Goal: Task Accomplishment & Management: Complete application form

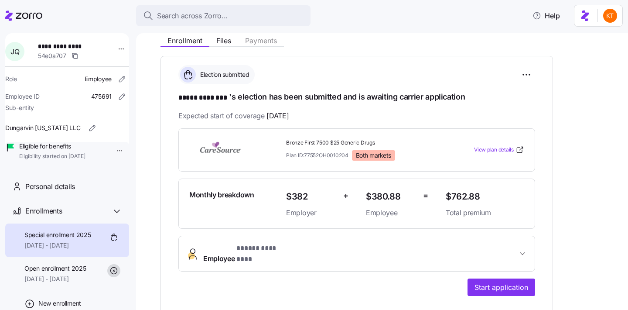
scroll to position [106, 0]
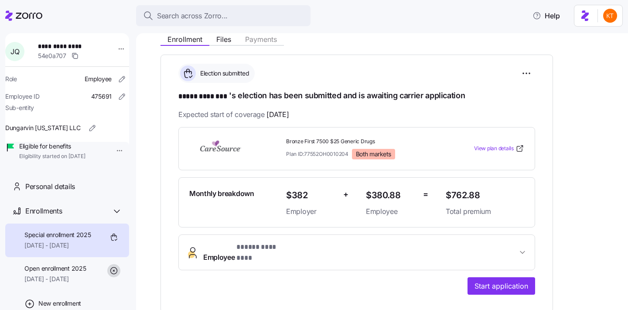
click at [54, 47] on span "**********" at bounding box center [67, 46] width 58 height 9
copy span "**********"
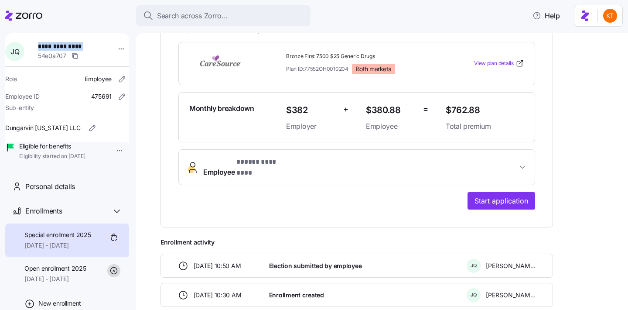
scroll to position [233, 0]
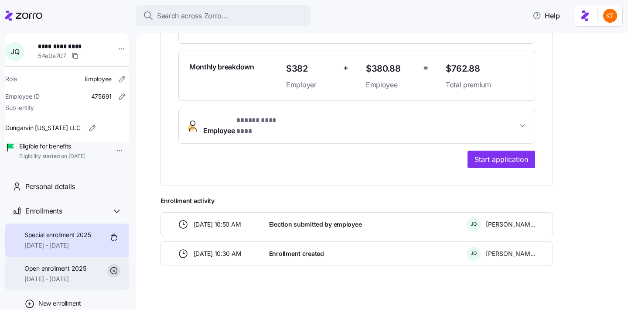
click at [76, 283] on span "09/01/2025 - 12/31/2025" at bounding box center [55, 278] width 62 height 9
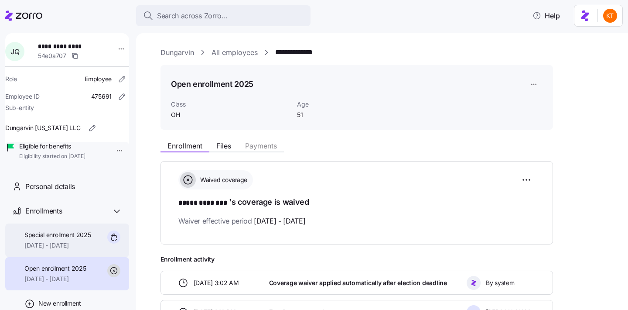
click at [58, 239] on span "Special enrollment 2025" at bounding box center [57, 234] width 67 height 9
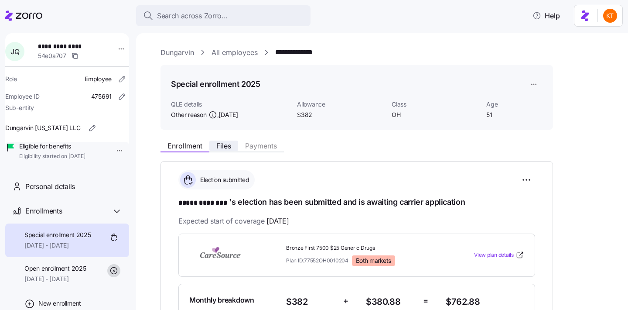
click at [221, 143] on span "Files" at bounding box center [223, 145] width 15 height 7
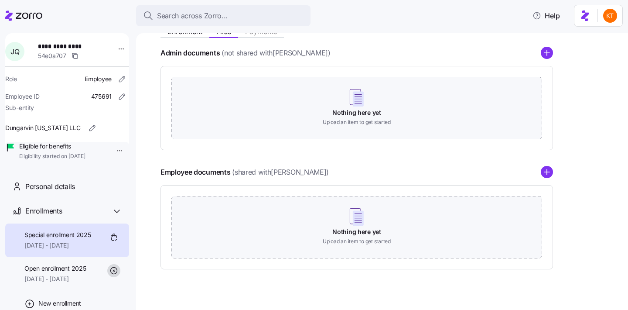
scroll to position [126, 0]
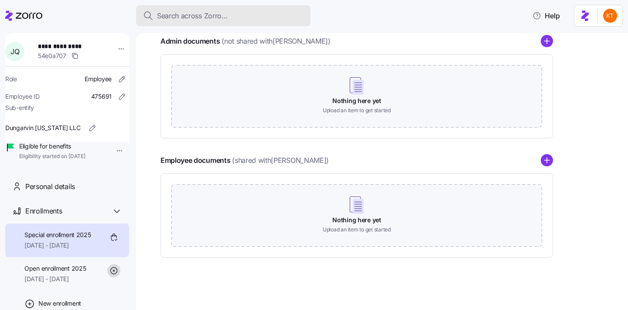
click at [166, 17] on span "Search across Zorro..." at bounding box center [192, 15] width 71 height 11
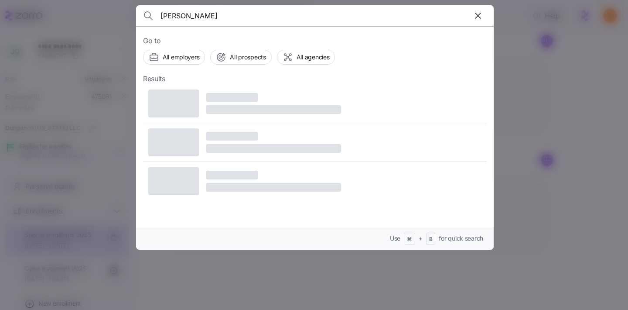
type input "sean hayes"
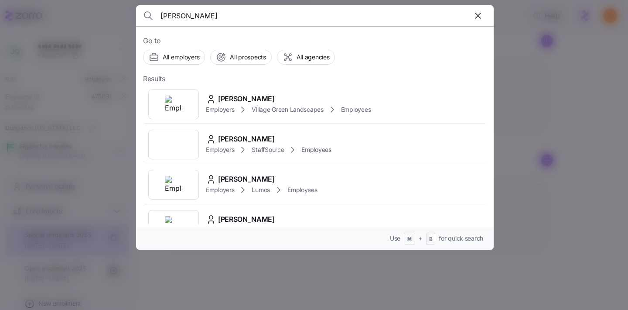
click at [253, 105] on span "Village Green Landscapes" at bounding box center [288, 109] width 72 height 9
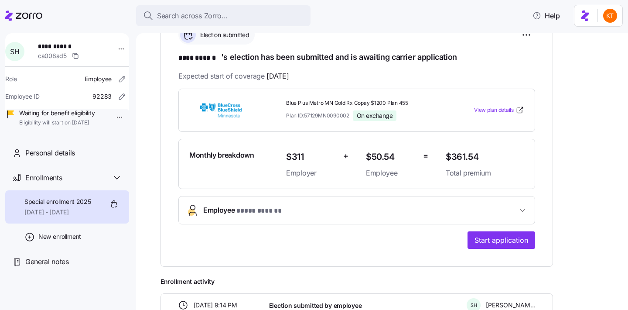
scroll to position [156, 0]
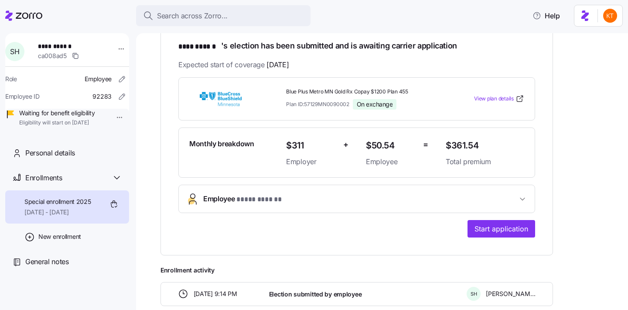
click at [239, 203] on button "Employee * **** ****** *" at bounding box center [357, 198] width 356 height 27
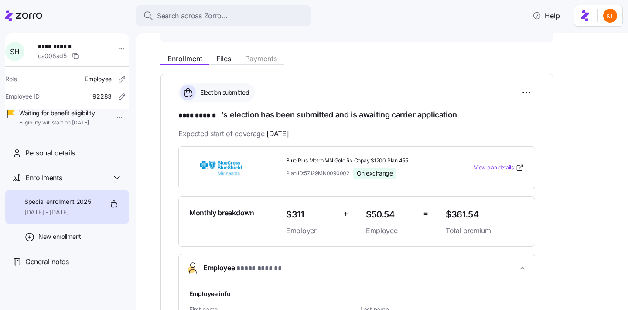
scroll to position [86, 0]
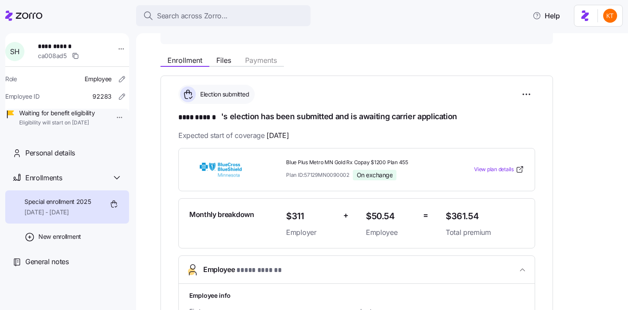
click at [62, 48] on span "**********" at bounding box center [68, 46] width 61 height 9
copy span "**********"
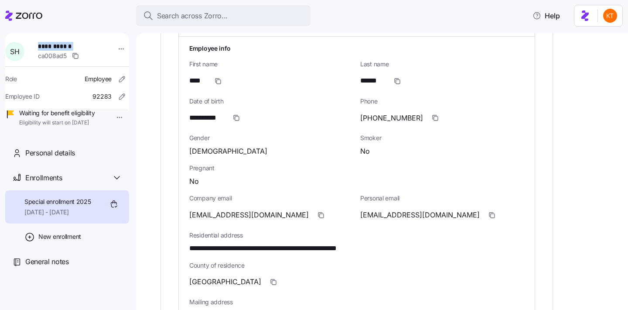
scroll to position [3, 0]
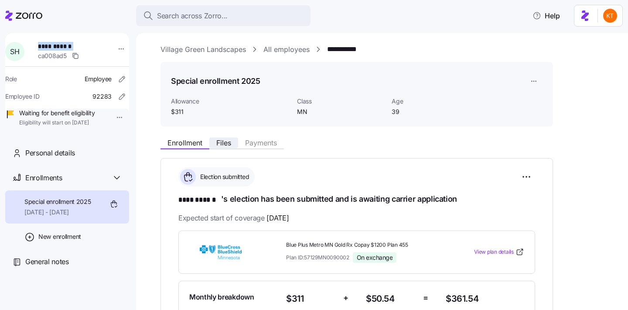
click at [225, 144] on span "Files" at bounding box center [223, 142] width 15 height 7
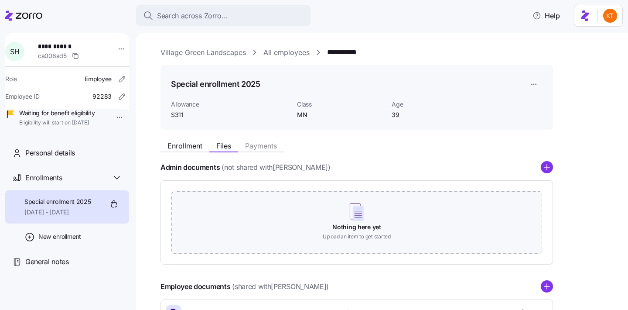
click at [59, 49] on span "**********" at bounding box center [68, 46] width 61 height 9
copy span "**********"
click at [207, 58] on link "Village Green Landscapes" at bounding box center [204, 52] width 86 height 11
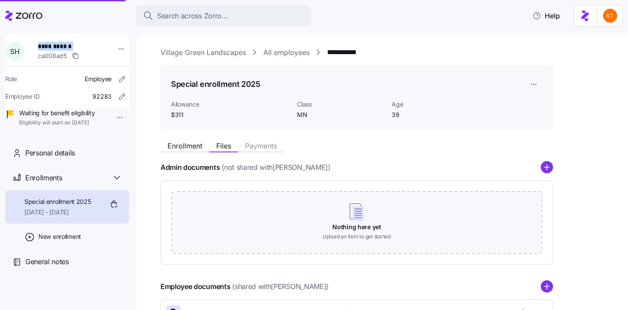
click at [204, 54] on link "Village Green Landscapes" at bounding box center [204, 52] width 86 height 11
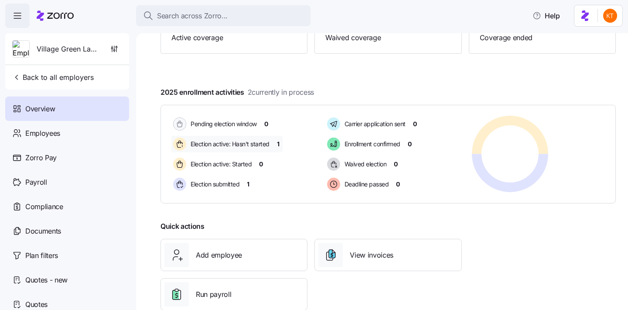
scroll to position [121, 0]
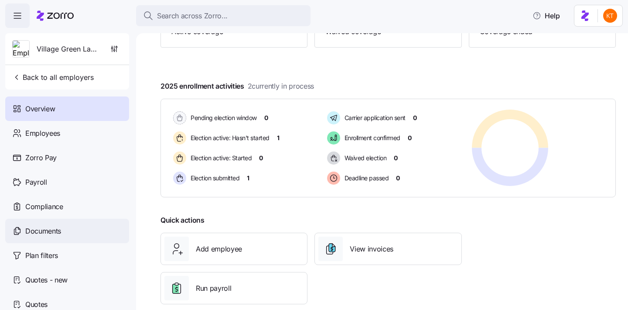
click at [109, 231] on div "Documents" at bounding box center [67, 231] width 124 height 24
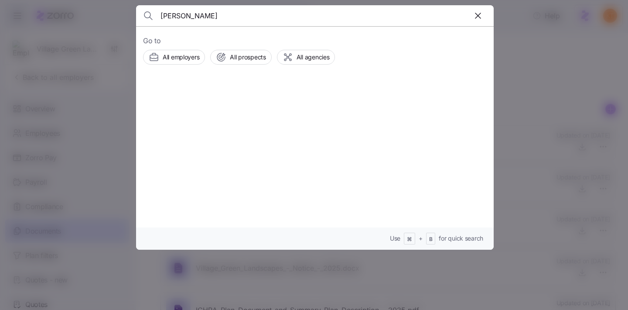
type input "joyce"
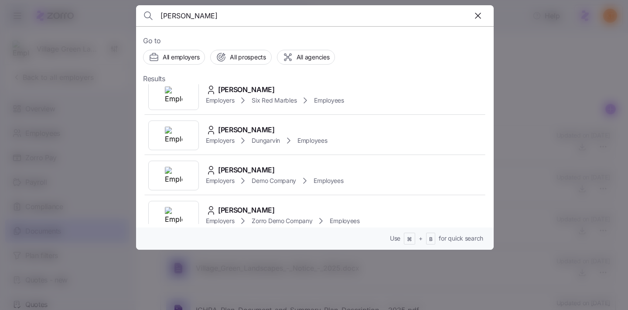
scroll to position [495, 0]
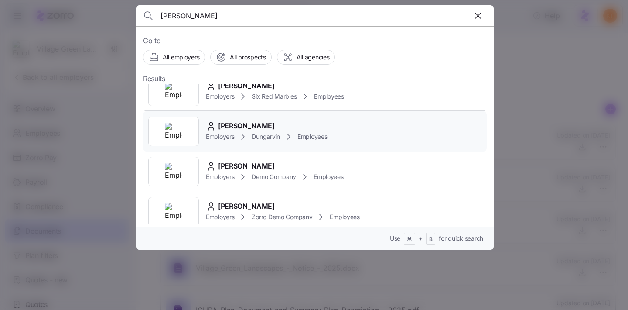
click at [252, 138] on div "Employers Dungarvin Employees" at bounding box center [266, 136] width 121 height 10
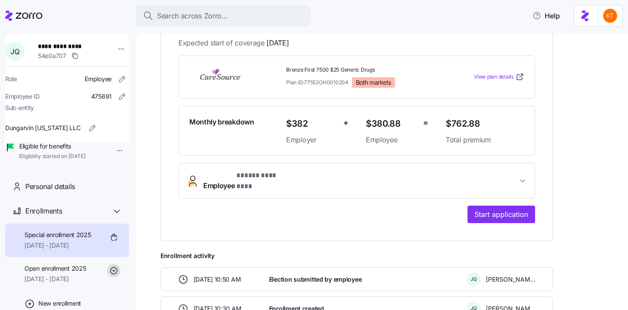
scroll to position [233, 0]
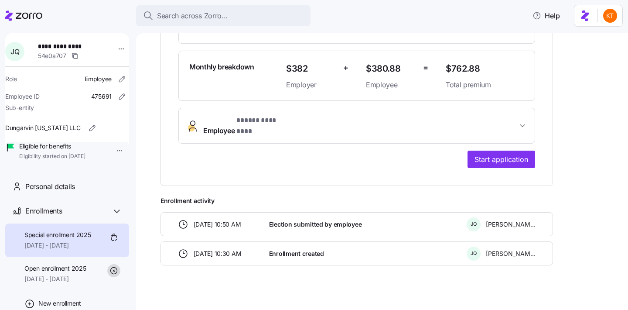
click at [254, 134] on button "Employee * ***** ******** *" at bounding box center [357, 125] width 356 height 35
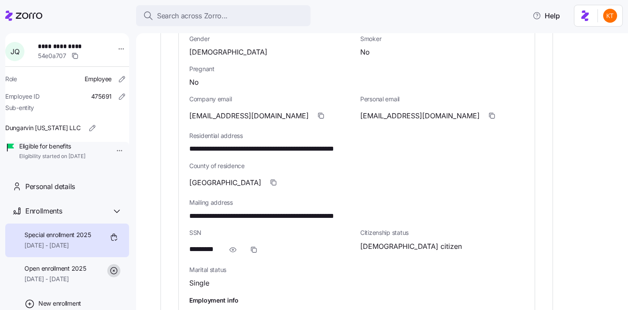
scroll to position [462, 0]
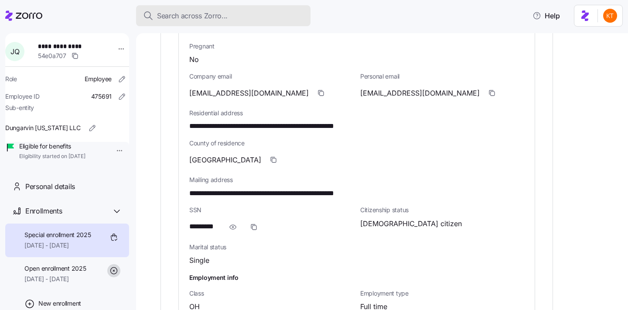
click at [185, 9] on button "Search across Zorro..." at bounding box center [223, 15] width 174 height 21
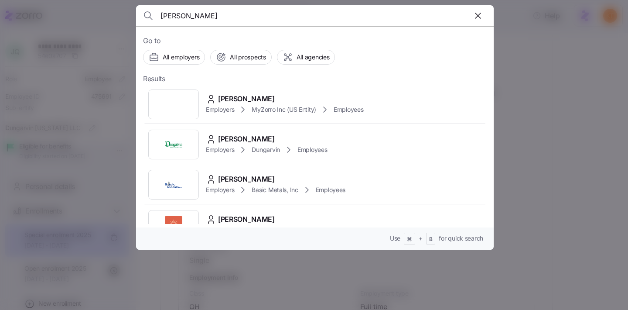
type input "kurian"
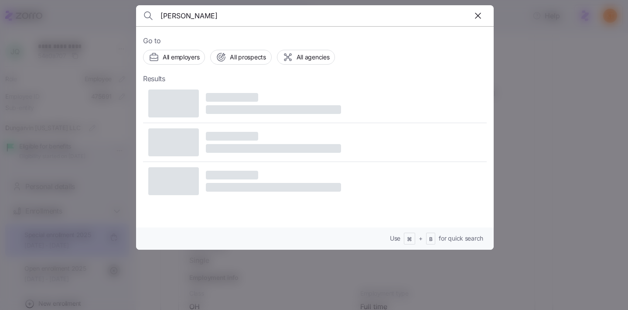
click at [281, 105] on div at bounding box center [273, 103] width 135 height 21
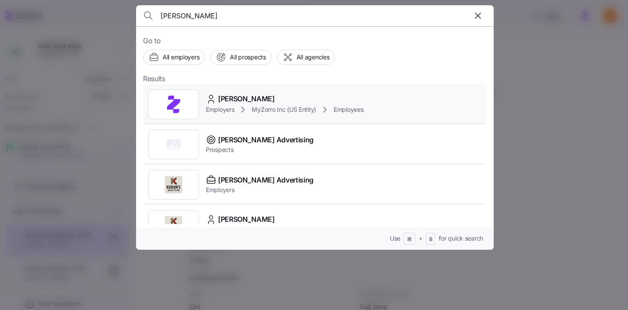
click at [243, 102] on span "Kurian Manavalan" at bounding box center [246, 98] width 57 height 11
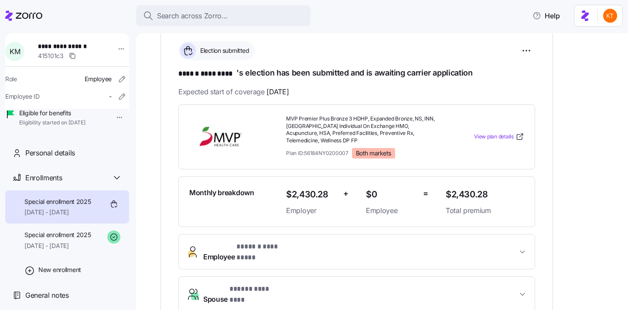
scroll to position [160, 0]
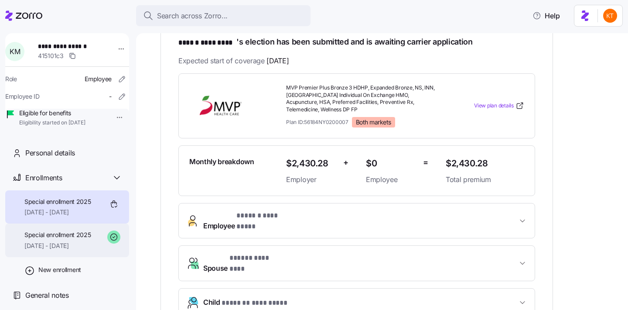
click at [63, 250] on span "03/01/2025 - 12/31/2025" at bounding box center [57, 245] width 67 height 9
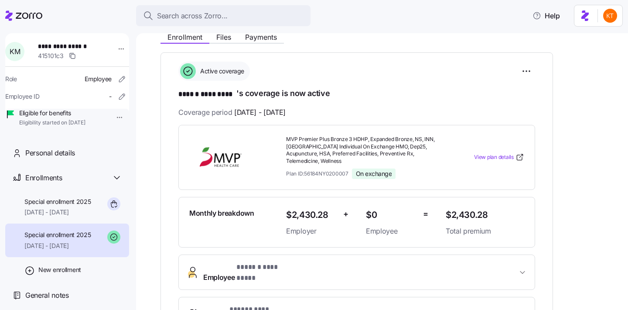
scroll to position [133, 0]
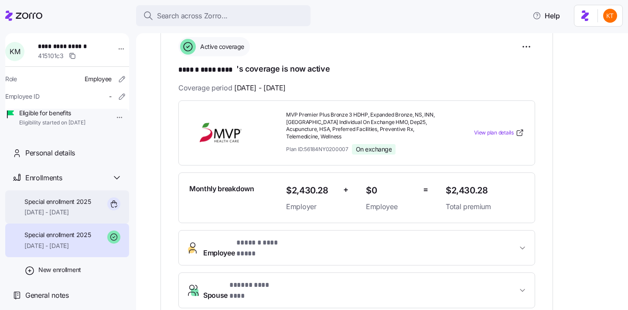
click at [57, 206] on span "Special enrollment 2025" at bounding box center [57, 201] width 67 height 9
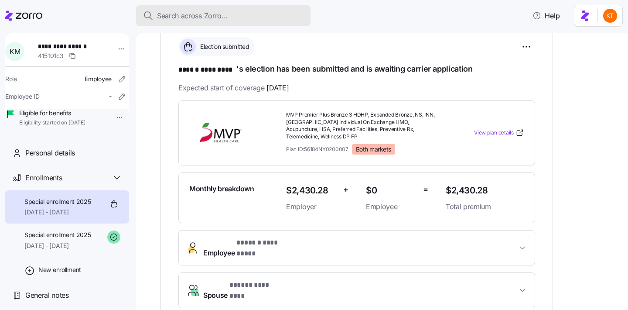
click at [167, 10] on span "Search across Zorro..." at bounding box center [192, 15] width 71 height 11
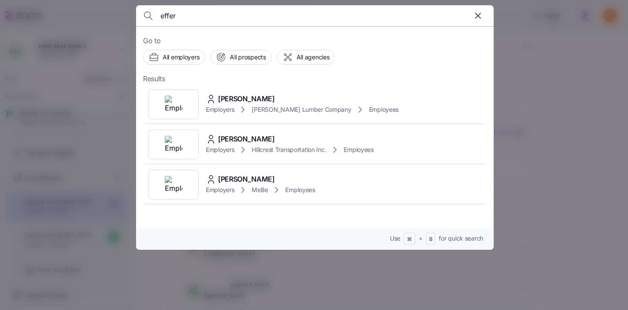
click at [193, 20] on input "effer" at bounding box center [272, 15] width 223 height 21
type input "kurian"
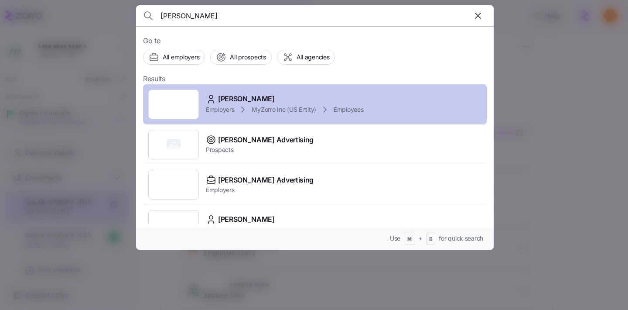
click at [255, 109] on span "MyZorro Inc (US Entity)" at bounding box center [284, 109] width 65 height 9
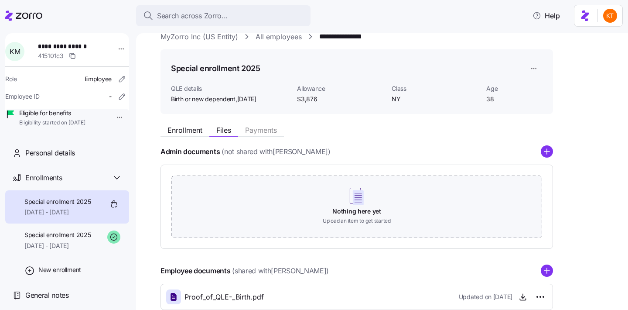
scroll to position [68, 0]
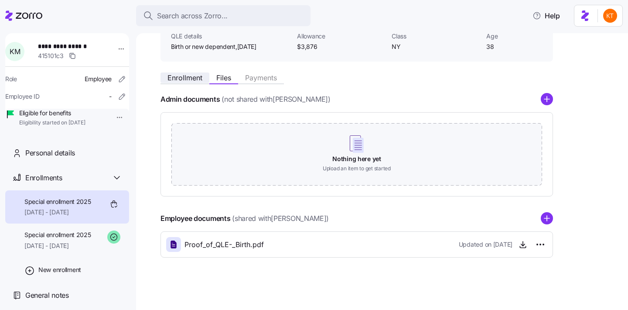
click at [189, 78] on span "Enrollment" at bounding box center [185, 77] width 35 height 7
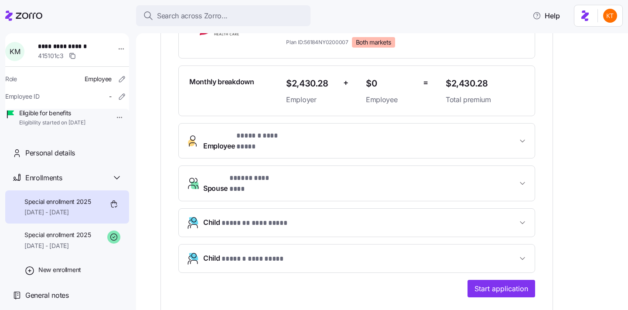
scroll to position [262, 0]
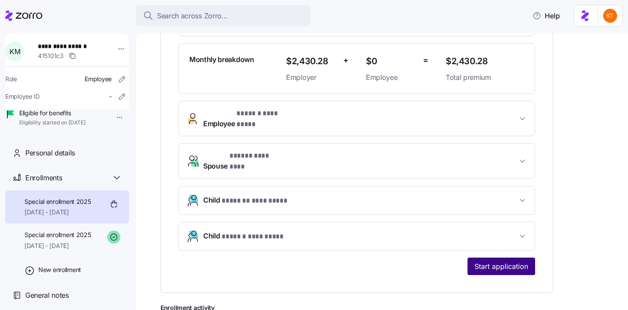
click at [512, 257] on button "Start application" at bounding box center [502, 265] width 68 height 17
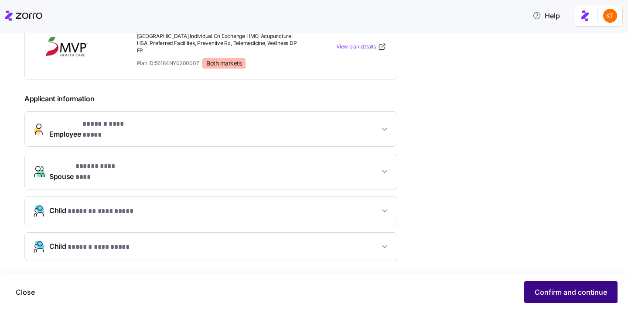
scroll to position [179, 0]
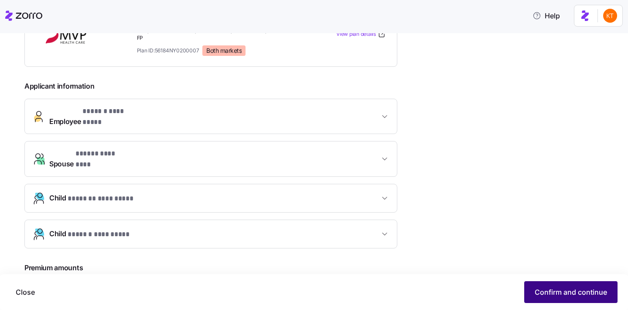
click at [546, 288] on span "Confirm and continue" at bounding box center [571, 292] width 72 height 10
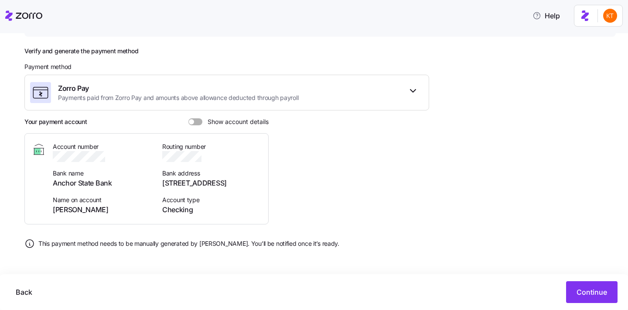
scroll to position [109, 0]
click at [571, 288] on button "Continue" at bounding box center [591, 292] width 51 height 22
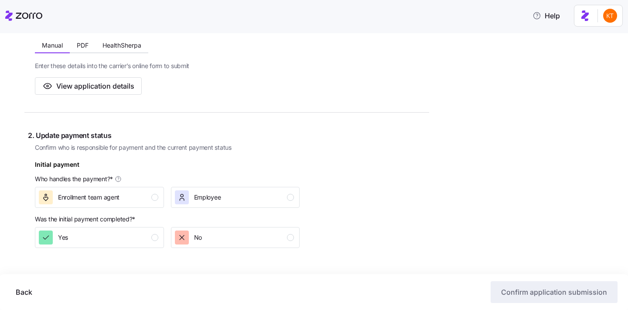
scroll to position [178, 0]
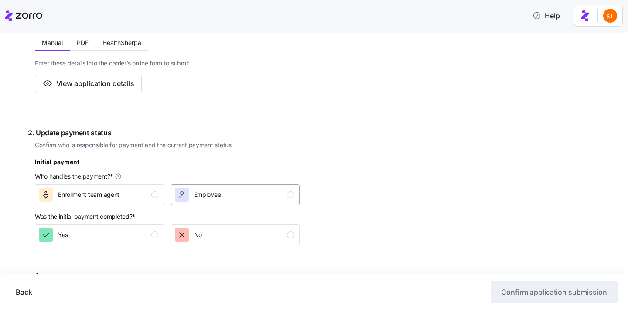
click at [193, 195] on div "Employee" at bounding box center [198, 195] width 46 height 14
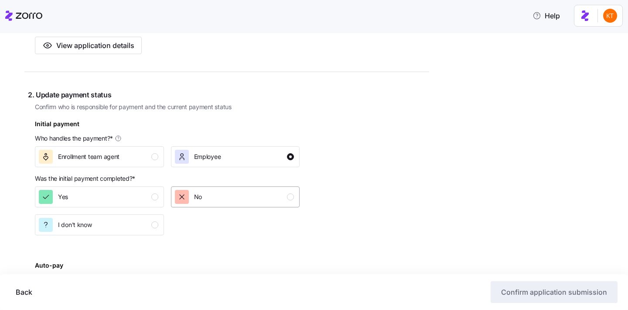
scroll to position [218, 0]
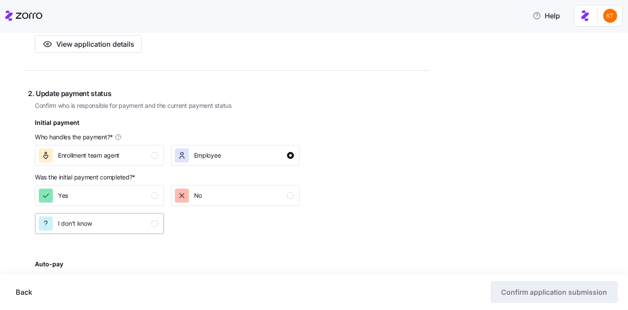
click at [143, 223] on div "I don't know" at bounding box center [99, 223] width 120 height 14
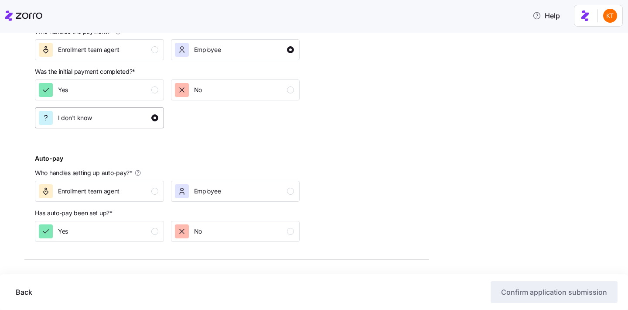
scroll to position [348, 0]
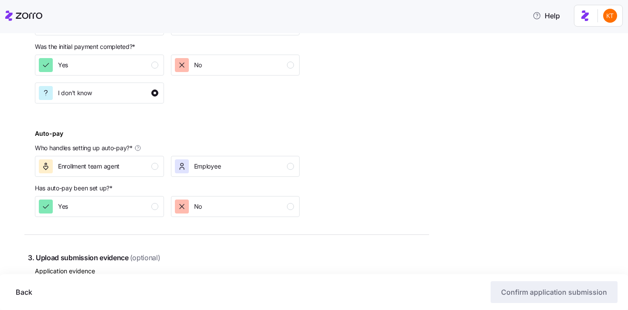
click at [207, 178] on div "Auto-pay Who handles setting up auto-pay? * Enrollment team agent Employee" at bounding box center [167, 152] width 272 height 56
click at [207, 174] on button "Employee" at bounding box center [235, 166] width 129 height 21
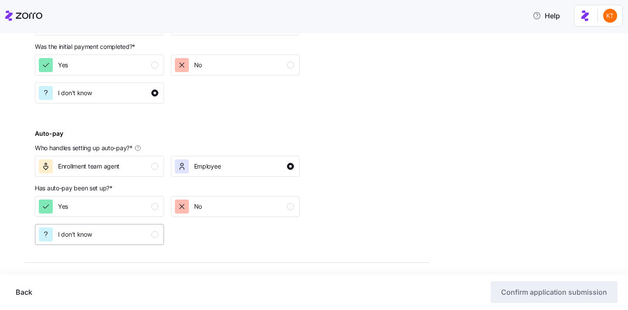
click at [137, 236] on div "I don't know" at bounding box center [99, 234] width 120 height 14
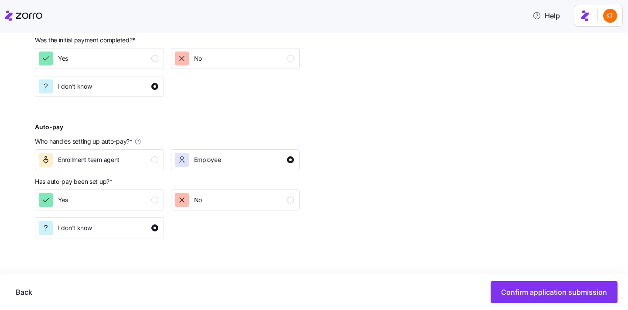
scroll to position [356, 0]
click at [148, 197] on div "Yes" at bounding box center [99, 199] width 120 height 14
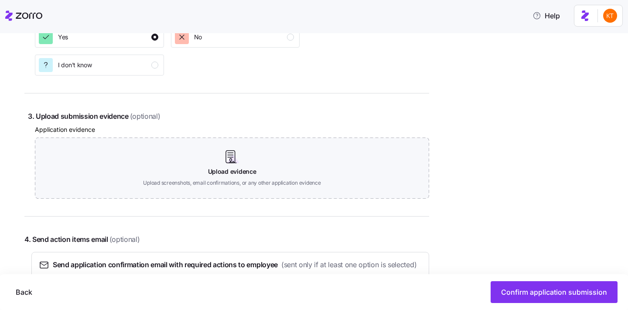
scroll to position [518, 0]
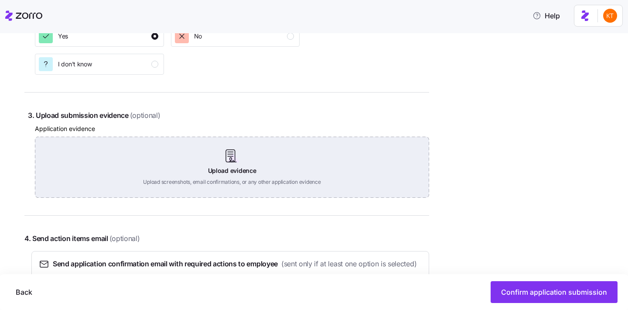
click at [231, 175] on div "Upload evidence Upload screenshots, email confirmations, or any other applicati…" at bounding box center [232, 167] width 394 height 61
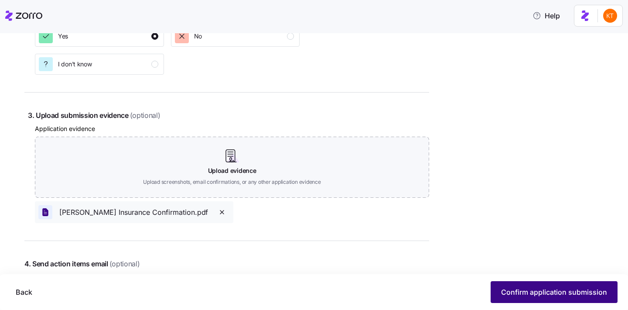
click at [503, 296] on span "Confirm application submission" at bounding box center [554, 292] width 106 height 10
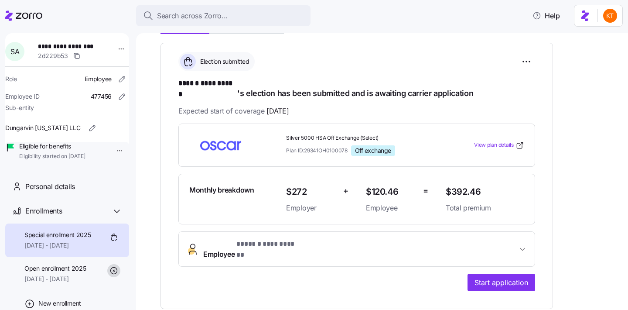
scroll to position [117, 0]
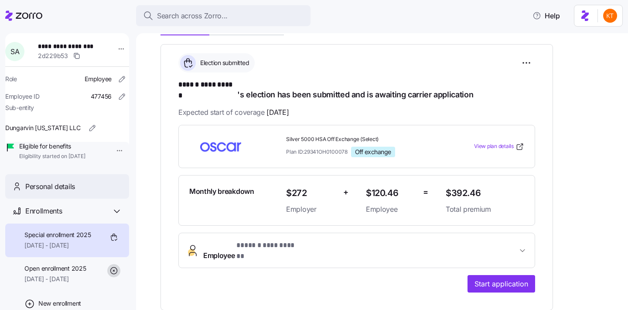
click at [91, 192] on div "Personal details" at bounding box center [73, 186] width 97 height 11
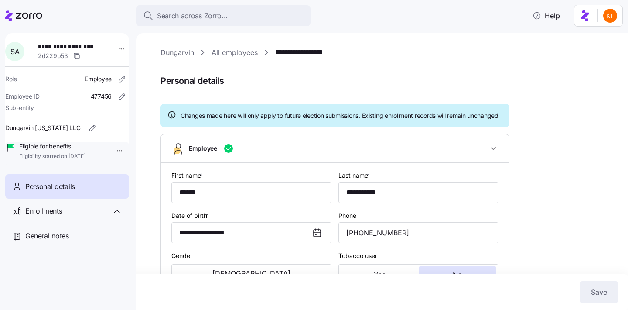
type input "OH"
click at [351, 234] on input "[PHONE_NUMBER]" at bounding box center [419, 232] width 160 height 21
click at [358, 239] on input "(614) 440-1874" at bounding box center [419, 232] width 160 height 21
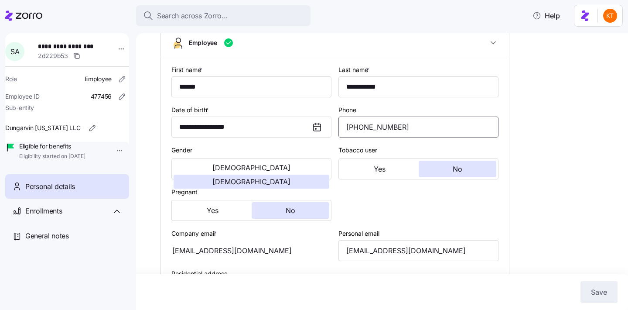
scroll to position [207, 0]
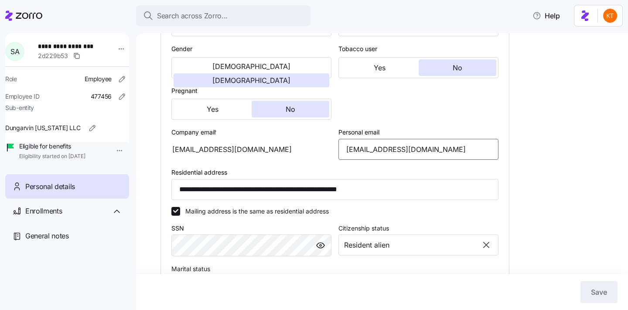
click at [355, 160] on input "favouranyi100@gmail.com" at bounding box center [419, 149] width 160 height 21
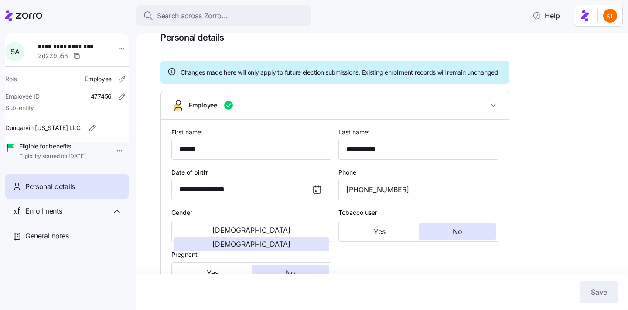
scroll to position [0, 0]
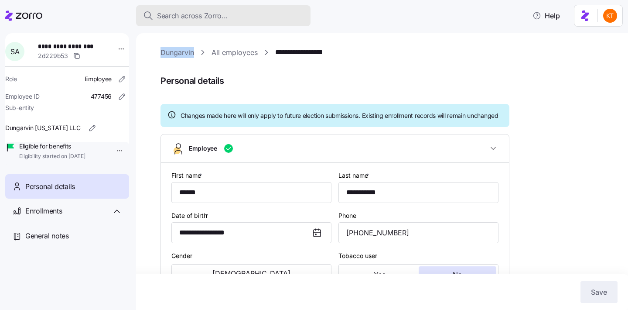
click at [198, 11] on span "Search across Zorro..." at bounding box center [192, 15] width 71 height 11
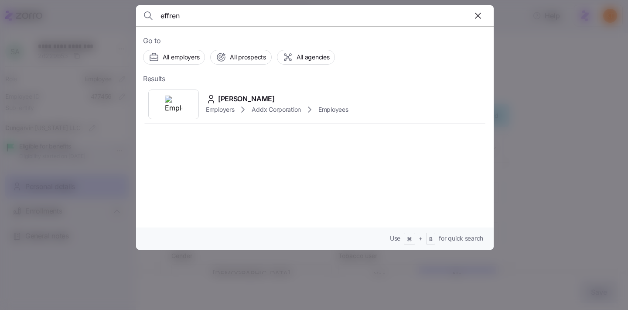
type input "effren"
click at [474, 17] on icon "button" at bounding box center [478, 15] width 10 height 10
click at [137, 17] on header at bounding box center [315, 15] width 358 height 21
click at [124, 17] on div at bounding box center [314, 155] width 628 height 310
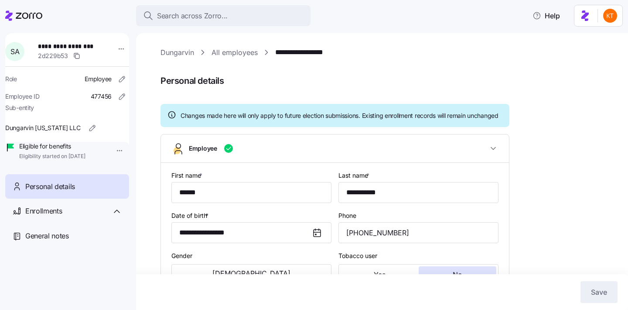
click at [47, 45] on span "**********" at bounding box center [68, 46] width 61 height 9
copy span "******"
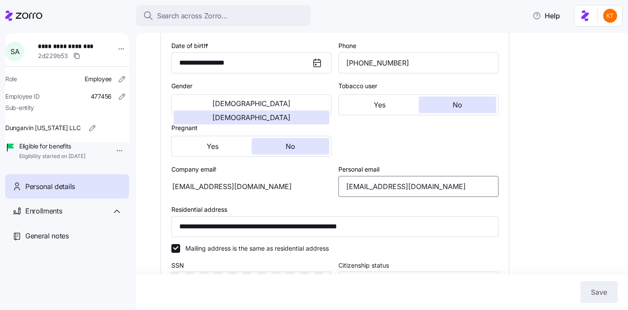
click at [350, 197] on input "favouranyi100@gmail.com" at bounding box center [419, 186] width 160 height 21
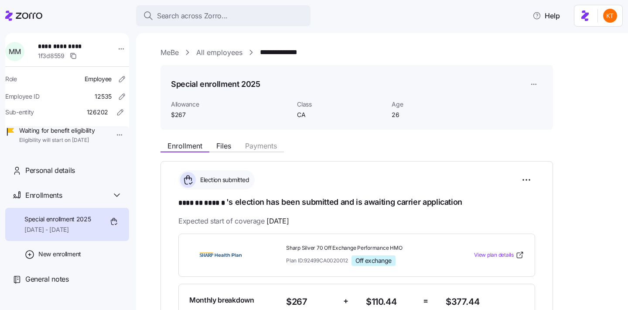
click at [47, 43] on span "**********" at bounding box center [68, 46] width 61 height 9
copy span "**********"
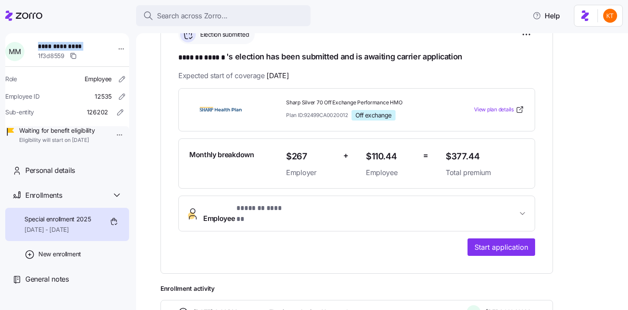
scroll to position [228, 0]
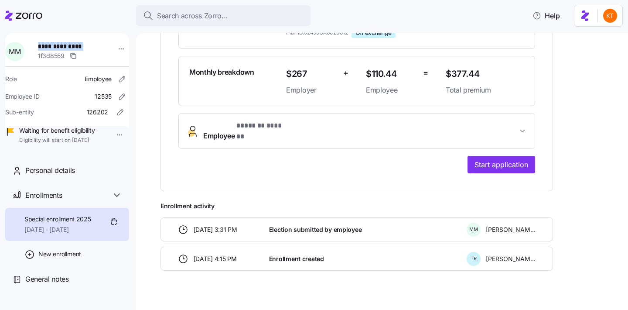
click at [354, 120] on button "Employee * ******* ****** *" at bounding box center [357, 130] width 356 height 35
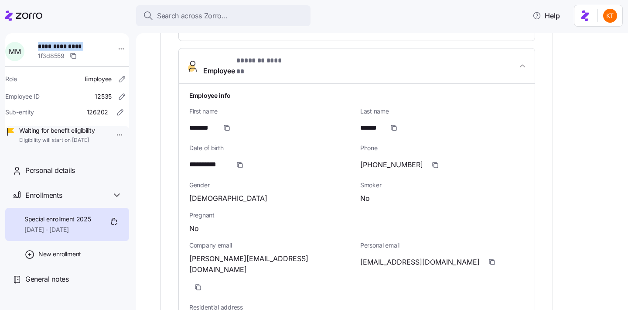
scroll to position [304, 0]
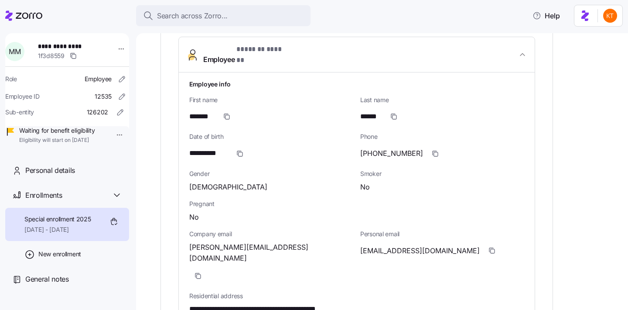
click at [398, 245] on span "[EMAIL_ADDRESS][DOMAIN_NAME]" at bounding box center [420, 250] width 120 height 11
copy span "mikaylajmorris24"
click at [51, 45] on span "**********" at bounding box center [68, 46] width 61 height 9
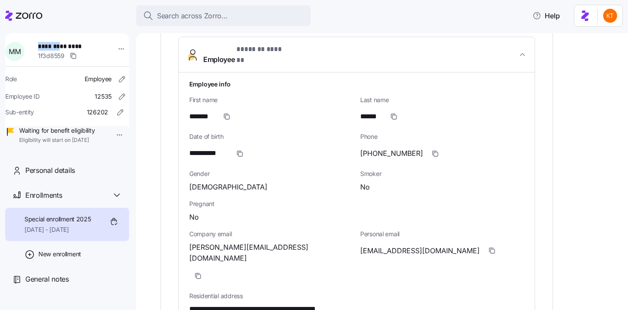
click at [51, 45] on span "**********" at bounding box center [68, 46] width 61 height 9
click at [50, 46] on span "**********" at bounding box center [68, 46] width 61 height 9
drag, startPoint x: 64, startPoint y: 47, endPoint x: 41, endPoint y: 47, distance: 22.7
click at [41, 47] on span "**********" at bounding box center [68, 46] width 61 height 9
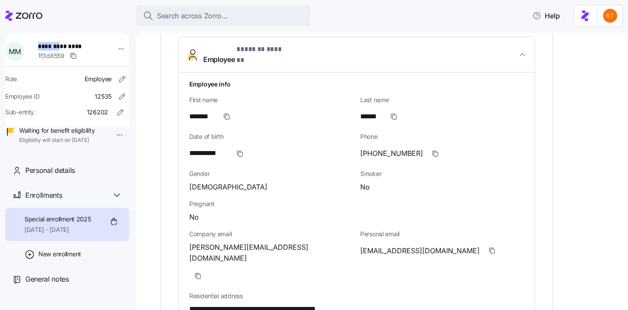
copy span "*******"
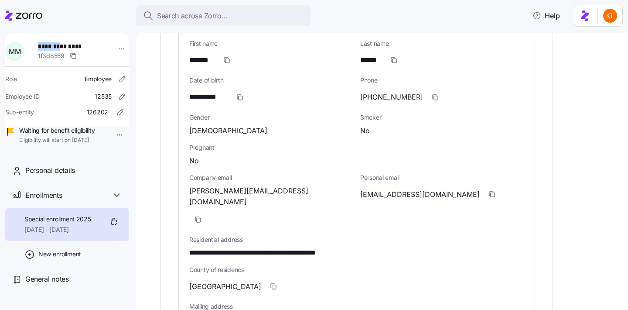
scroll to position [406, 0]
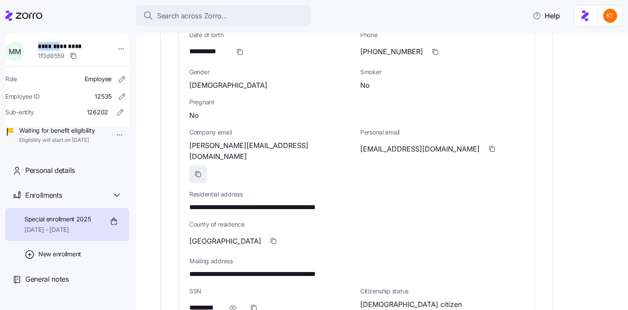
click at [201, 172] on icon "button" at bounding box center [199, 174] width 4 height 4
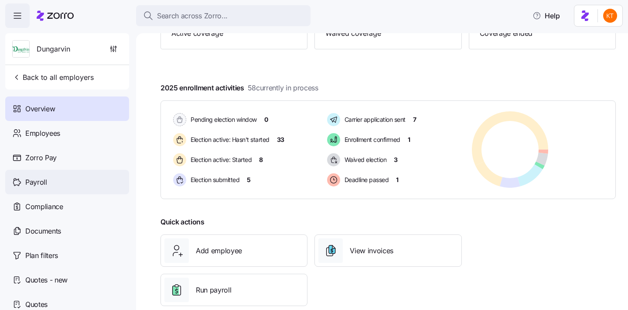
scroll to position [131, 0]
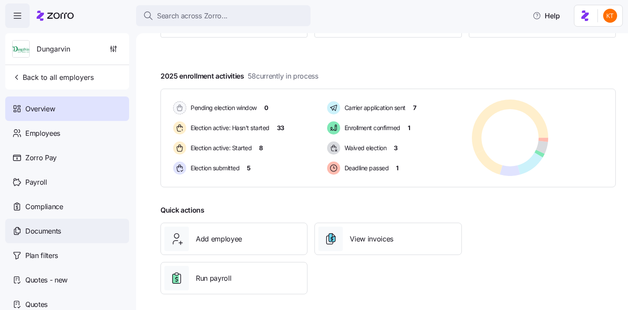
click at [76, 222] on div "Documents" at bounding box center [67, 231] width 124 height 24
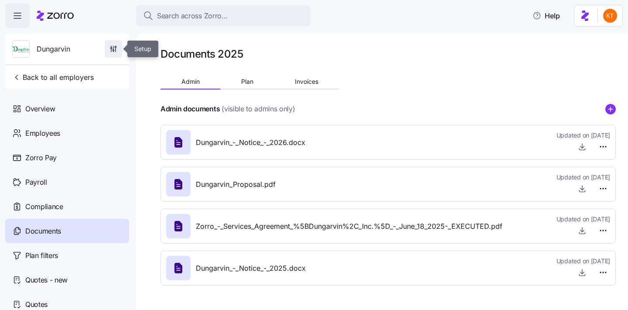
click at [118, 45] on span "button" at bounding box center [113, 49] width 17 height 17
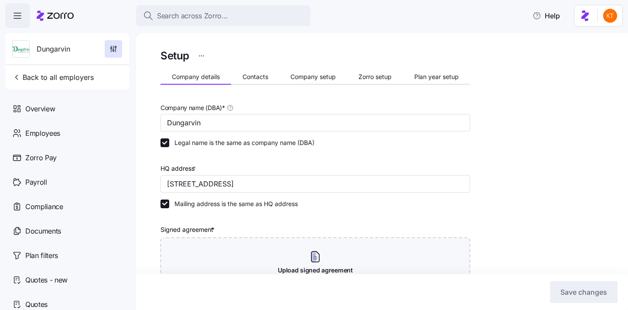
click at [298, 83] on div "Company details Contacts Company setup Zorro setup Plan year setup" at bounding box center [316, 78] width 310 height 13
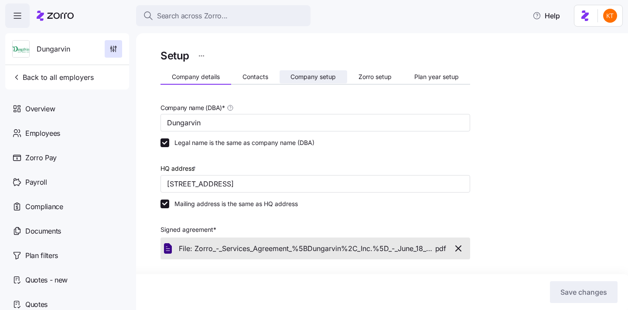
click at [298, 83] on button "Company setup" at bounding box center [314, 76] width 68 height 13
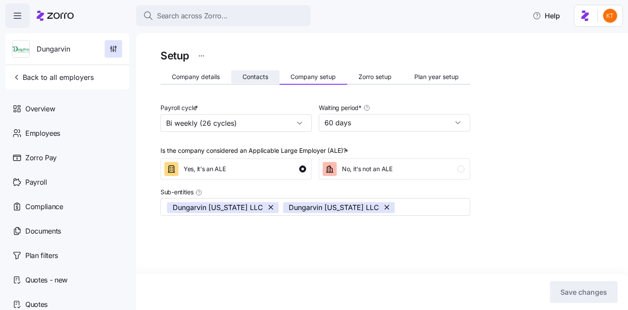
click at [263, 80] on span "Contacts" at bounding box center [256, 77] width 26 height 6
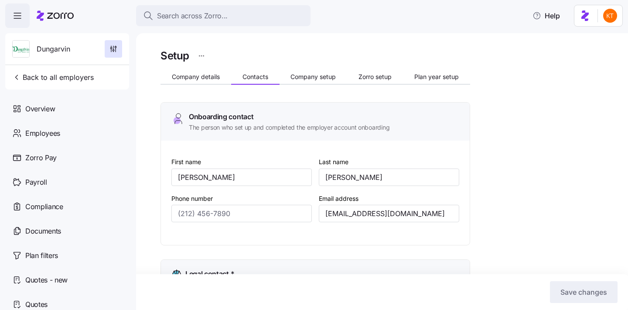
type input "Melanie"
type input "Siepker"
type input "msiepker@dungarvin.com"
type input "Debi"
type input "Allsup"
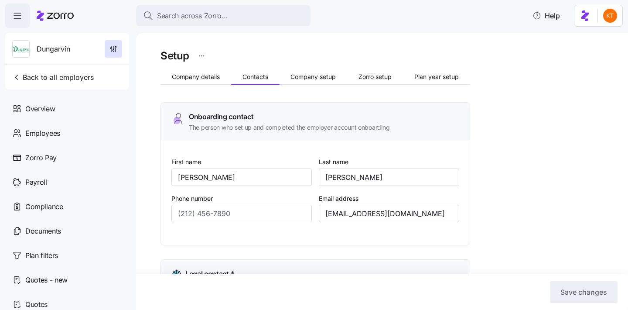
type input "dallsup@dungarvin.com"
type input "Shelby"
type input "Simpson"
type input "ssimpson@dungarvin.com"
type input "Ryan"
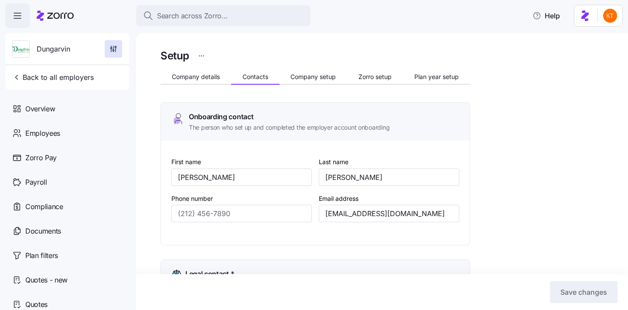
type input "Theisen"
type input "rtheisen@dungarvin.com"
type input "(651) 789-5911"
type input "(651) 789-5914"
type input "(651) 789-5938"
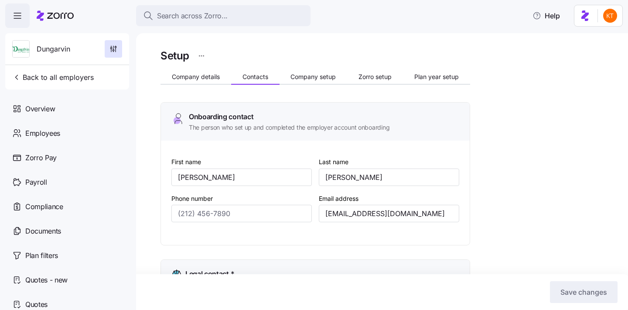
type input "(651) 789-5941"
click at [198, 84] on div "Company details Contacts Company setup Zorro setup Plan year setup" at bounding box center [316, 78] width 310 height 13
click at [199, 78] on span "Company details" at bounding box center [196, 77] width 48 height 6
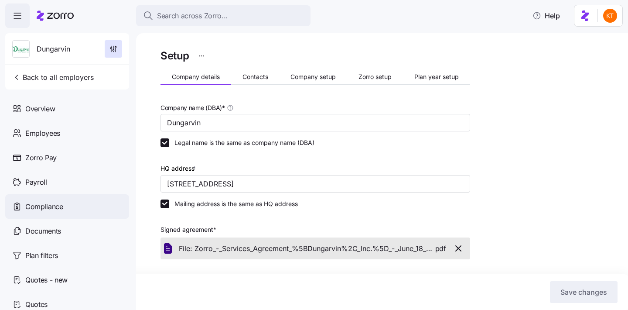
click at [55, 206] on span "Compliance" at bounding box center [44, 206] width 38 height 11
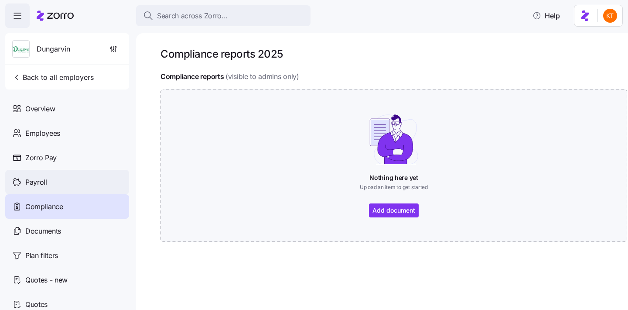
click at [68, 182] on div "Payroll" at bounding box center [67, 182] width 124 height 24
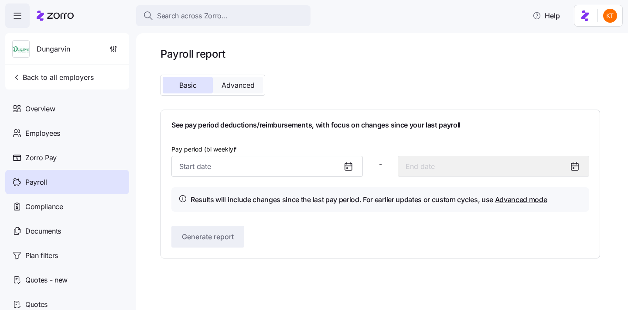
click at [250, 82] on span "Advanced" at bounding box center [238, 85] width 33 height 7
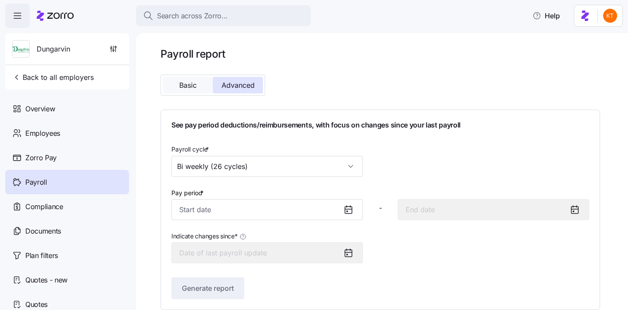
click at [182, 82] on span "Basic" at bounding box center [187, 85] width 17 height 7
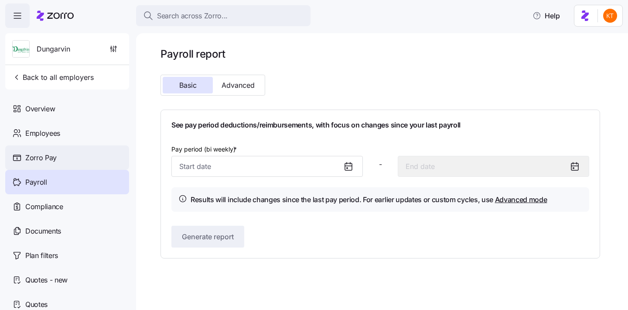
click at [84, 155] on div "Zorro Pay" at bounding box center [67, 157] width 124 height 24
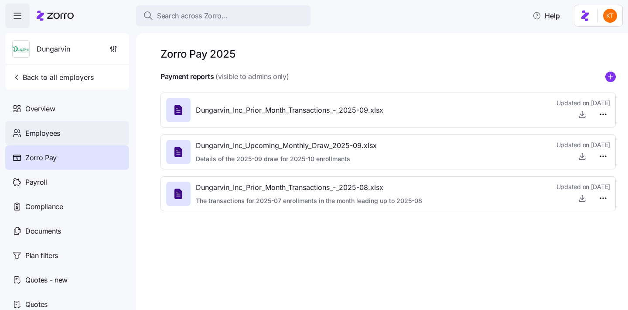
click at [87, 137] on div "Employees" at bounding box center [67, 133] width 124 height 24
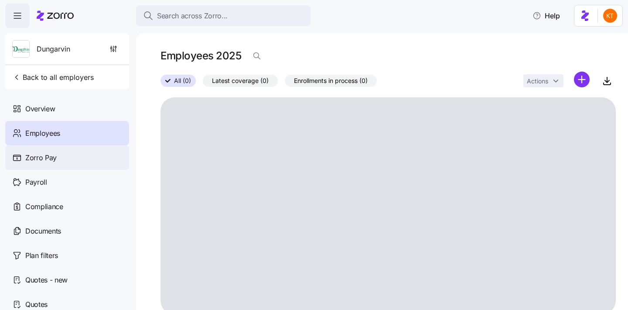
click at [85, 158] on div "Zorro Pay" at bounding box center [67, 157] width 124 height 24
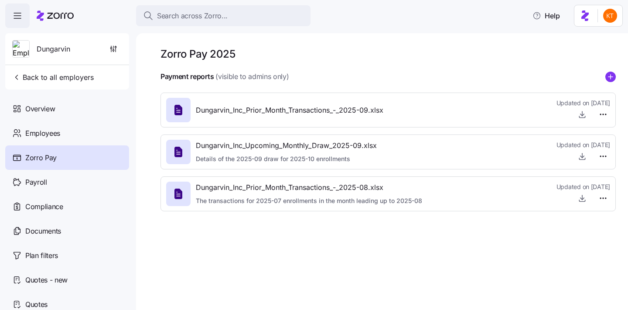
click at [577, 149] on div at bounding box center [584, 156] width 54 height 14
click at [586, 154] on icon "button" at bounding box center [582, 156] width 9 height 9
click at [81, 177] on div "Payroll" at bounding box center [67, 182] width 124 height 24
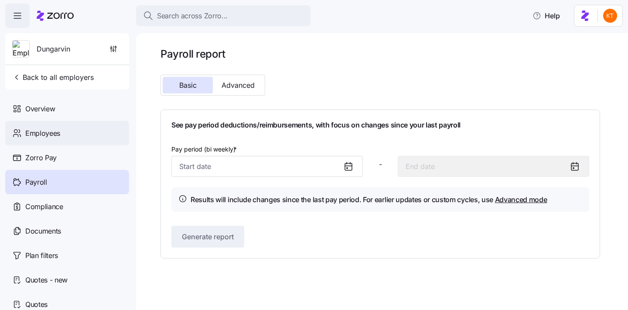
click at [68, 143] on div "Employees" at bounding box center [67, 133] width 124 height 24
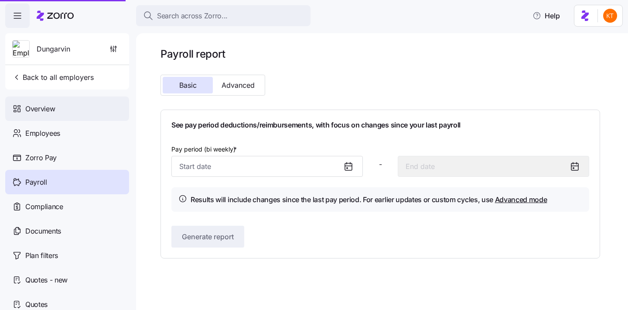
click at [67, 110] on div "Overview" at bounding box center [67, 108] width 124 height 24
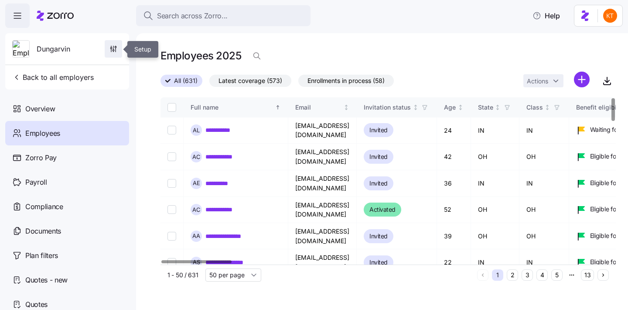
click at [109, 46] on span "button" at bounding box center [113, 49] width 17 height 17
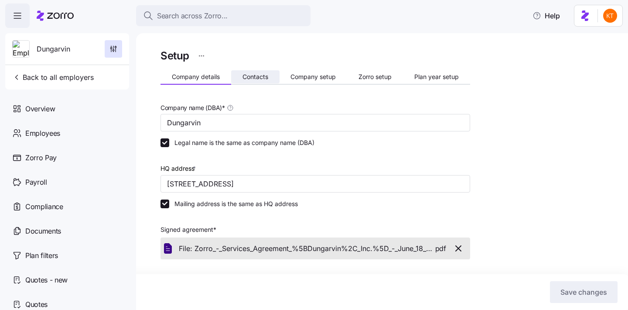
click at [261, 77] on span "Contacts" at bounding box center [256, 77] width 26 height 6
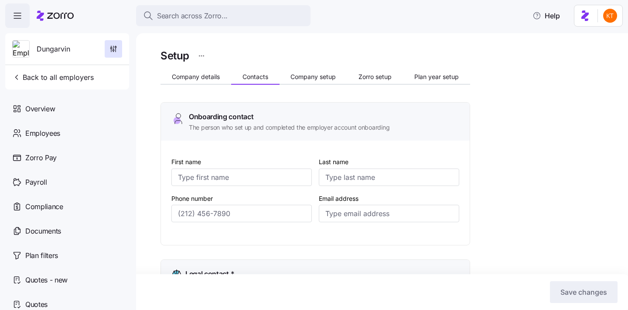
type input "Melanie"
type input "Siepker"
type input "msiepker@dungarvin.com"
type input "Debi"
type input "Allsup"
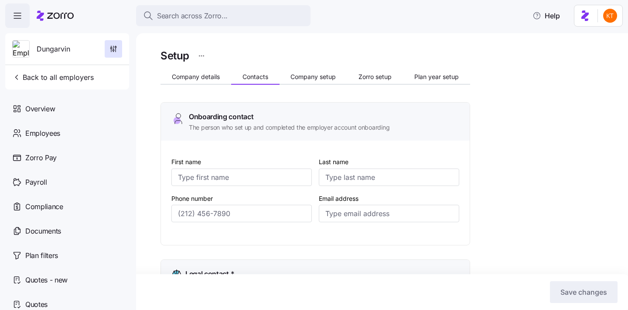
type input "dallsup@dungarvin.com"
type input "Shelby"
type input "Simpson"
type input "ssimpson@dungarvin.com"
type input "Ryan"
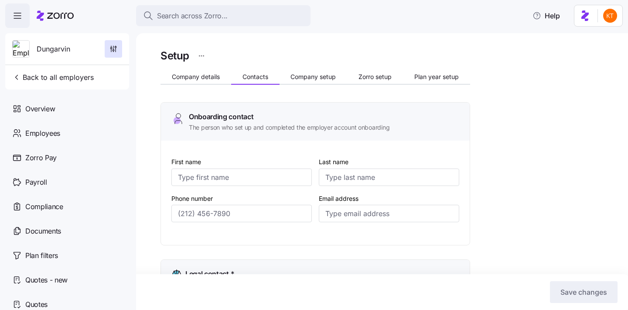
type input "Theisen"
type input "rtheisen@dungarvin.com"
type input "(651) 789-5911"
type input "(651) 789-5914"
type input "(651) 789-5938"
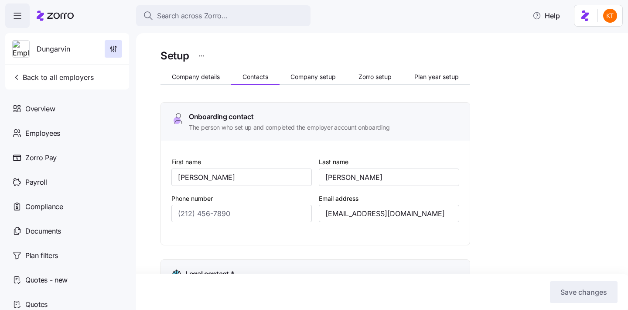
type input "(651) 789-5941"
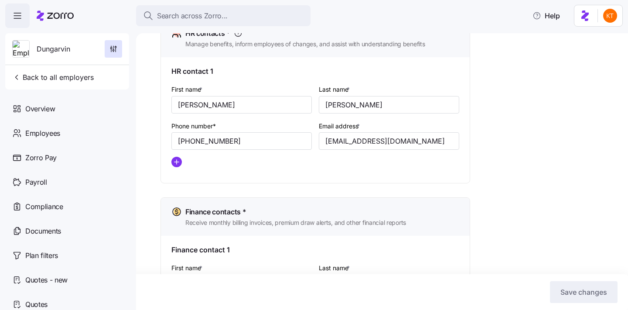
scroll to position [399, 0]
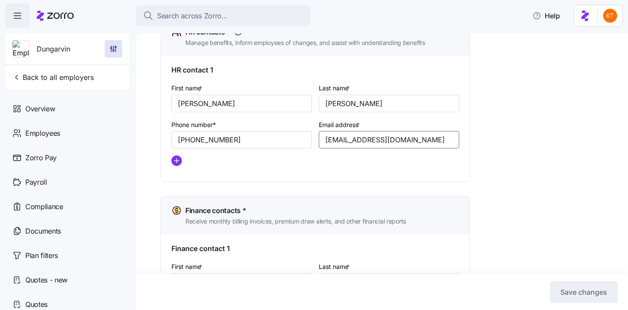
click at [361, 140] on input "ssimpson@dungarvin.com" at bounding box center [389, 139] width 140 height 17
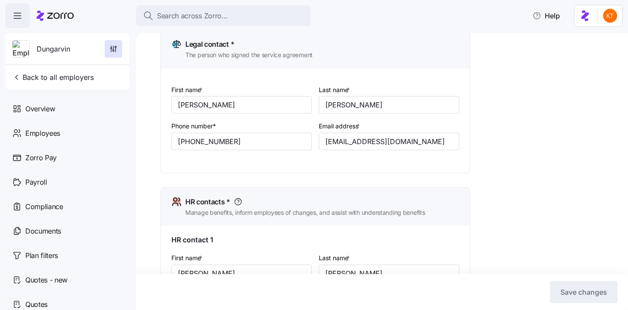
scroll to position [202, 0]
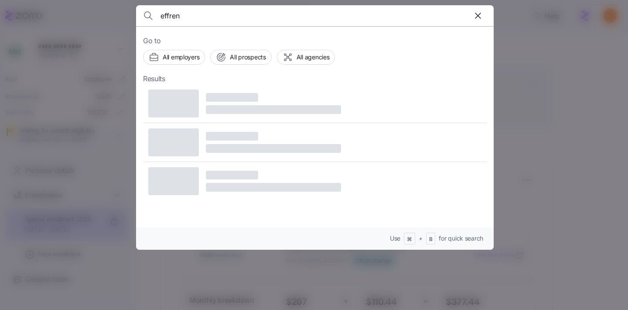
scroll to position [406, 0]
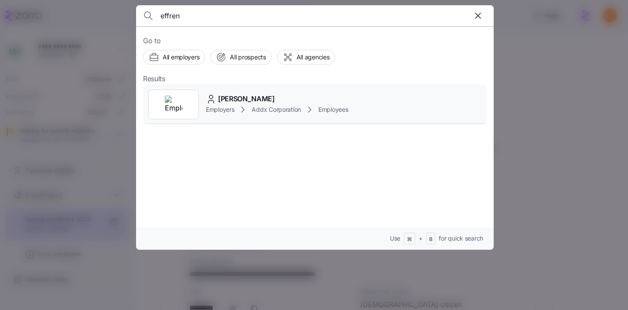
click at [229, 95] on span "[PERSON_NAME]" at bounding box center [246, 98] width 57 height 11
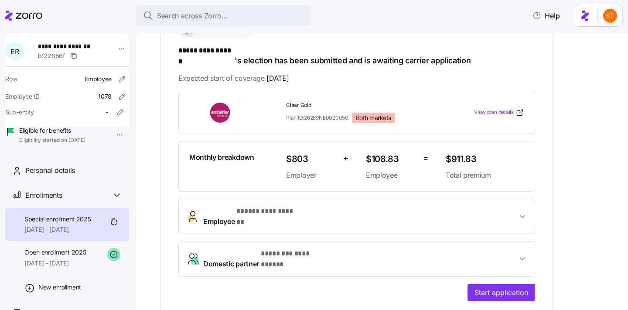
scroll to position [183, 0]
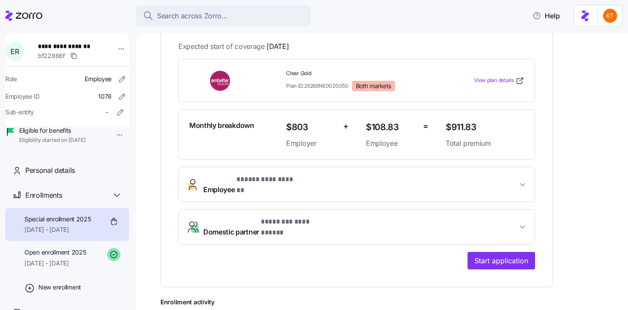
click at [261, 174] on span "**********" at bounding box center [266, 179] width 60 height 11
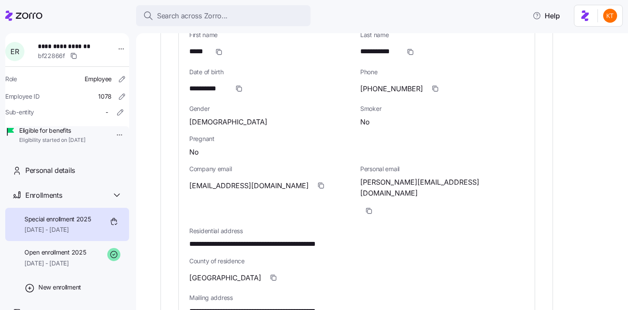
scroll to position [378, 0]
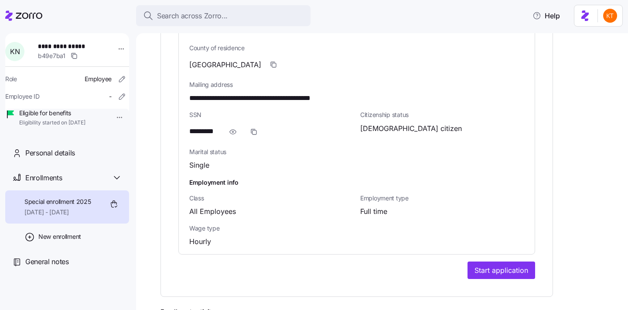
scroll to position [559, 0]
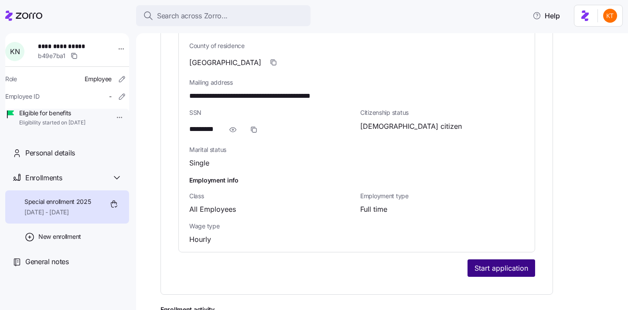
click at [488, 263] on span "Start application" at bounding box center [502, 268] width 54 height 10
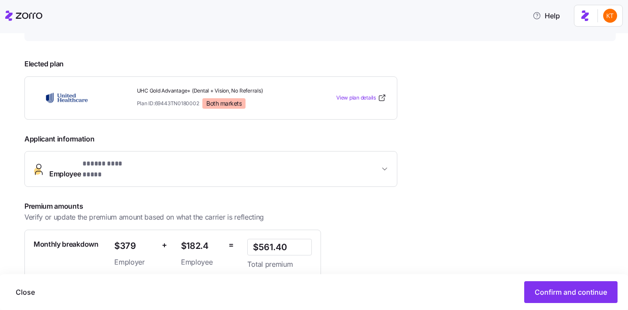
scroll to position [168, 0]
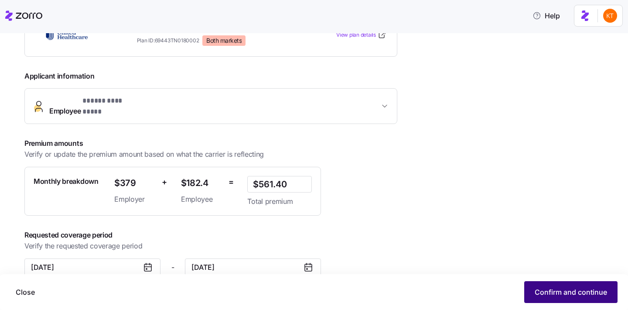
click at [537, 294] on span "Confirm and continue" at bounding box center [571, 292] width 72 height 10
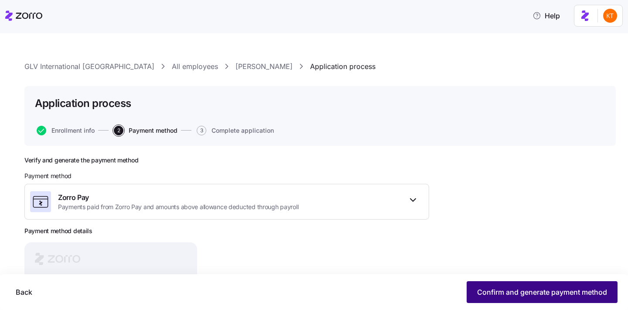
click at [482, 296] on span "Confirm and generate payment method" at bounding box center [542, 292] width 130 height 10
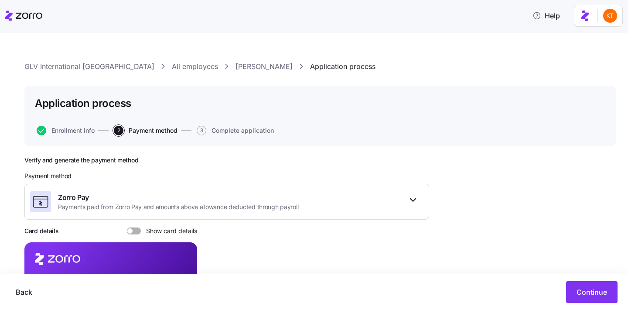
scroll to position [122, 0]
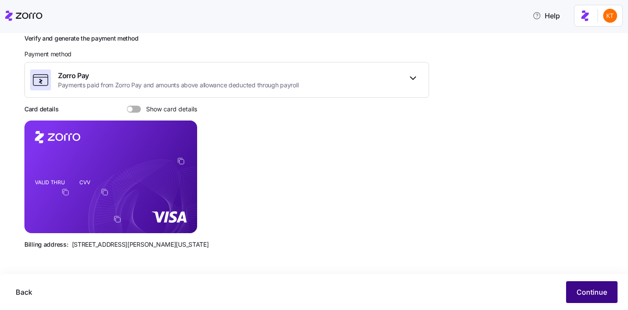
click at [581, 296] on span "Continue" at bounding box center [592, 292] width 31 height 10
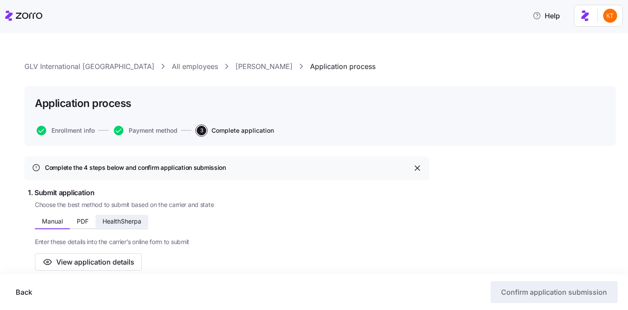
click at [135, 218] on span "HealthSherpa" at bounding box center [122, 221] width 39 height 6
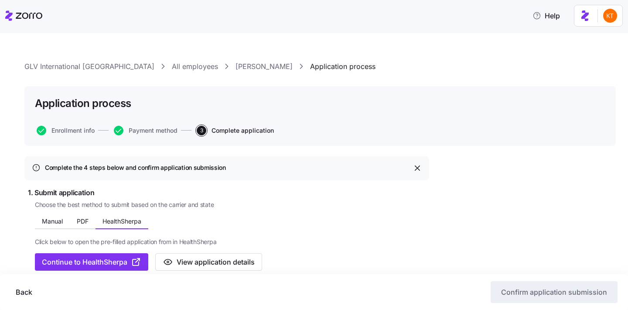
scroll to position [22, 0]
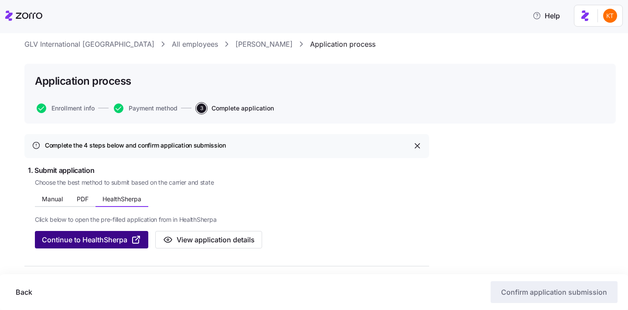
click at [121, 243] on span "Continue to HealthSherpa" at bounding box center [85, 239] width 86 height 10
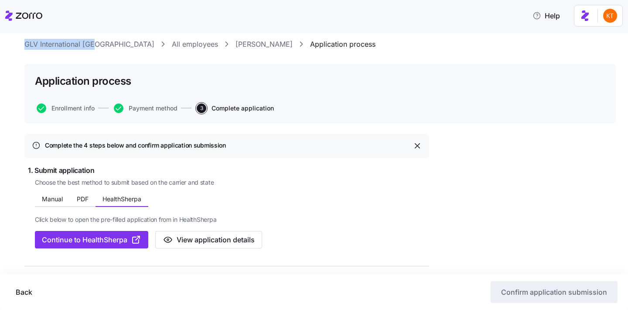
click at [236, 43] on link "Kevin Nathongbo" at bounding box center [264, 44] width 57 height 11
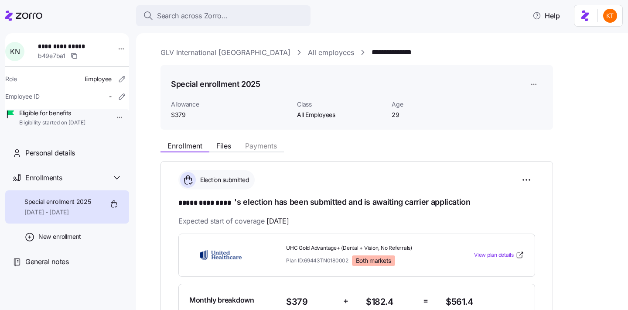
click at [64, 46] on span "**********" at bounding box center [68, 46] width 61 height 9
copy span "**********"
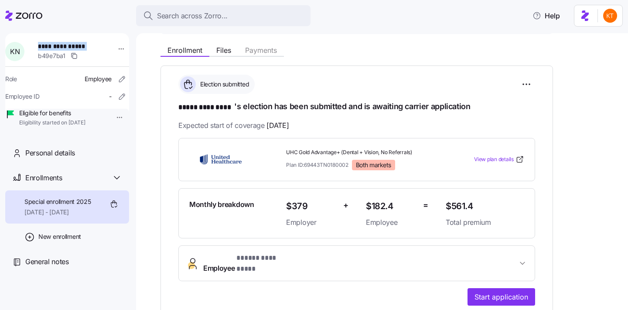
scroll to position [99, 0]
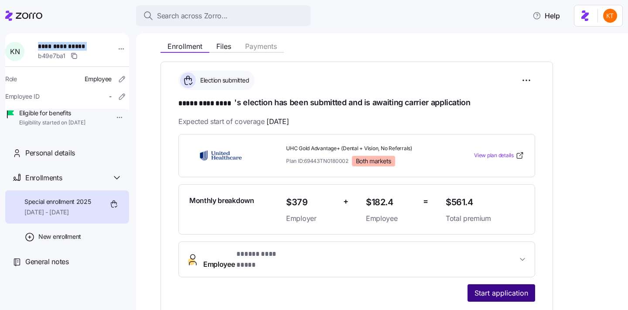
click at [507, 288] on span "Start application" at bounding box center [502, 292] width 54 height 10
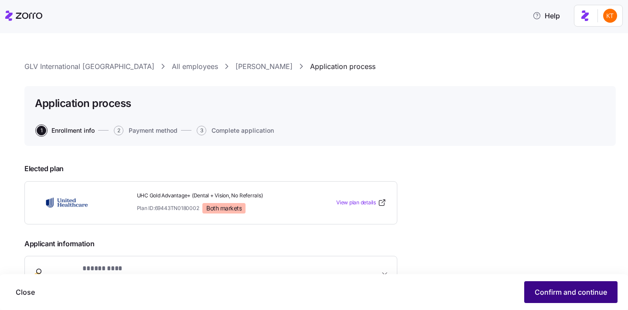
click at [557, 290] on span "Confirm and continue" at bounding box center [571, 292] width 72 height 10
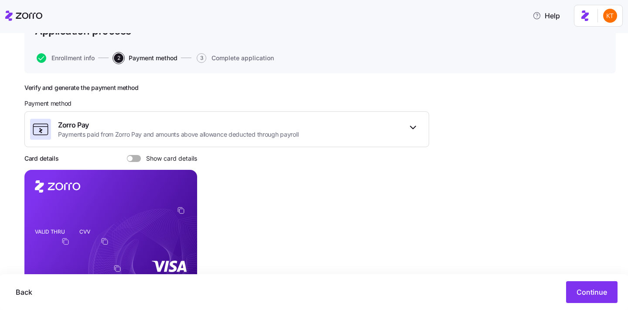
scroll to position [85, 0]
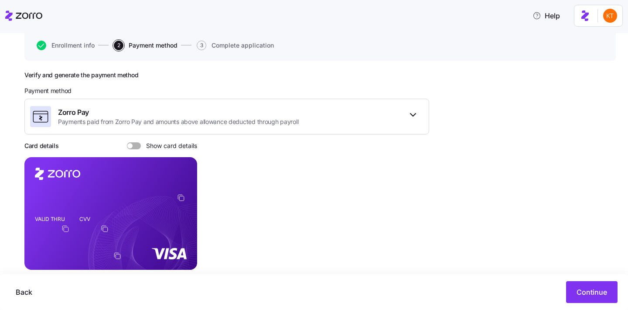
click at [137, 147] on span at bounding box center [137, 145] width 9 height 7
click at [127, 142] on input "Show card details" at bounding box center [127, 142] width 0 height 0
click at [131, 148] on span at bounding box center [131, 145] width 9 height 7
click at [127, 142] on input "Show card details" at bounding box center [127, 142] width 0 height 0
click at [182, 199] on icon "copy-to-clipboard" at bounding box center [181, 198] width 8 height 8
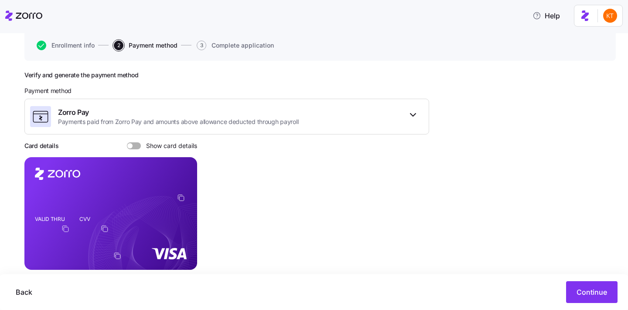
click at [135, 147] on span at bounding box center [137, 145] width 9 height 7
click at [127, 142] on input "Show card details" at bounding box center [127, 142] width 0 height 0
click at [597, 292] on span "Continue" at bounding box center [592, 292] width 31 height 10
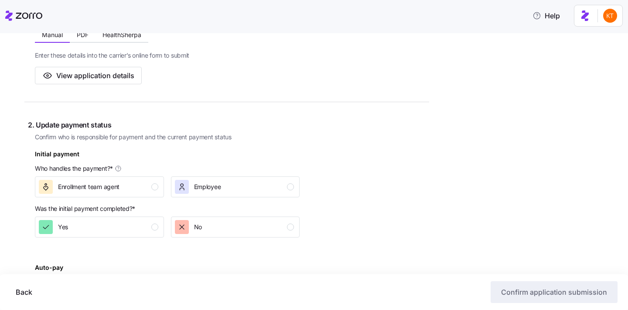
scroll to position [188, 0]
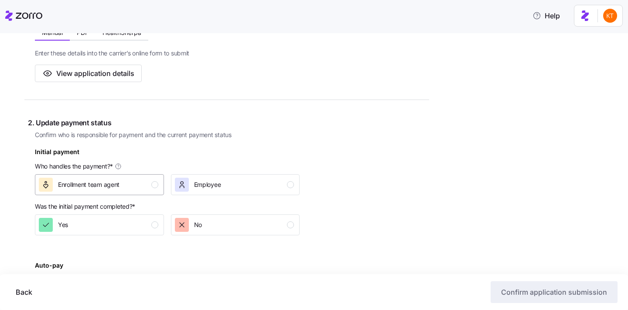
click at [141, 185] on div "Enrollment team agent" at bounding box center [99, 185] width 120 height 14
click at [146, 222] on div "Yes" at bounding box center [99, 225] width 120 height 14
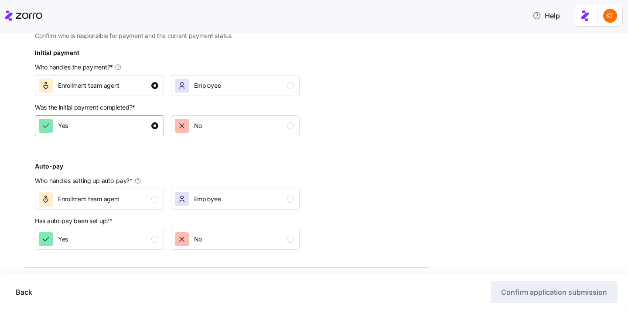
scroll to position [306, 0]
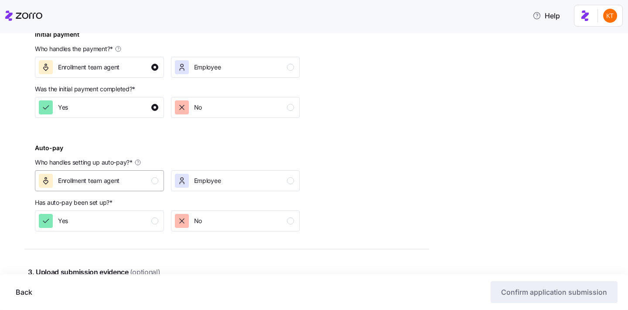
click at [144, 188] on button "Enrollment team agent" at bounding box center [99, 180] width 129 height 21
click at [146, 226] on div "Yes" at bounding box center [99, 221] width 120 height 14
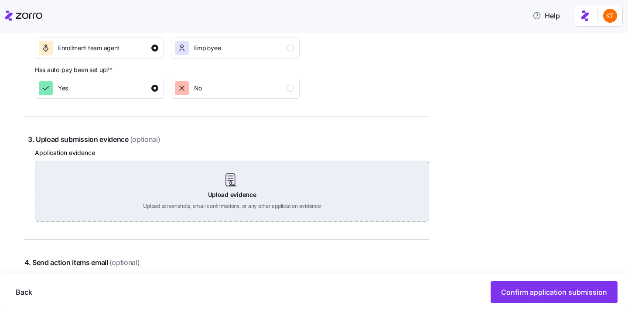
scroll to position [461, 0]
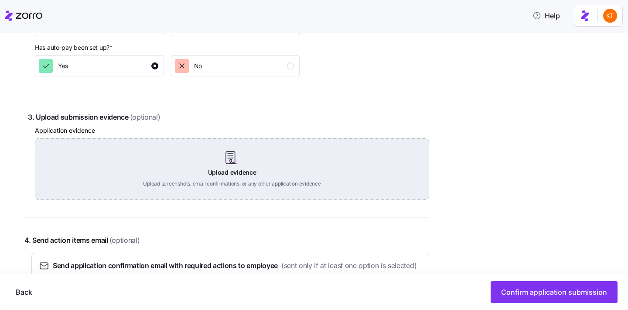
click at [216, 161] on div "Upload evidence Upload screenshots, email confirmations, or any other applicati…" at bounding box center [232, 168] width 394 height 61
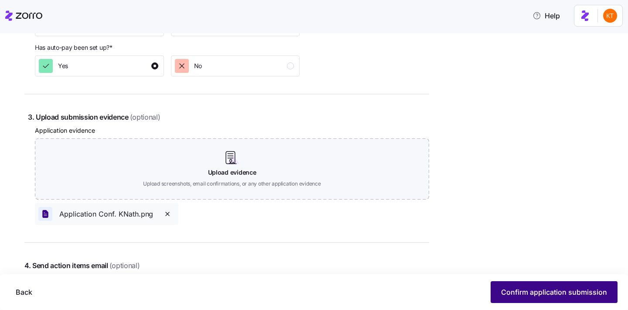
click at [506, 297] on button "Confirm application submission" at bounding box center [554, 292] width 127 height 22
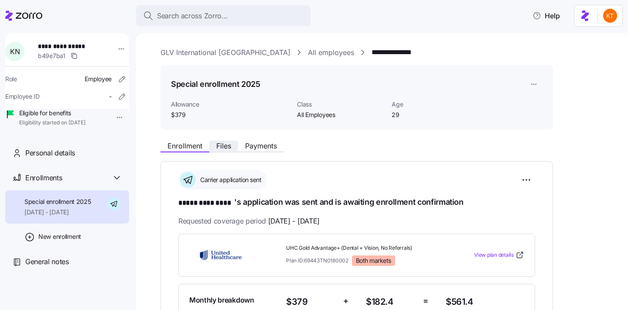
click at [220, 148] on span "Files" at bounding box center [223, 145] width 15 height 7
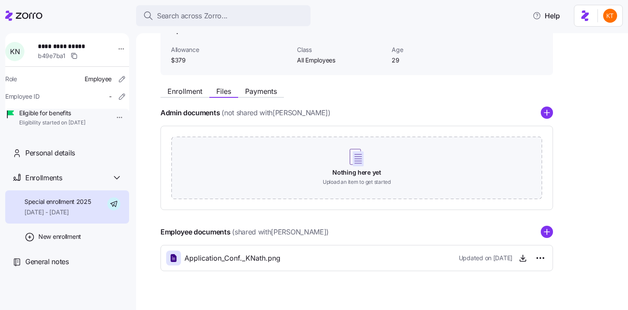
scroll to position [68, 0]
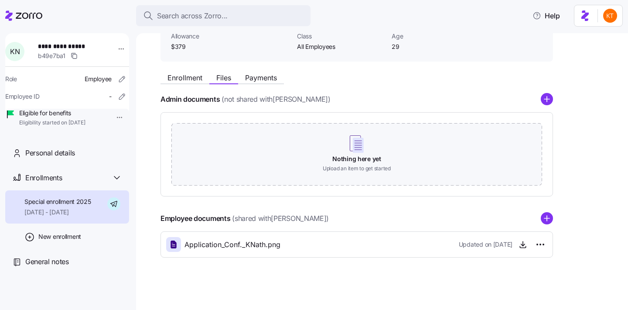
click at [547, 226] on div "Employee documents (shared with Kevin Nathongbo ) Application_Conf._KNath.png U…" at bounding box center [357, 234] width 393 height 45
click at [547, 219] on g "add icon" at bounding box center [546, 218] width 5 height 5
click at [551, 221] on circle "add icon" at bounding box center [546, 218] width 11 height 11
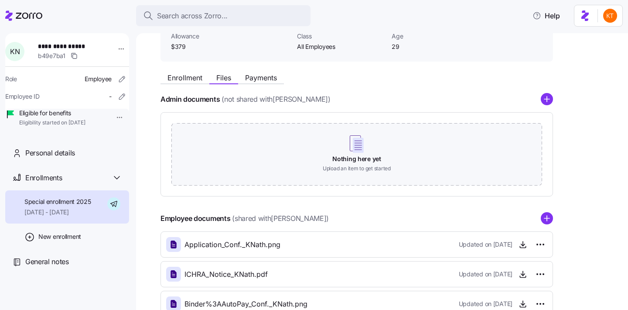
click at [167, 28] on main "**********" at bounding box center [314, 152] width 628 height 304
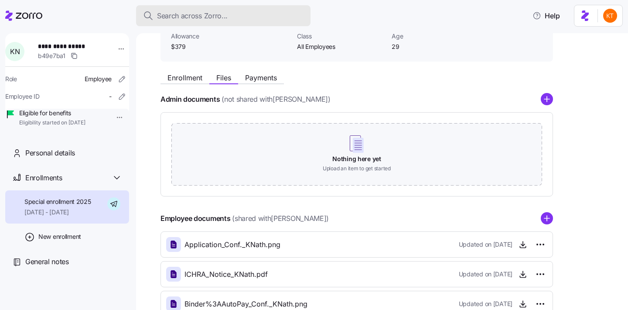
click at [164, 18] on span "Search across Zorro..." at bounding box center [192, 15] width 71 height 11
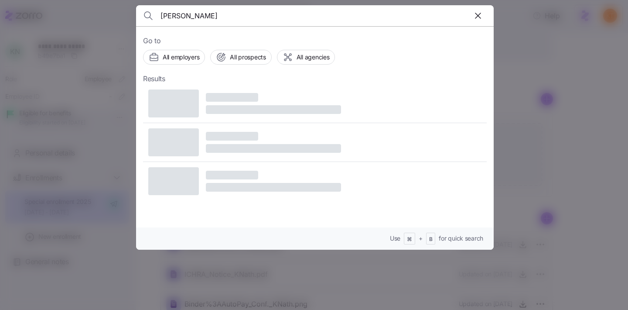
type input "jennifer ligeti"
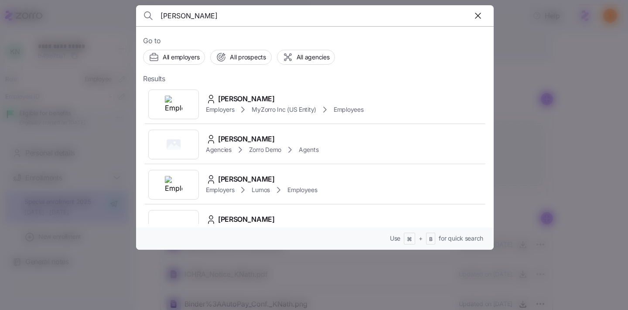
click at [246, 103] on span "Jennifer Ligeti" at bounding box center [246, 98] width 57 height 11
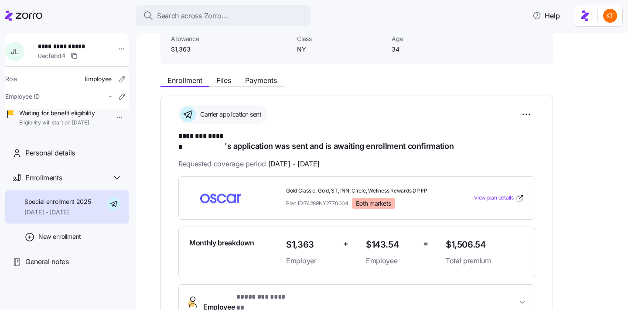
scroll to position [87, 0]
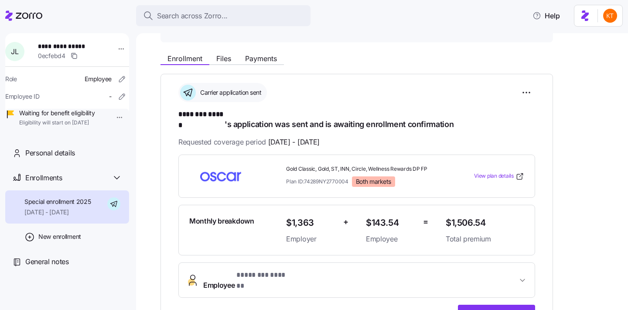
click at [311, 263] on button "Employee * ******** ****** *" at bounding box center [357, 280] width 356 height 35
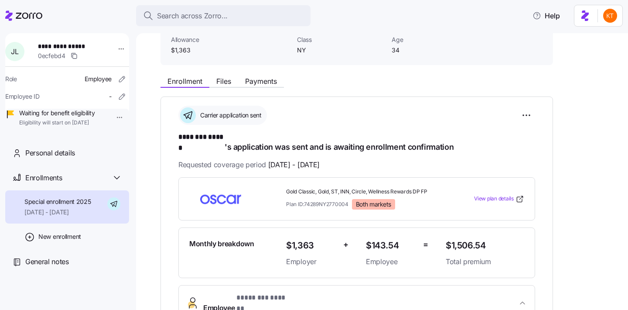
scroll to position [59, 0]
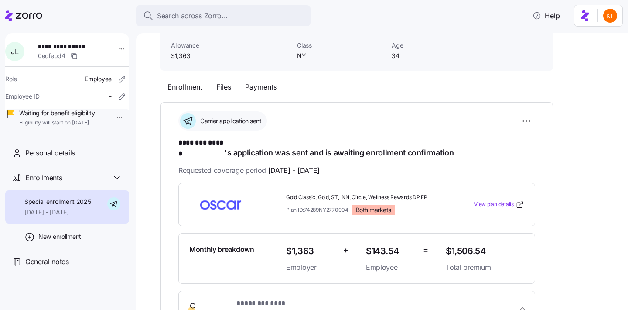
click at [263, 92] on div "Enrollment Files Payments" at bounding box center [222, 88] width 123 height 10
click at [258, 88] on span "Payments" at bounding box center [261, 86] width 32 height 7
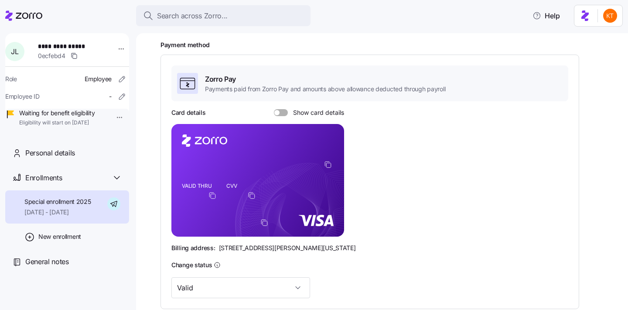
scroll to position [124, 0]
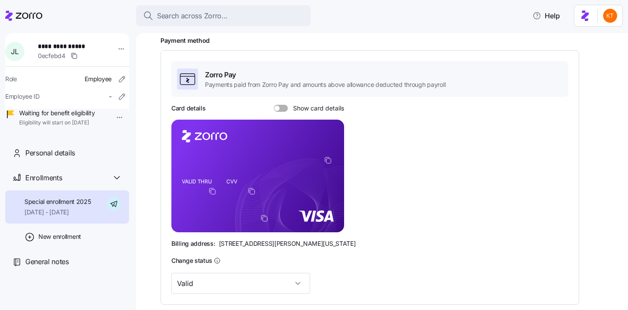
click at [330, 161] on icon "copy-to-clipboard" at bounding box center [328, 160] width 8 height 8
click at [266, 218] on icon "copy-to-clipboard" at bounding box center [264, 218] width 8 height 8
click at [333, 157] on foreignobject at bounding box center [329, 161] width 10 height 10
click at [326, 163] on icon "copy-to-clipboard" at bounding box center [328, 160] width 8 height 8
click at [265, 221] on icon "copy-to-clipboard" at bounding box center [264, 218] width 8 height 8
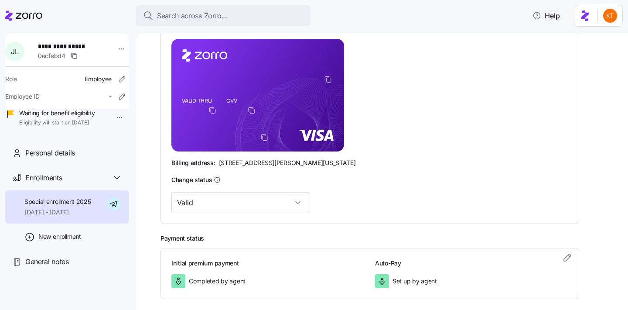
scroll to position [246, 0]
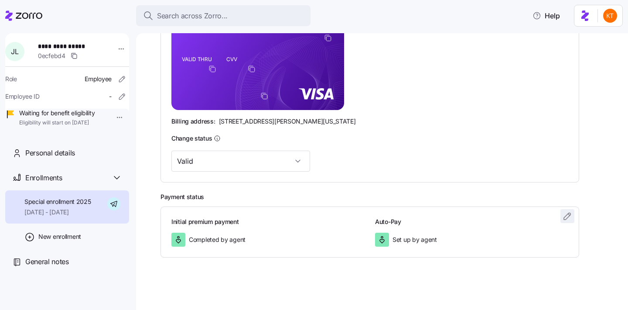
click at [568, 214] on icon "button" at bounding box center [567, 216] width 10 height 10
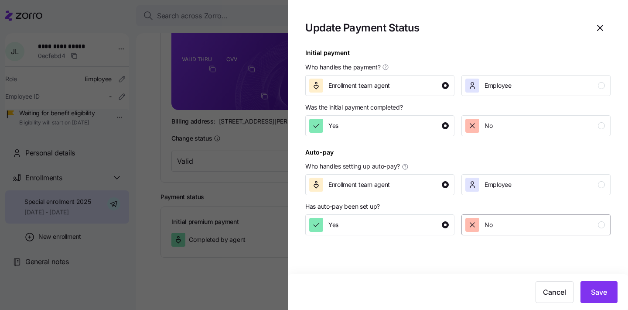
click at [502, 230] on div "No" at bounding box center [535, 225] width 140 height 14
click at [602, 305] on div "Cancel Save" at bounding box center [458, 292] width 340 height 36
click at [601, 297] on button "Save" at bounding box center [599, 292] width 37 height 22
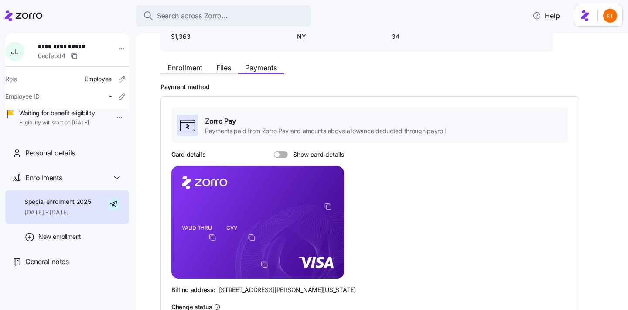
scroll to position [67, 0]
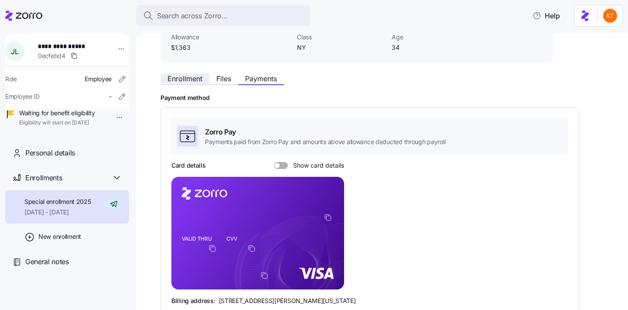
click at [191, 79] on span "Enrollment" at bounding box center [185, 78] width 35 height 7
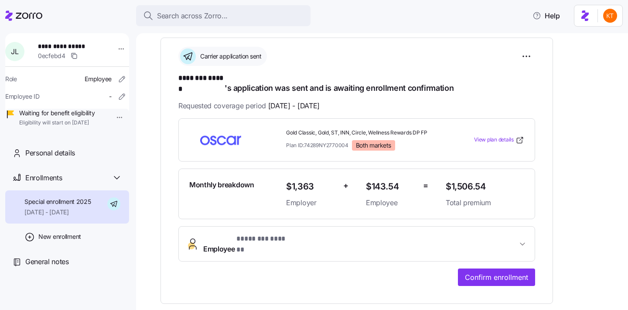
scroll to position [262, 0]
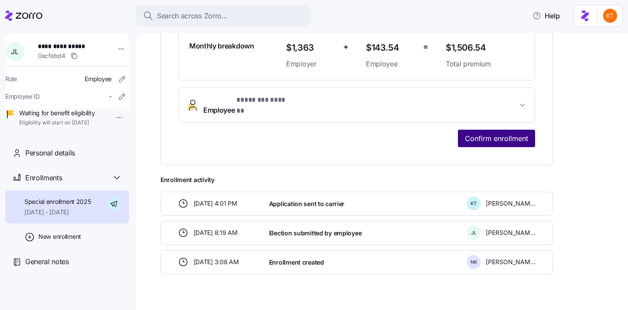
click at [487, 133] on span "Confirm enrollment" at bounding box center [496, 138] width 63 height 10
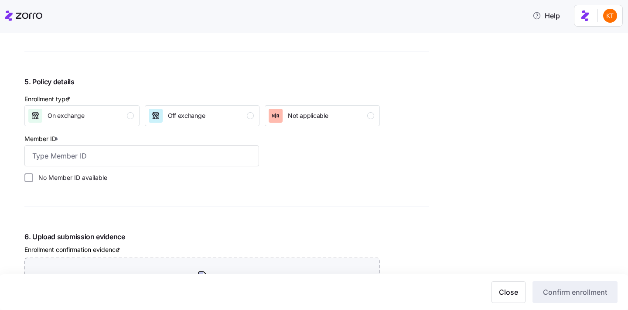
scroll to position [826, 0]
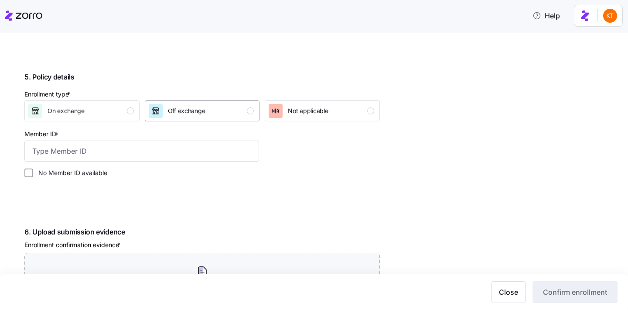
click at [233, 115] on div "Off exchange" at bounding box center [202, 111] width 106 height 14
click at [204, 145] on input "Member ID *" at bounding box center [141, 150] width 235 height 21
paste input "OSC76021264-01"
type input "OSC76021264-01"
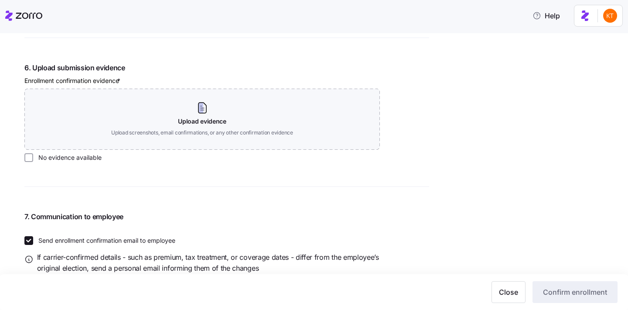
scroll to position [997, 0]
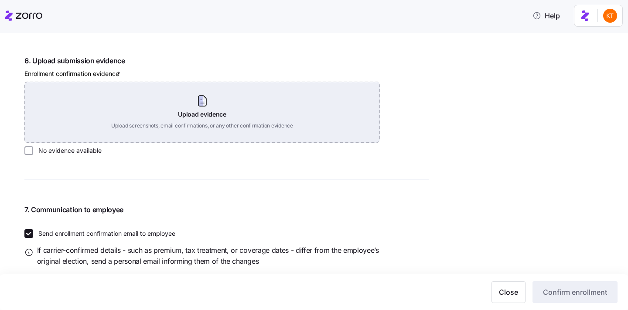
click at [212, 121] on div "Upload evidence Upload screenshots, email confirmations, or any other confirmat…" at bounding box center [202, 112] width 356 height 61
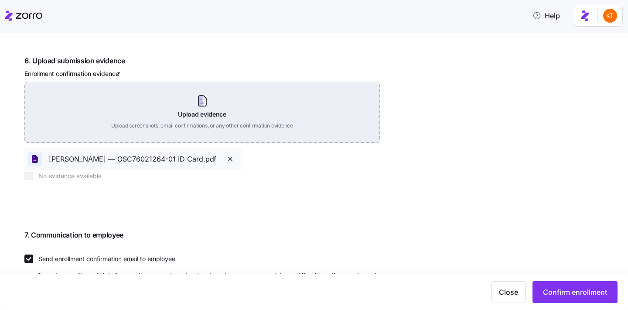
scroll to position [1043, 0]
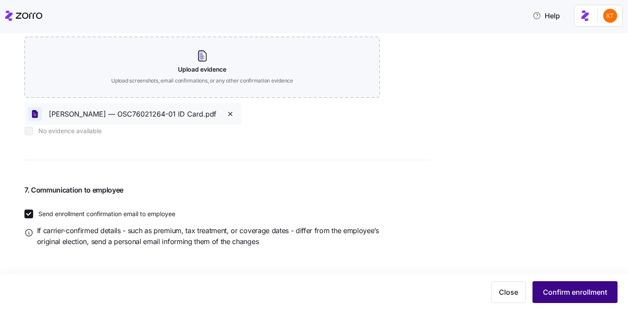
click at [542, 292] on button "Confirm enrollment" at bounding box center [575, 292] width 85 height 22
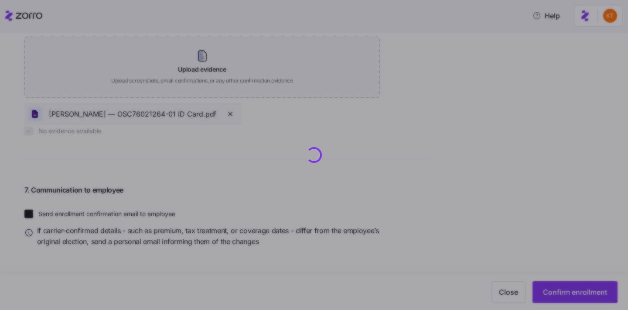
checkbox input "true"
checkbox input "false"
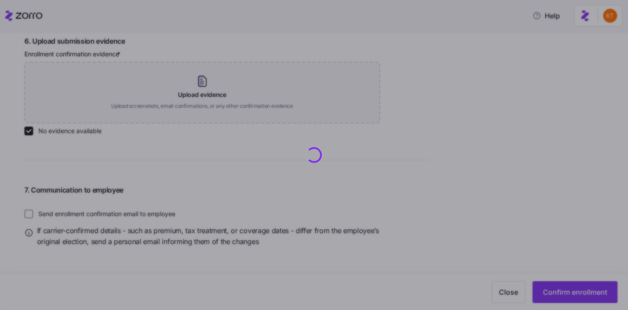
checkbox input "false"
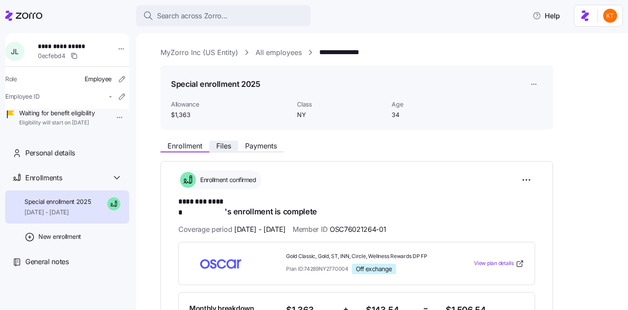
click at [219, 147] on span "Files" at bounding box center [223, 145] width 15 height 7
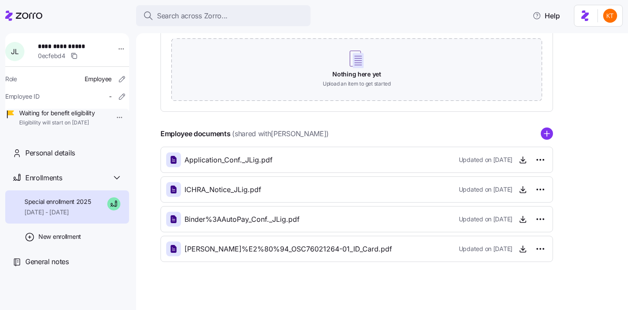
scroll to position [157, 0]
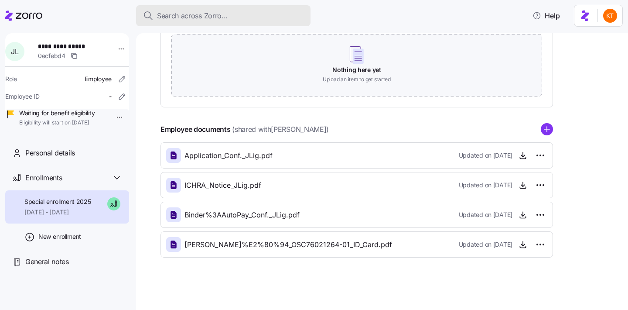
click at [161, 10] on button "Search across Zorro..." at bounding box center [223, 15] width 174 height 21
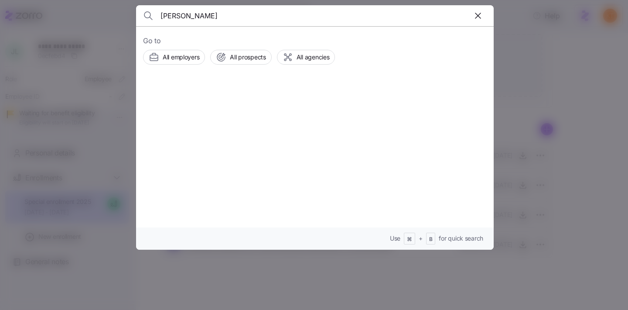
type input "natalie hutchinson"
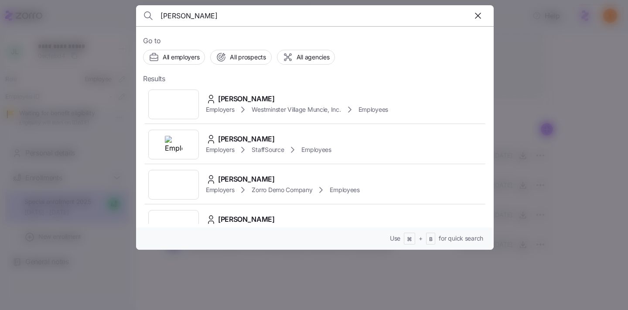
click at [242, 108] on icon at bounding box center [243, 109] width 10 height 10
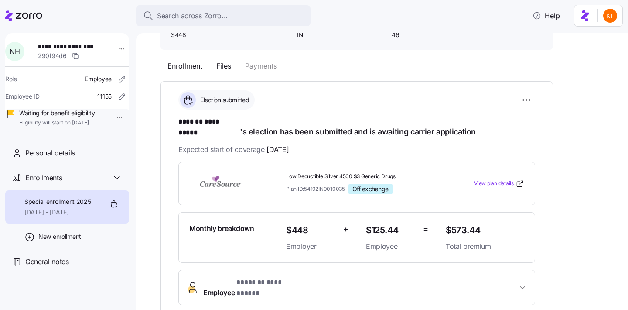
scroll to position [91, 0]
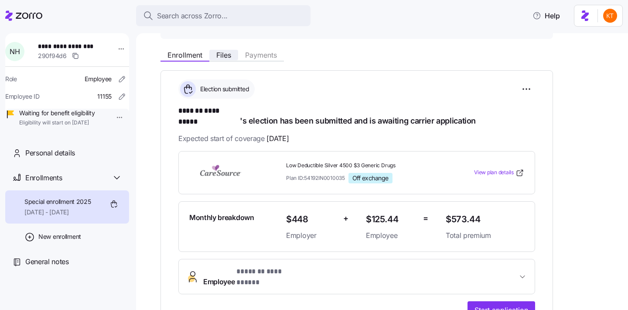
click at [225, 56] on span "Files" at bounding box center [223, 54] width 15 height 7
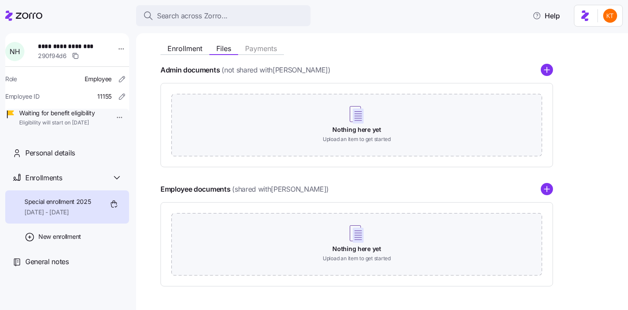
scroll to position [80, 0]
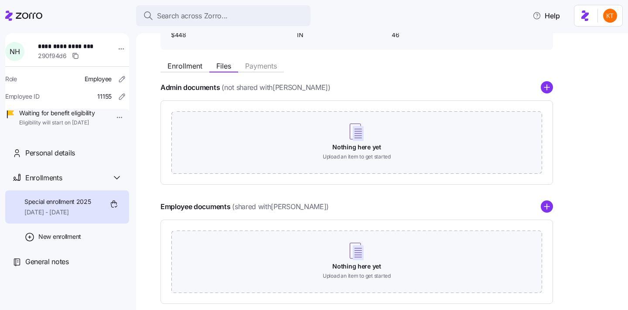
click at [192, 57] on div "Enrollment Files Payments" at bounding box center [357, 65] width 393 height 16
click at [191, 58] on div "Enrollment Files Payments" at bounding box center [357, 65] width 393 height 16
click at [551, 208] on circle "add icon" at bounding box center [546, 206] width 11 height 11
click at [197, 72] on div "Enrollment Files Payments Admin documents (not shared with Natalie Hutchinson )…" at bounding box center [388, 180] width 455 height 247
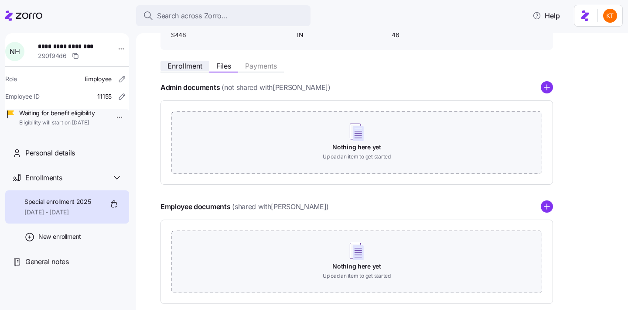
click at [194, 68] on span "Enrollment" at bounding box center [185, 65] width 35 height 7
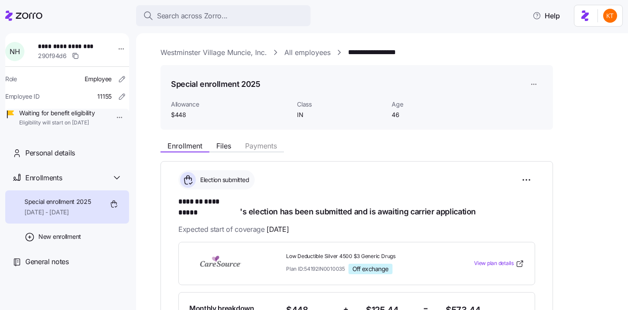
scroll to position [99, 0]
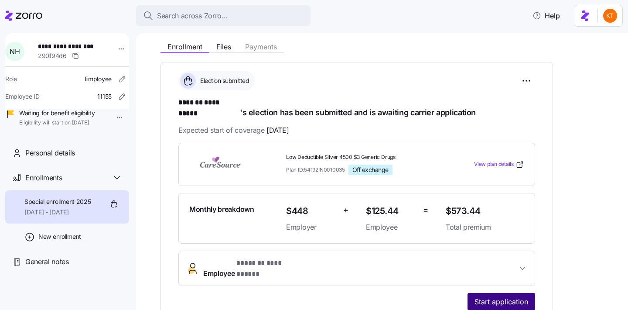
click at [510, 296] on span "Start application" at bounding box center [502, 301] width 54 height 10
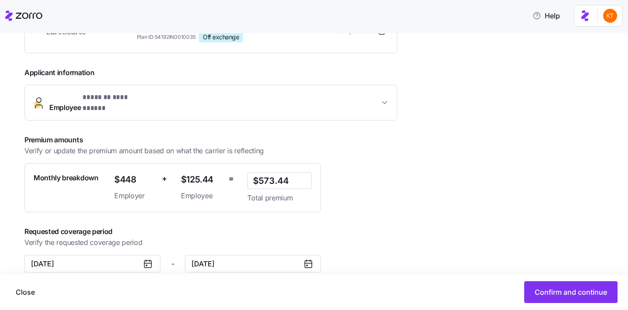
scroll to position [180, 0]
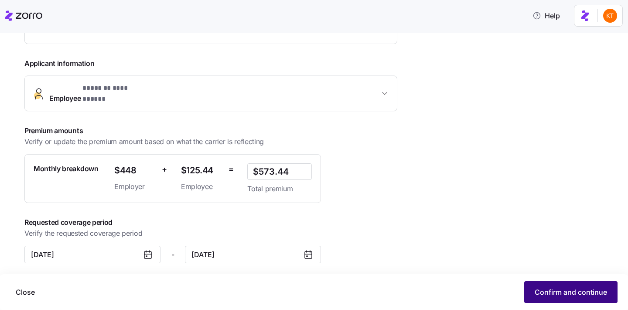
click at [541, 287] on span "Confirm and continue" at bounding box center [571, 292] width 72 height 10
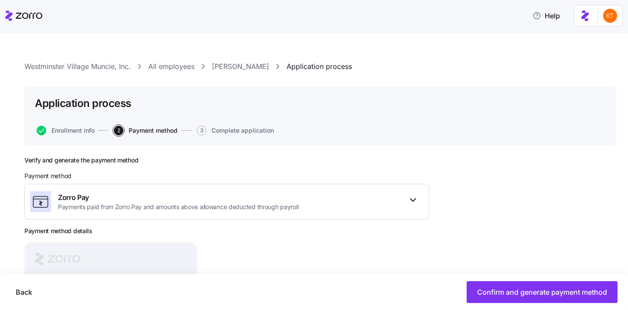
scroll to position [106, 0]
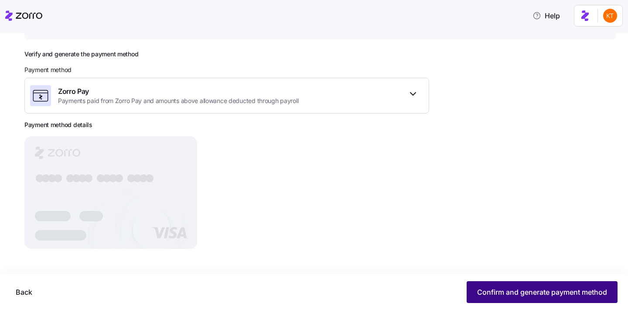
click at [472, 287] on button "Confirm and generate payment method" at bounding box center [542, 292] width 151 height 22
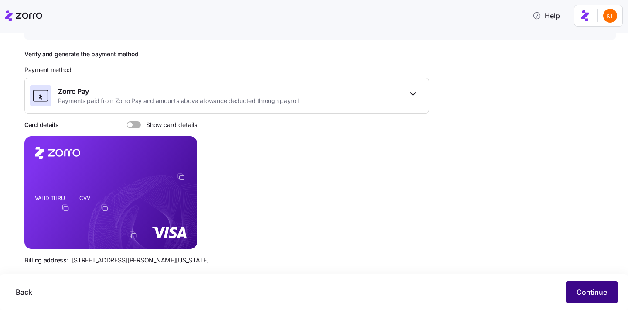
click at [588, 301] on button "Continue" at bounding box center [591, 292] width 51 height 22
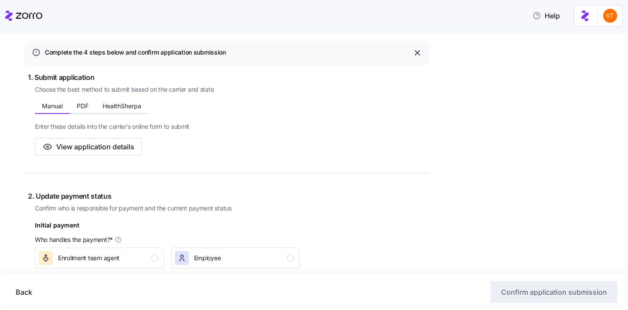
scroll to position [160, 0]
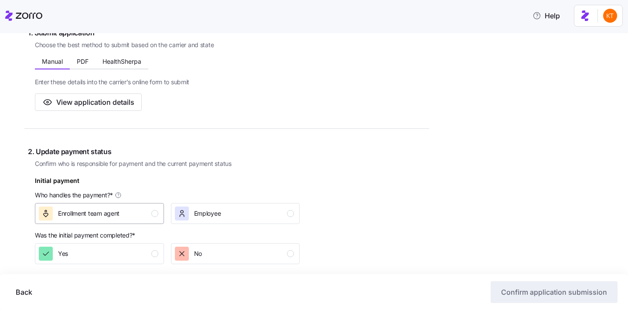
click at [147, 214] on div "Enrollment team agent" at bounding box center [99, 213] width 120 height 14
click at [156, 252] on div "button" at bounding box center [154, 253] width 7 height 7
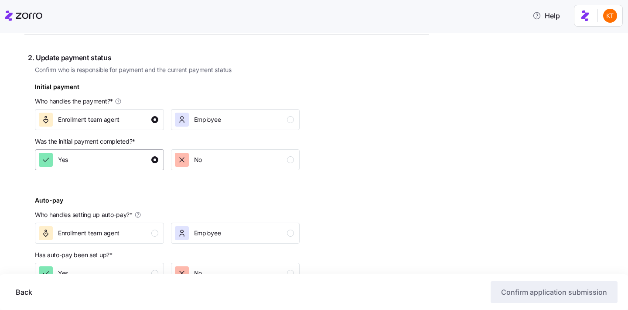
scroll to position [306, 0]
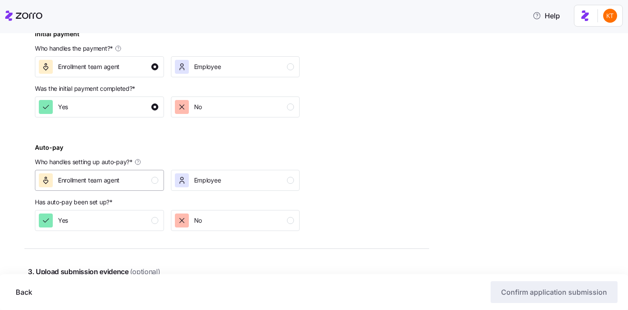
click at [158, 181] on div "Enrollment team agent" at bounding box center [99, 180] width 120 height 14
click at [158, 220] on div "button" at bounding box center [154, 220] width 7 height 7
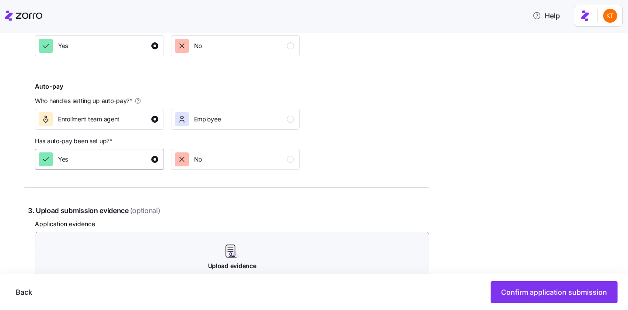
scroll to position [391, 0]
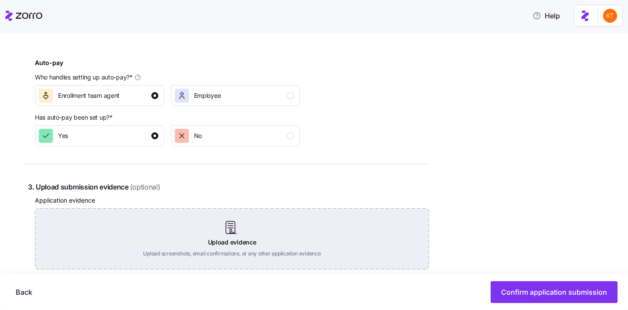
click at [237, 244] on div "Upload evidence Upload screenshots, email confirmations, or any other applicati…" at bounding box center [232, 238] width 394 height 61
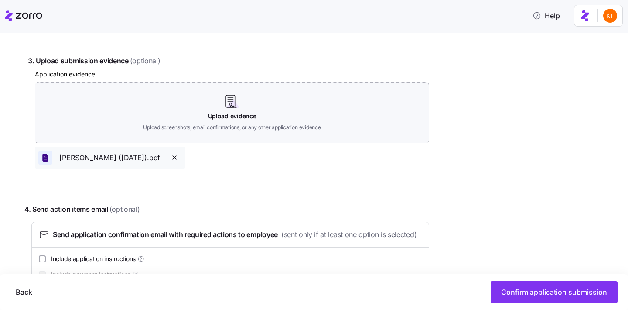
scroll to position [564, 0]
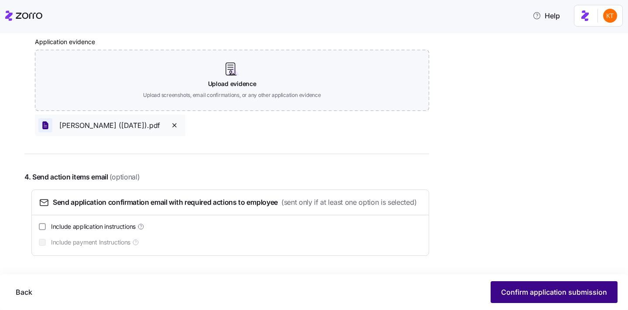
click at [523, 287] on button "Confirm application submission" at bounding box center [554, 292] width 127 height 22
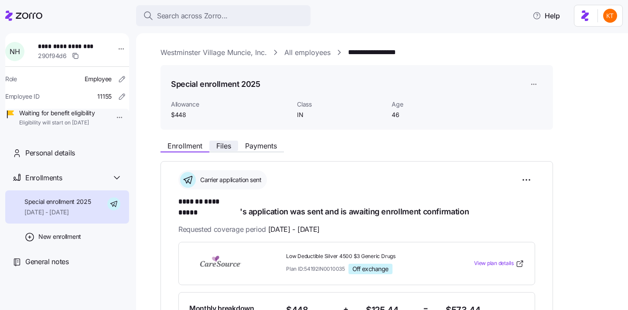
click at [225, 148] on span "Files" at bounding box center [223, 145] width 15 height 7
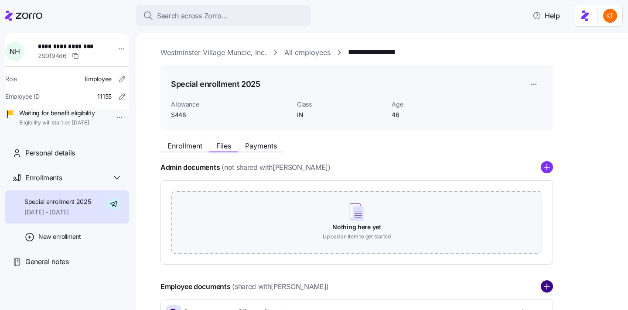
click at [547, 287] on icon "add icon" at bounding box center [547, 286] width 12 height 12
click at [55, 48] on span "**********" at bounding box center [68, 46] width 61 height 9
copy span "*******"
click at [80, 44] on span "**********" at bounding box center [68, 46] width 61 height 9
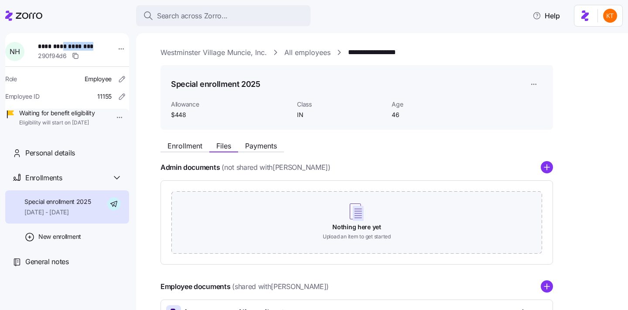
click at [80, 44] on span "**********" at bounding box center [68, 46] width 61 height 9
copy span "**********"
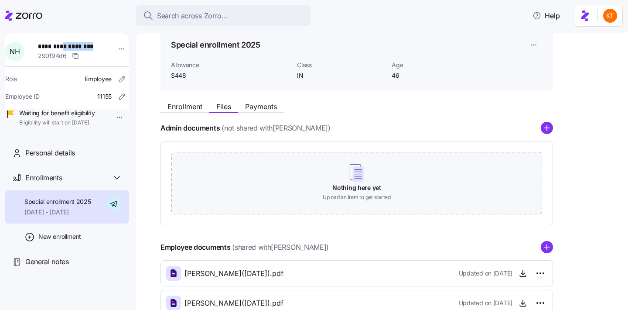
scroll to position [44, 0]
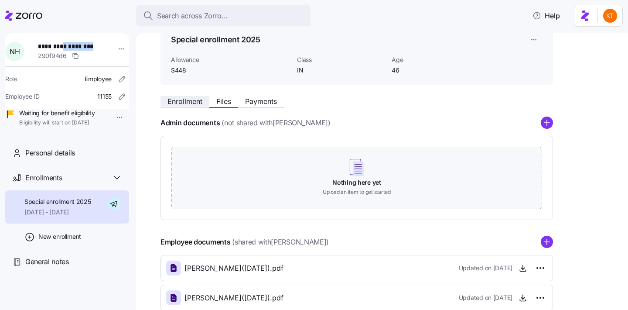
click at [185, 103] on span "Enrollment" at bounding box center [185, 101] width 35 height 7
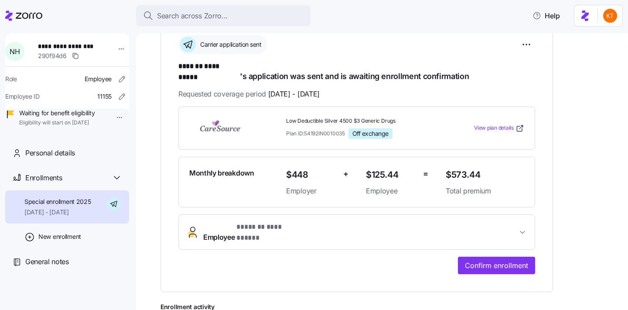
scroll to position [144, 0]
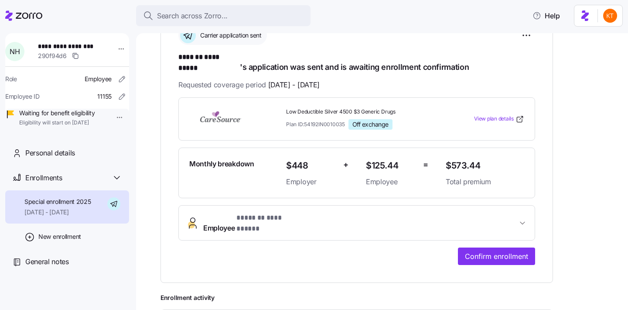
click at [320, 212] on span "**********" at bounding box center [360, 222] width 314 height 21
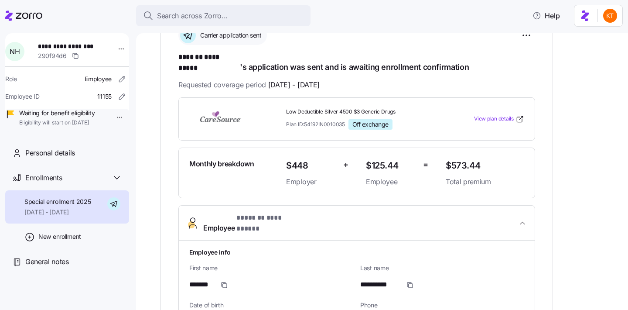
scroll to position [218, 0]
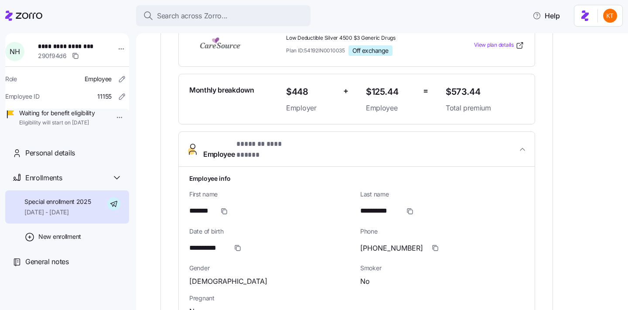
click at [220, 243] on span "**********" at bounding box center [207, 248] width 36 height 11
copy span "****"
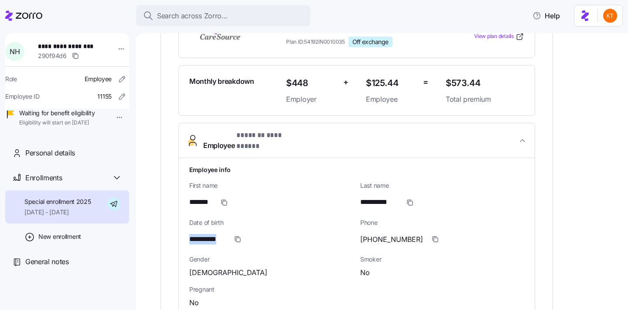
scroll to position [0, 0]
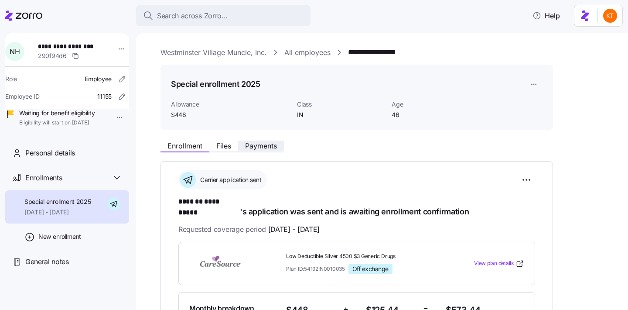
click at [246, 151] on button "Payments" at bounding box center [261, 145] width 46 height 10
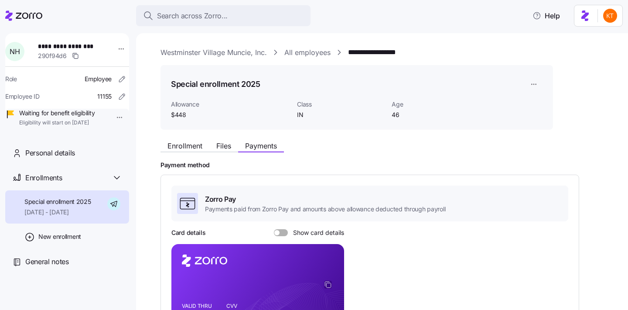
click at [330, 282] on icon "copy-to-clipboard" at bounding box center [328, 285] width 8 height 8
click at [187, 150] on button "Enrollment" at bounding box center [185, 145] width 49 height 10
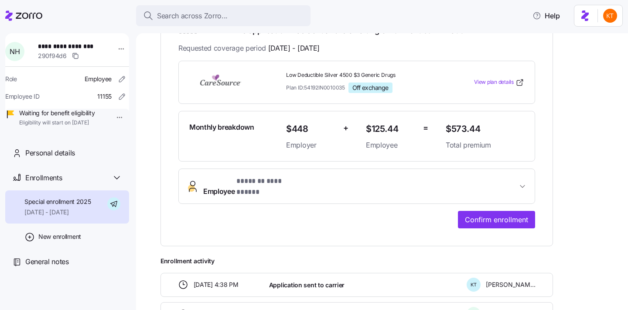
scroll to position [250, 0]
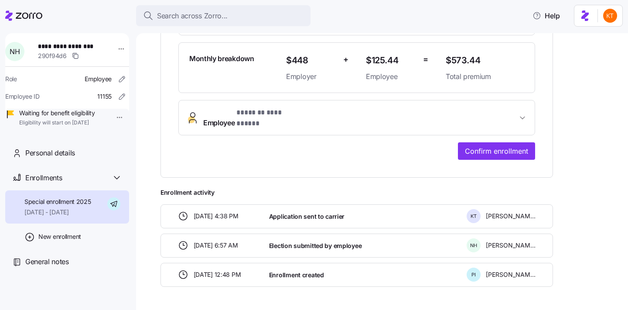
click at [393, 117] on button "**********" at bounding box center [357, 117] width 356 height 35
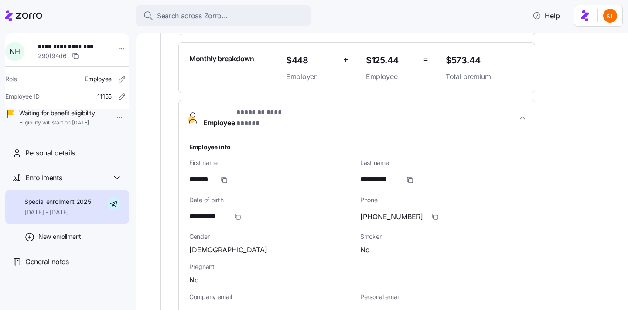
scroll to position [346, 0]
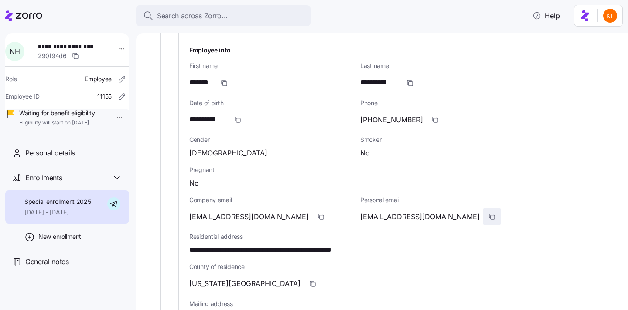
click at [489, 213] on icon "button" at bounding box center [492, 216] width 7 height 7
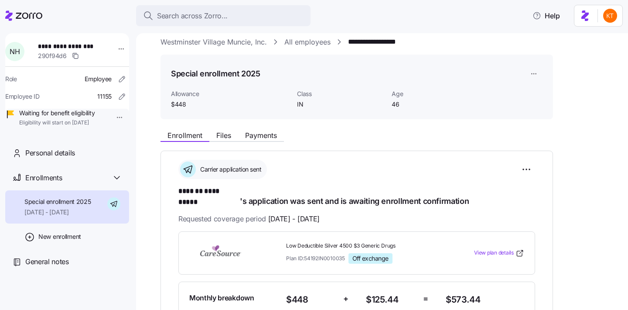
scroll to position [0, 0]
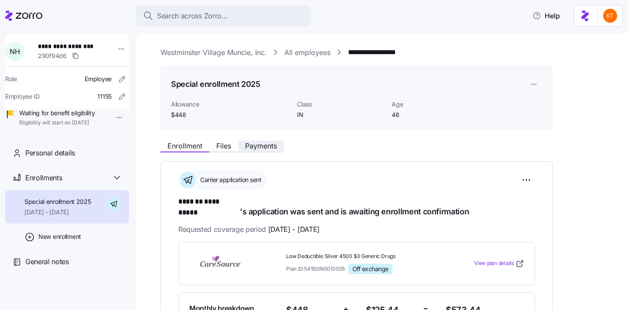
click at [266, 140] on button "Payments" at bounding box center [261, 145] width 46 height 10
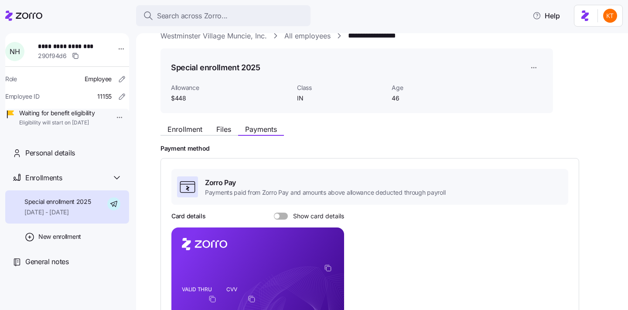
scroll to position [36, 0]
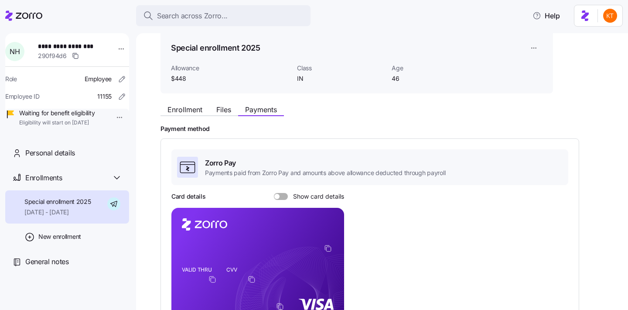
click at [326, 248] on icon "copy-to-clipboard" at bounding box center [328, 248] width 8 height 8
click at [291, 197] on span "Show card details" at bounding box center [316, 196] width 56 height 7
click at [274, 193] on input "Show card details" at bounding box center [274, 193] width 0 height 0
click at [275, 196] on span at bounding box center [278, 196] width 9 height 7
click at [274, 193] on input "Show card details" at bounding box center [274, 193] width 0 height 0
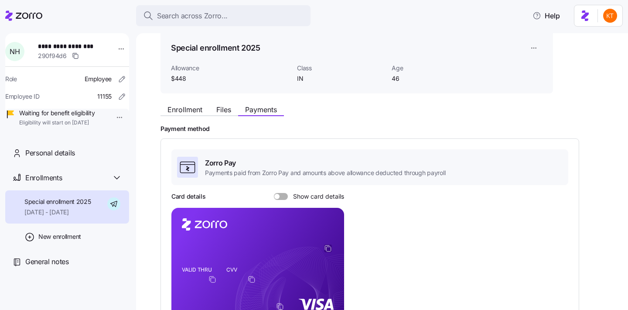
click at [327, 250] on icon "copy-to-clipboard" at bounding box center [328, 248] width 8 height 8
click at [287, 198] on label "Show card details" at bounding box center [309, 196] width 70 height 7
click at [274, 193] on input "Show card details" at bounding box center [274, 193] width 0 height 0
click at [219, 107] on span "Files" at bounding box center [223, 109] width 15 height 7
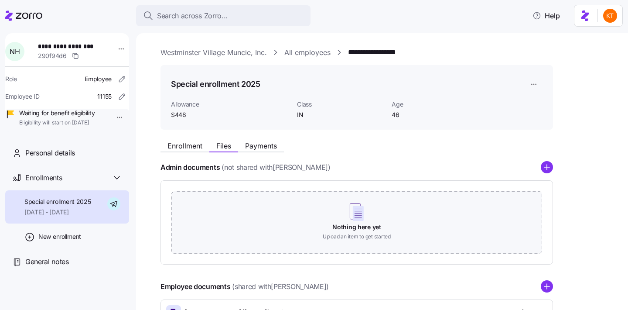
scroll to position [98, 0]
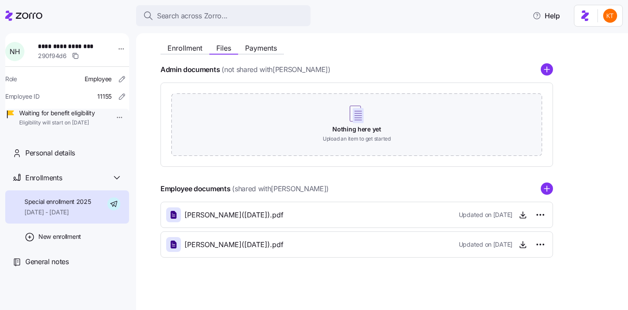
click at [539, 182] on div "Employee documents (shared with Natalie Hutchinson )" at bounding box center [357, 188] width 393 height 12
click at [551, 192] on circle "add icon" at bounding box center [546, 188] width 11 height 11
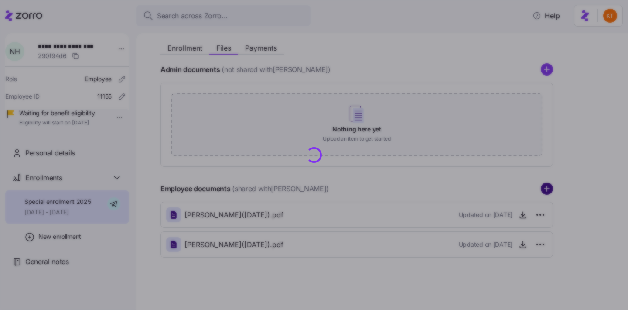
click at [547, 192] on circle "add icon" at bounding box center [546, 188] width 11 height 11
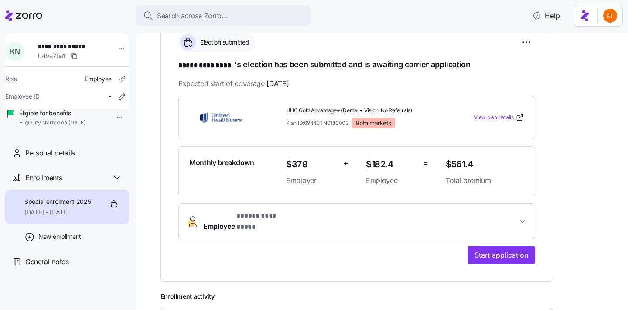
scroll to position [140, 0]
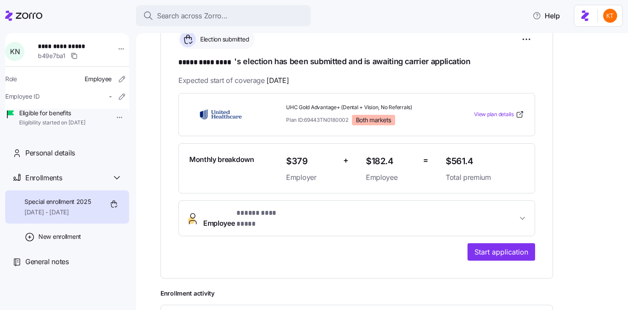
click at [315, 198] on div "**********" at bounding box center [356, 177] width 357 height 168
click at [314, 199] on div "**********" at bounding box center [356, 177] width 357 height 168
click at [298, 215] on span "Employee * ***** ********* *" at bounding box center [360, 218] width 314 height 21
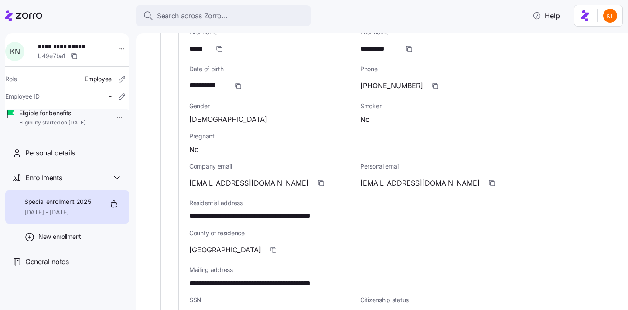
scroll to position [374, 0]
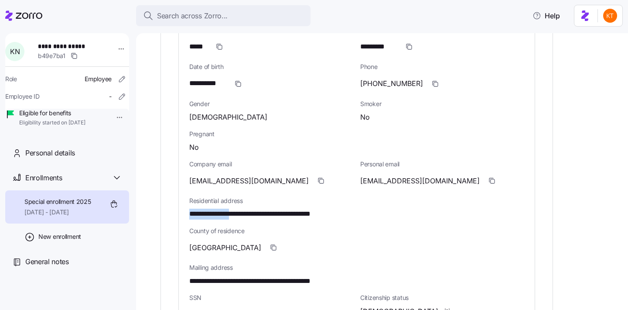
drag, startPoint x: 242, startPoint y: 208, endPoint x: 183, endPoint y: 205, distance: 58.9
click at [183, 205] on div "**********" at bounding box center [357, 220] width 356 height 434
copy span "**********"
click at [263, 209] on span "**********" at bounding box center [271, 214] width 164 height 11
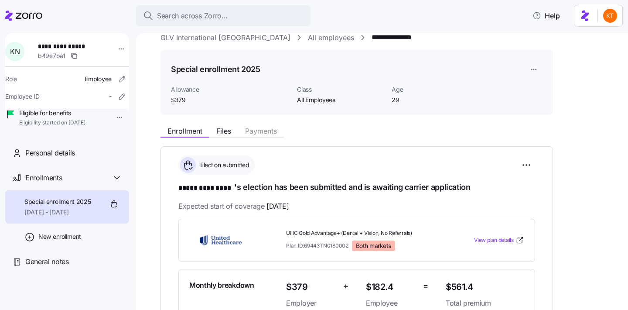
scroll to position [0, 0]
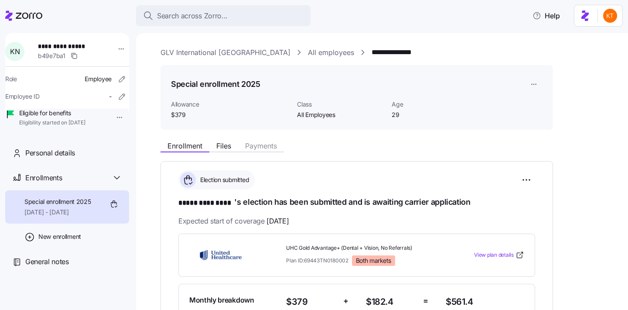
click at [192, 54] on link "GLV International [GEOGRAPHIC_DATA]" at bounding box center [226, 52] width 130 height 11
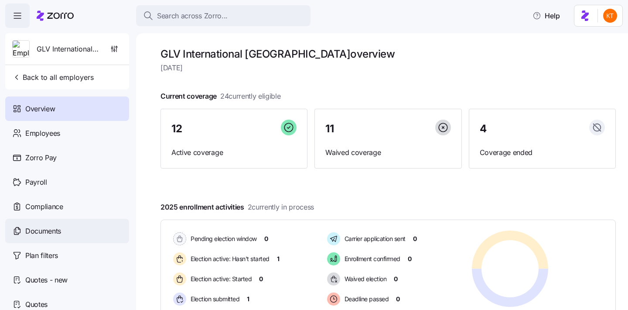
click at [91, 233] on div "Documents" at bounding box center [67, 231] width 124 height 24
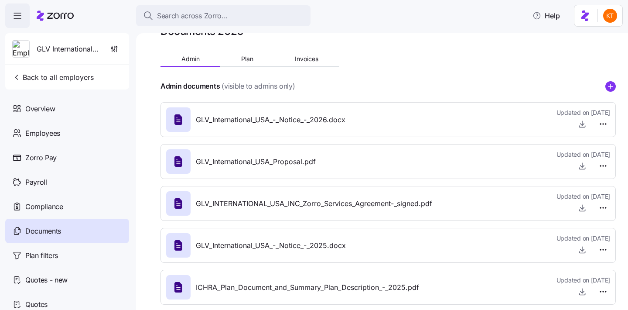
scroll to position [35, 0]
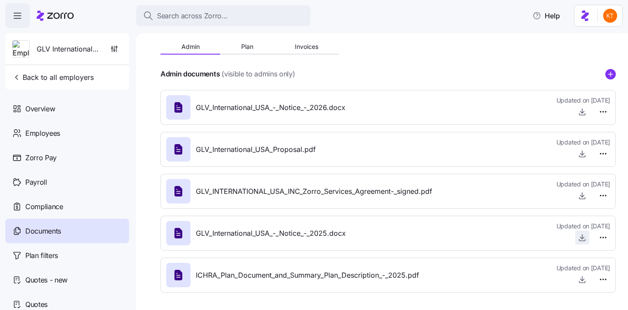
click at [578, 237] on icon "button" at bounding box center [582, 237] width 9 height 9
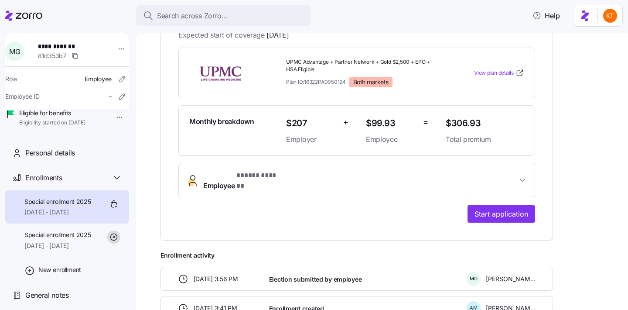
scroll to position [240, 0]
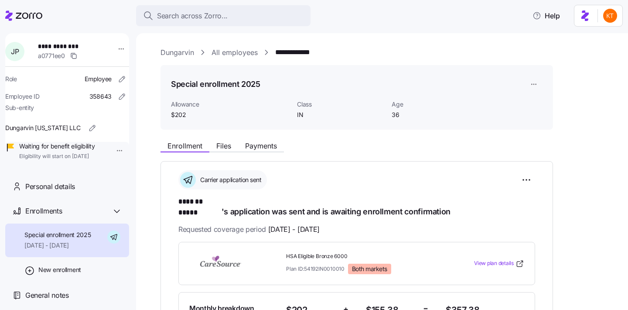
scroll to position [41, 0]
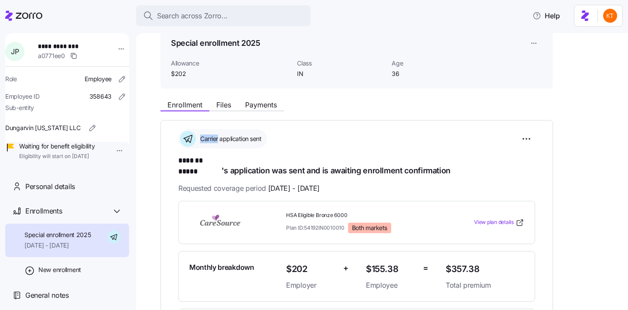
click at [251, 110] on div "Enrollment Files Payments" at bounding box center [222, 106] width 123 height 10
click at [251, 107] on span "Payments" at bounding box center [261, 104] width 32 height 7
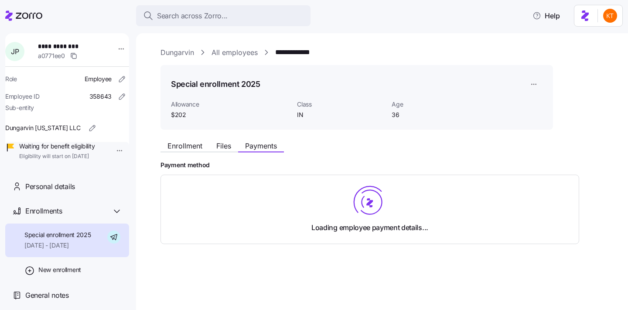
click at [185, 103] on span "Allowance" at bounding box center [230, 104] width 119 height 9
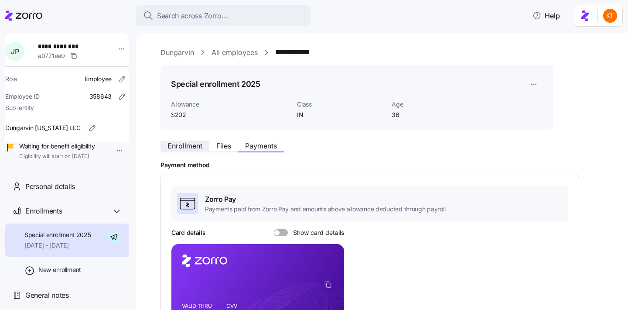
click at [183, 146] on span "Enrollment" at bounding box center [185, 145] width 35 height 7
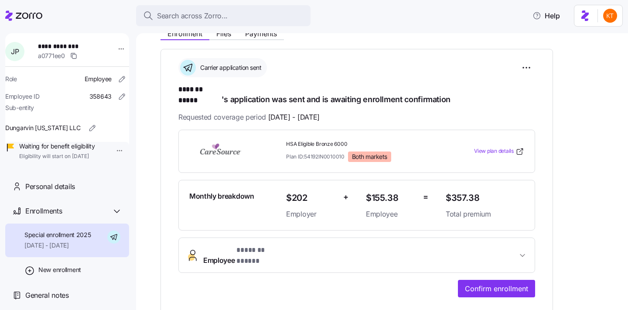
scroll to position [116, 0]
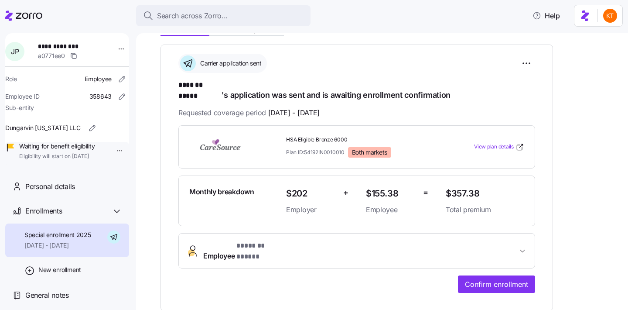
click at [399, 222] on div "**********" at bounding box center [356, 209] width 357 height 168
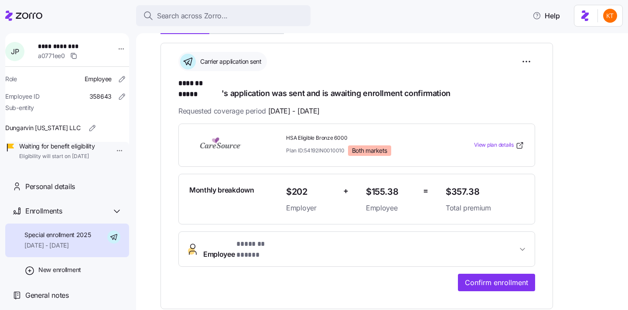
click at [400, 239] on span "Employee * ******* ***** *" at bounding box center [360, 249] width 314 height 21
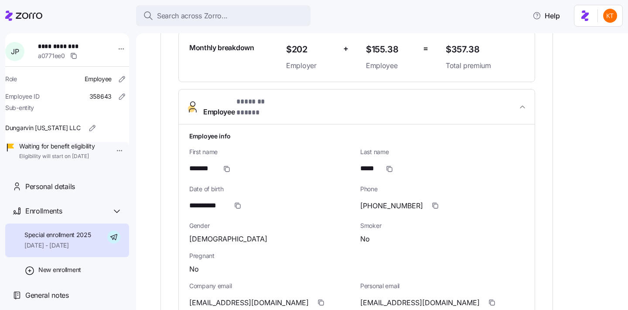
scroll to position [289, 0]
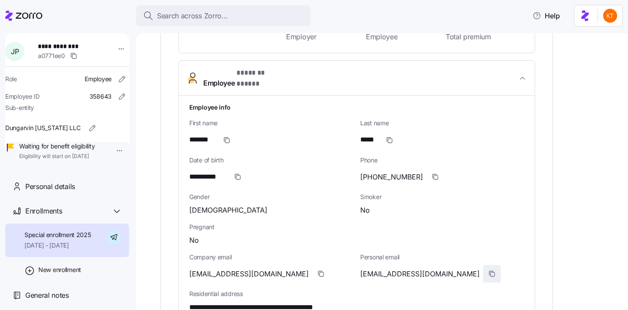
click at [489, 270] on icon "button" at bounding box center [492, 273] width 7 height 7
click at [491, 272] on icon "button" at bounding box center [493, 274] width 4 height 4
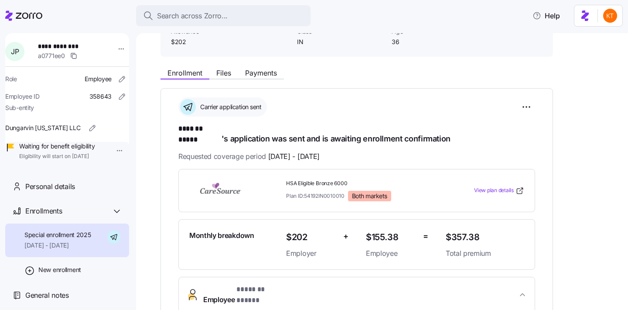
scroll to position [0, 0]
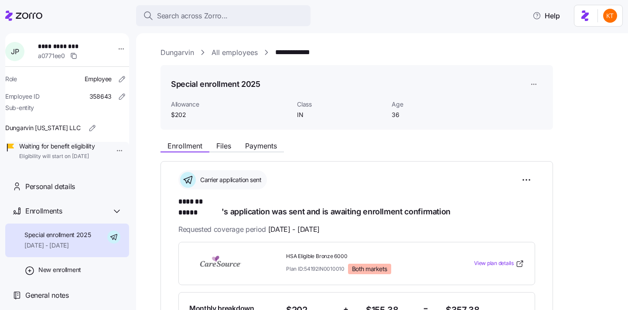
click at [267, 139] on div "Enrollment Files Payments" at bounding box center [357, 145] width 393 height 16
click at [269, 142] on span "Payments" at bounding box center [261, 145] width 32 height 7
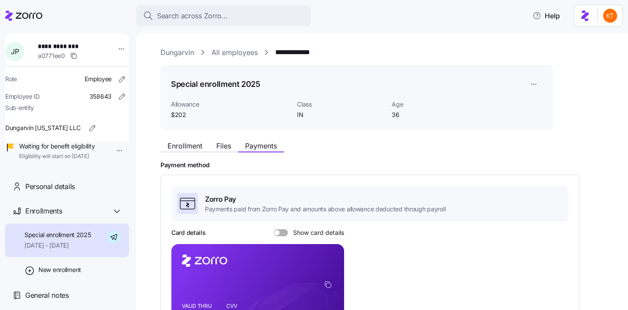
scroll to position [27, 0]
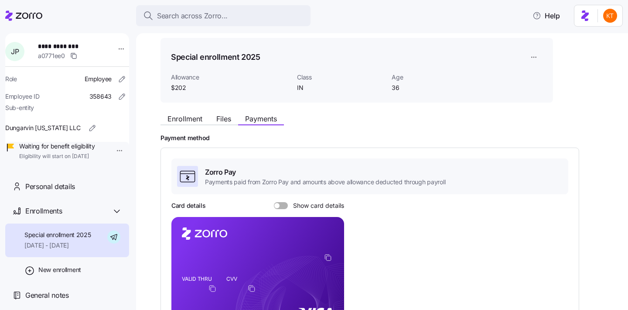
click at [328, 258] on icon "copy-to-clipboard" at bounding box center [328, 257] width 8 height 8
click at [288, 205] on span "Show card details" at bounding box center [316, 205] width 56 height 7
click at [274, 202] on input "Show card details" at bounding box center [274, 202] width 0 height 0
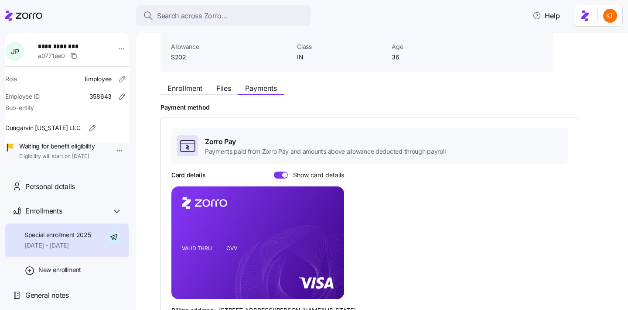
scroll to position [103, 0]
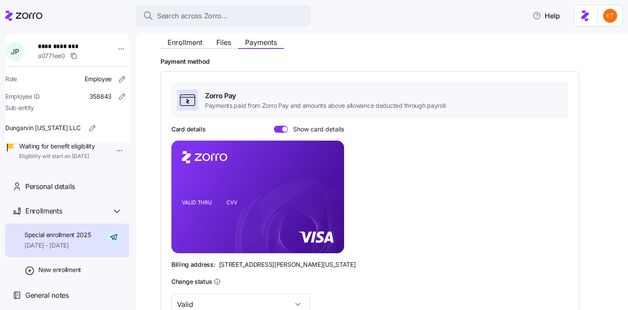
click at [282, 133] on div "Card details Show card details" at bounding box center [257, 129] width 173 height 9
click at [284, 132] on div at bounding box center [281, 129] width 14 height 7
click at [274, 126] on input "Show card details" at bounding box center [274, 126] width 0 height 0
click at [328, 180] on icon "copy-to-clipboard" at bounding box center [328, 181] width 8 height 8
click at [283, 128] on span at bounding box center [284, 129] width 9 height 7
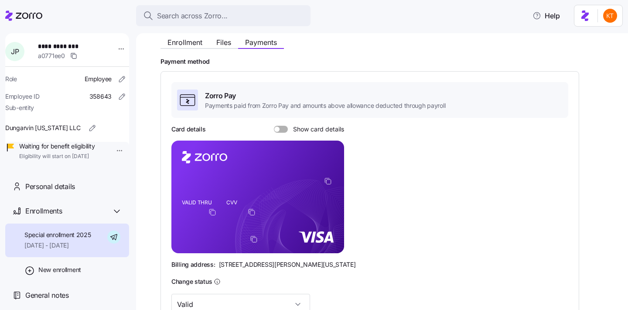
click at [274, 126] on input "Show card details" at bounding box center [274, 126] width 0 height 0
click at [172, 51] on div "Enrollment Files Payments Payment method Zorro Pay Payments paid from Zorro Pay…" at bounding box center [388, 216] width 455 height 367
click at [173, 47] on button "Enrollment" at bounding box center [185, 42] width 49 height 10
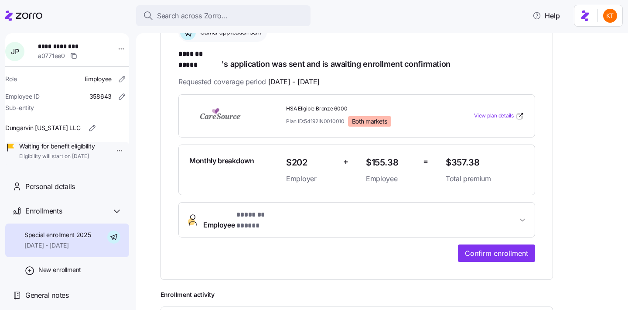
scroll to position [172, 0]
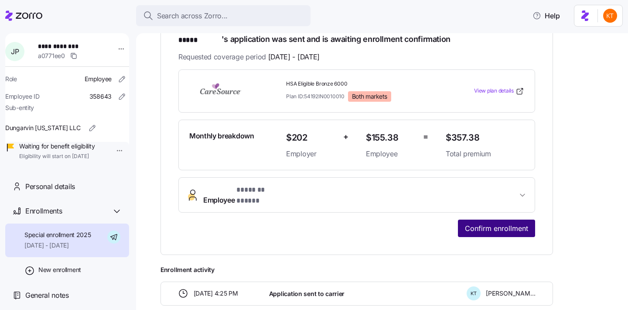
click at [500, 223] on span "Confirm enrollment" at bounding box center [496, 228] width 63 height 10
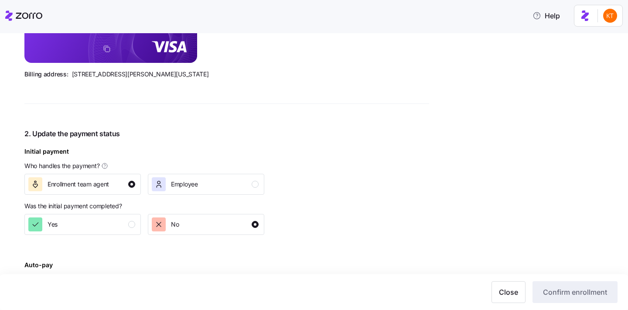
scroll to position [288, 0]
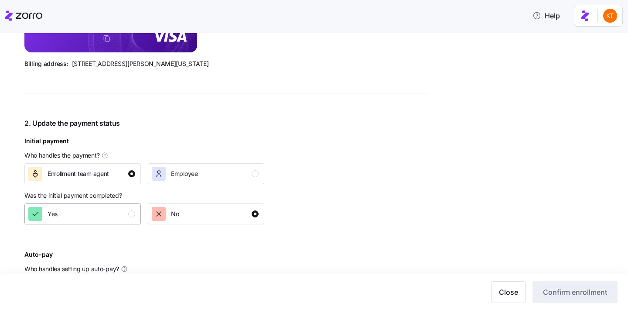
click at [122, 214] on div "Yes" at bounding box center [81, 214] width 107 height 14
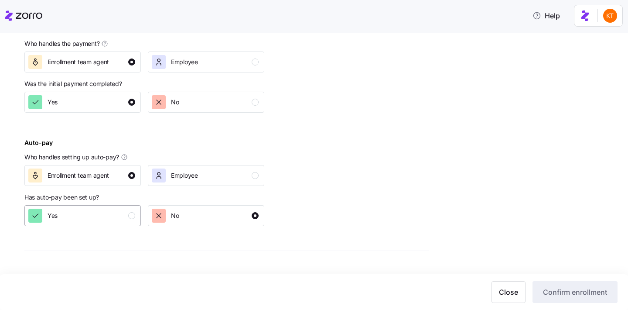
click at [130, 214] on div "button" at bounding box center [131, 215] width 7 height 7
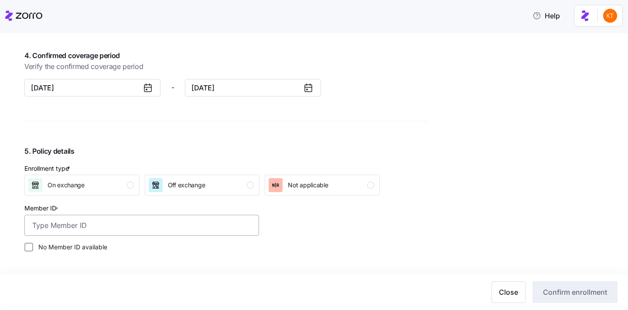
scroll to position [786, 0]
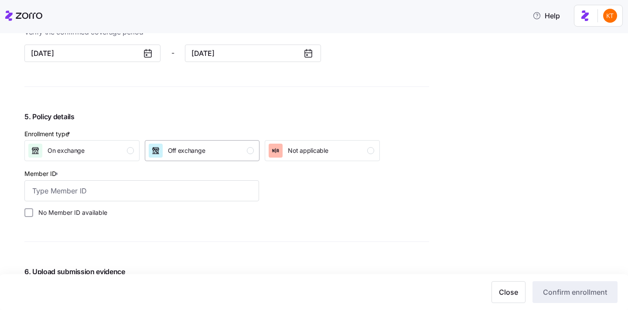
click at [205, 153] on div "Off exchange" at bounding box center [202, 151] width 106 height 14
click at [177, 201] on input "Member ID *" at bounding box center [141, 190] width 235 height 21
paste input "112856144"
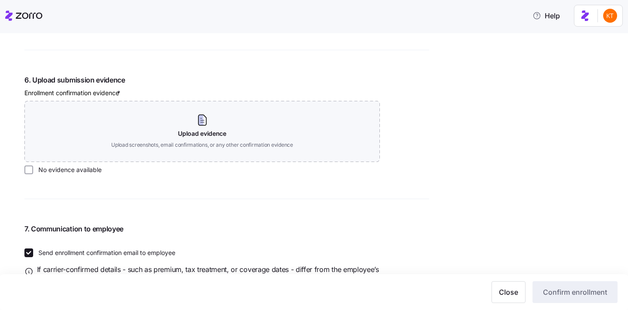
scroll to position [1017, 0]
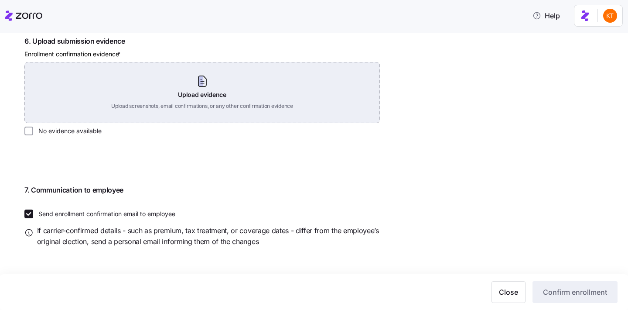
type input "112856144"
click at [164, 82] on div "Upload evidence Upload screenshots, email confirmations, or any other confirmat…" at bounding box center [202, 92] width 356 height 61
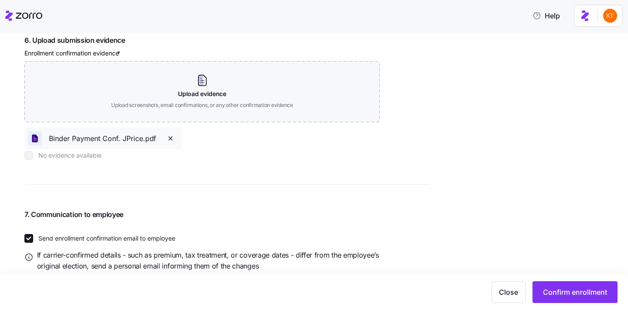
scroll to position [1043, 0]
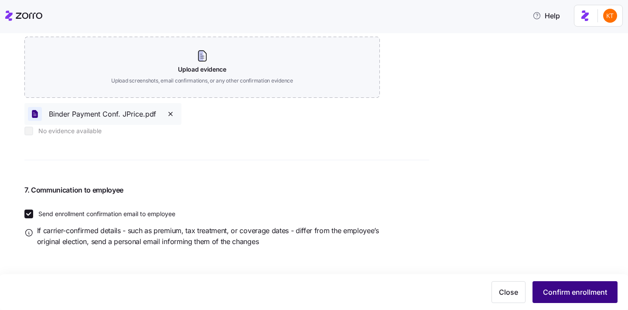
click at [581, 294] on span "Confirm enrollment" at bounding box center [575, 292] width 64 height 10
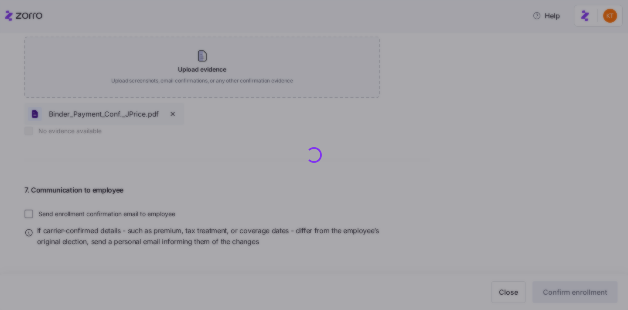
checkbox input "false"
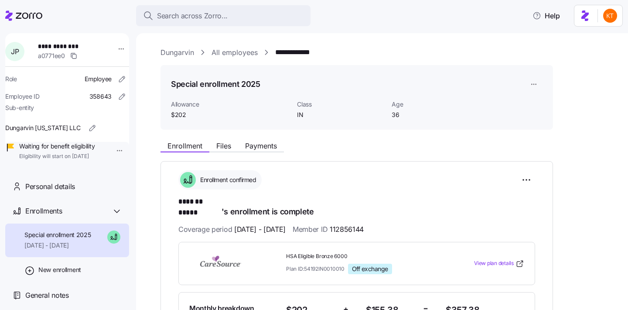
click at [216, 151] on div "Enrollment Files Payments" at bounding box center [222, 147] width 123 height 10
click at [221, 144] on span "Files" at bounding box center [223, 145] width 15 height 7
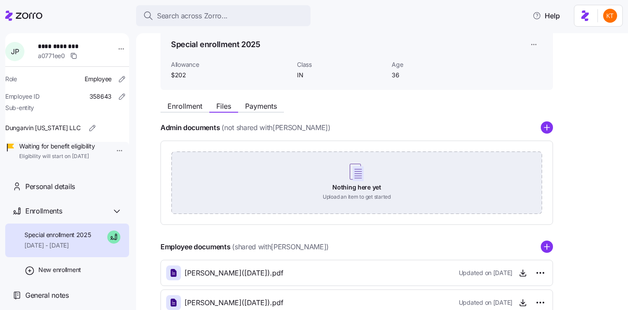
scroll to position [65, 0]
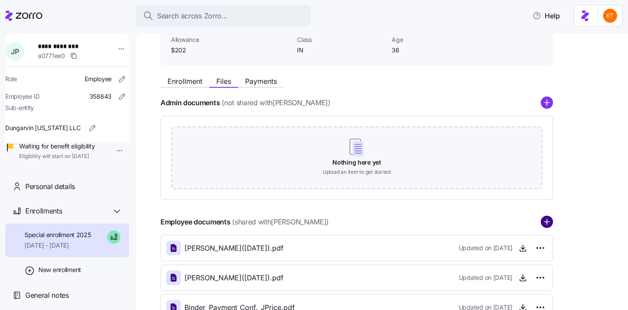
click at [550, 220] on circle "add icon" at bounding box center [546, 221] width 11 height 11
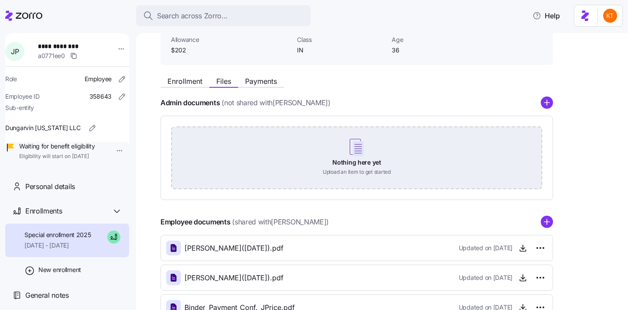
scroll to position [127, 0]
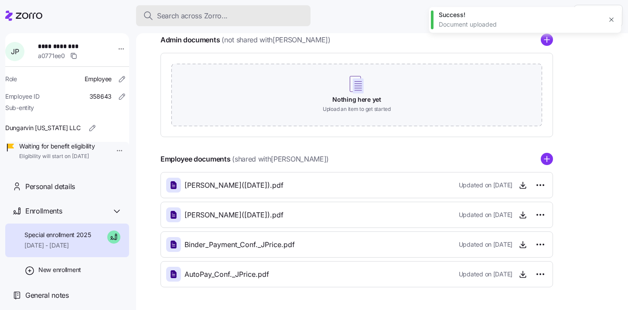
click at [181, 16] on span "Search across Zorro..." at bounding box center [192, 15] width 71 height 11
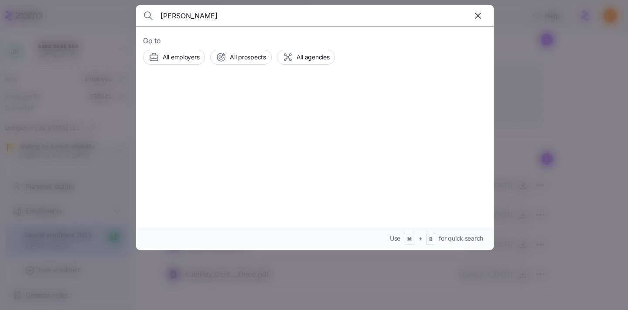
type input "natalie hutchinson"
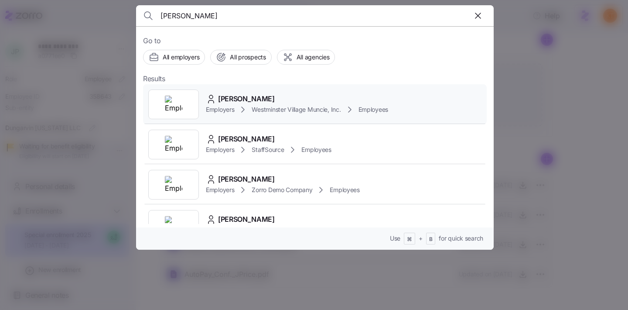
click at [205, 109] on div "Natalie Hutchinson Employers Westminster Village Muncie, Inc. Employees" at bounding box center [315, 104] width 344 height 40
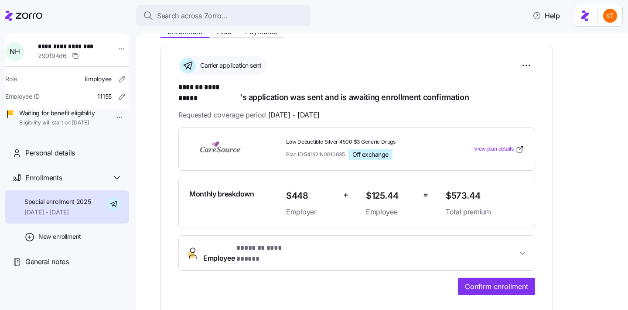
scroll to position [118, 0]
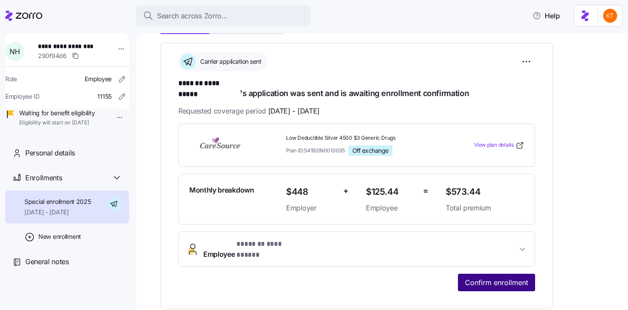
click at [473, 277] on span "Confirm enrollment" at bounding box center [496, 282] width 63 height 10
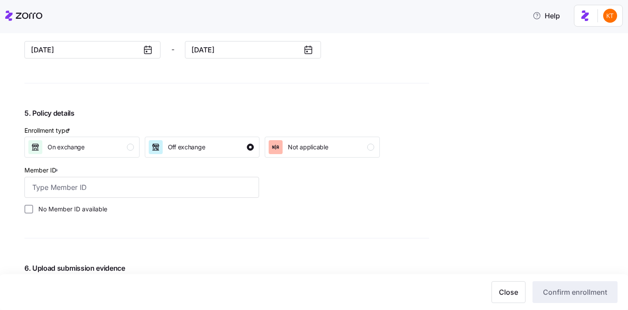
scroll to position [791, 0]
click at [213, 190] on input "Member ID *" at bounding box center [141, 185] width 235 height 21
paste input "112856139"
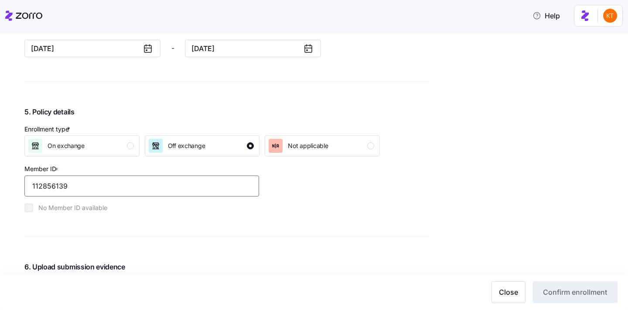
type input "112856139"
click at [322, 204] on div "Enrollment type * On exchange Off exchange Not applicable Member ID * 112856139…" at bounding box center [202, 168] width 363 height 95
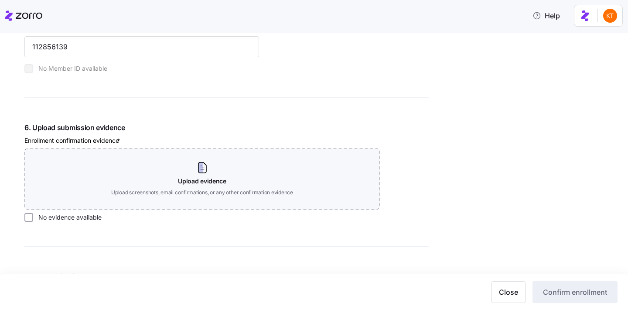
scroll to position [1017, 0]
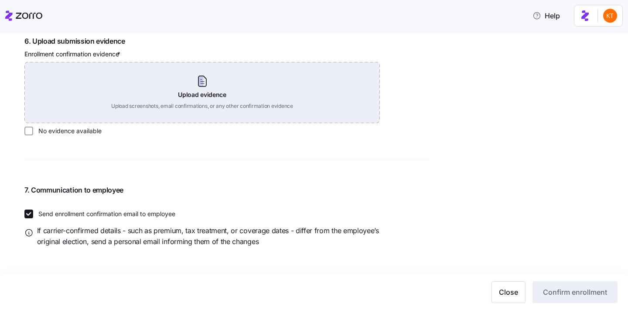
click at [205, 103] on div "Upload evidence Upload screenshots, email confirmations, or any other confirmat…" at bounding box center [202, 92] width 356 height 61
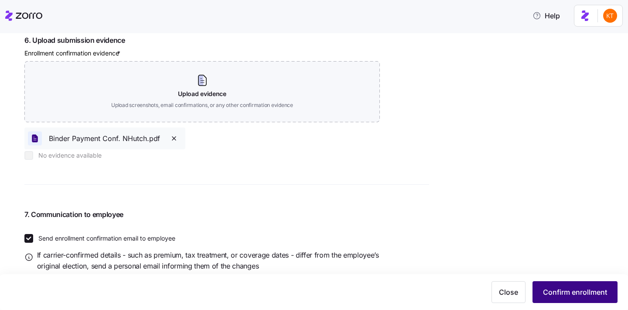
click at [545, 283] on button "Confirm enrollment" at bounding box center [575, 292] width 85 height 22
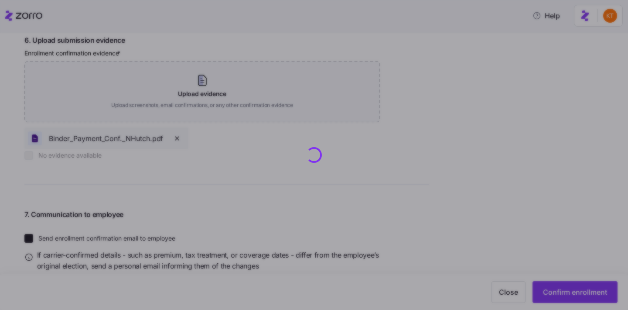
checkbox input "false"
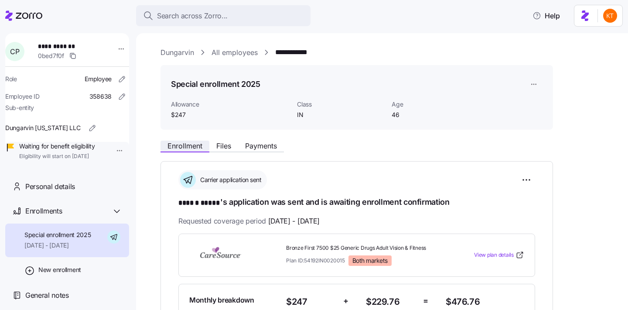
scroll to position [128, 0]
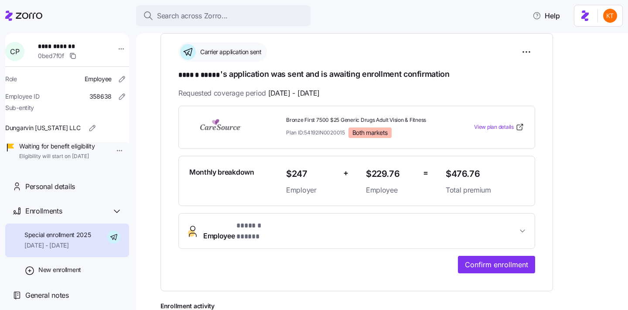
click at [224, 232] on button "Employee * ****** ***** *" at bounding box center [357, 230] width 356 height 35
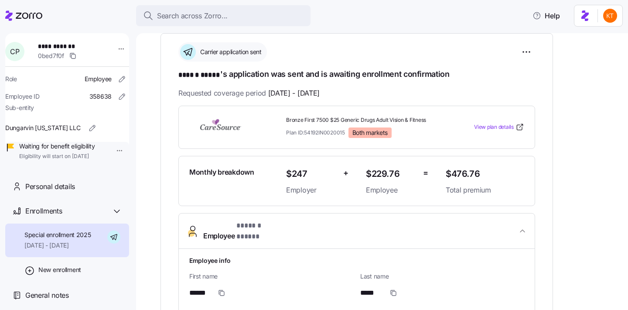
scroll to position [289, 0]
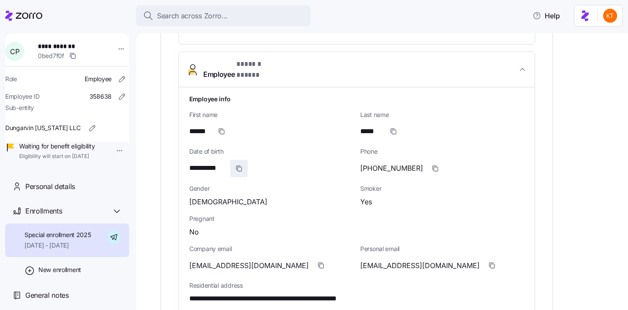
click at [237, 166] on icon "button" at bounding box center [238, 168] width 4 height 4
click at [489, 262] on icon "button" at bounding box center [492, 265] width 7 height 7
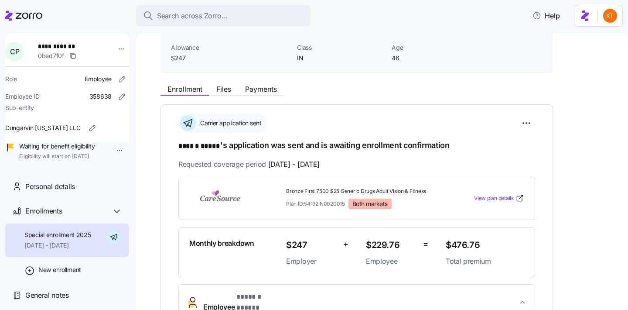
scroll to position [14, 0]
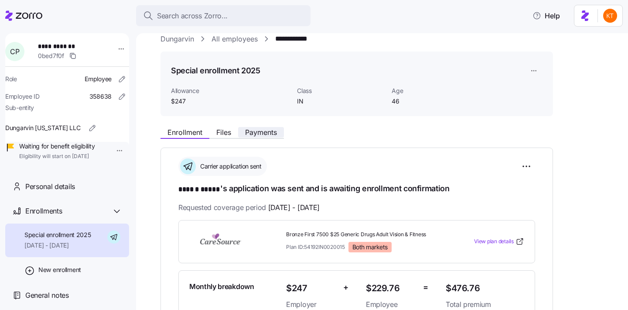
click at [263, 131] on span "Payments" at bounding box center [261, 132] width 32 height 7
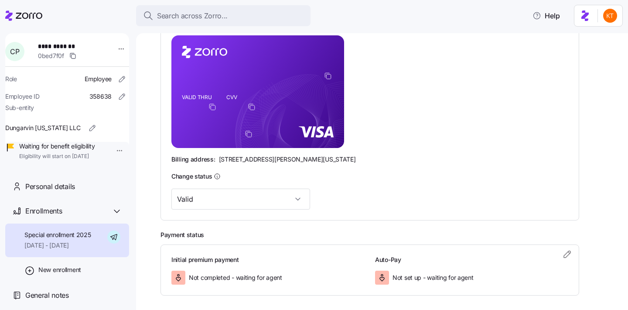
scroll to position [191, 0]
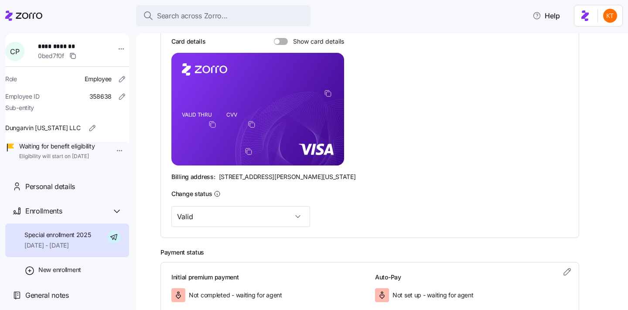
click at [328, 93] on icon "copy-to-clipboard" at bounding box center [328, 93] width 8 height 8
click at [284, 41] on span at bounding box center [284, 41] width 9 height 7
click at [274, 38] on input "Show card details" at bounding box center [274, 38] width 0 height 0
click at [280, 40] on span at bounding box center [278, 41] width 9 height 7
click at [274, 38] on input "Show card details" at bounding box center [274, 38] width 0 height 0
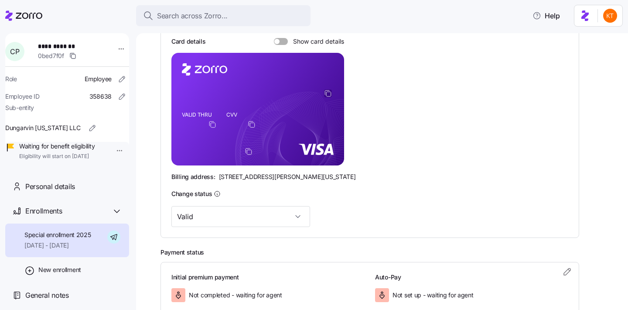
click at [328, 94] on icon "copy-to-clipboard" at bounding box center [328, 93] width 8 height 8
click at [287, 45] on div "Card details Show card details" at bounding box center [257, 41] width 173 height 9
click at [283, 40] on span at bounding box center [284, 41] width 9 height 7
click at [274, 38] on input "Show card details" at bounding box center [274, 38] width 0 height 0
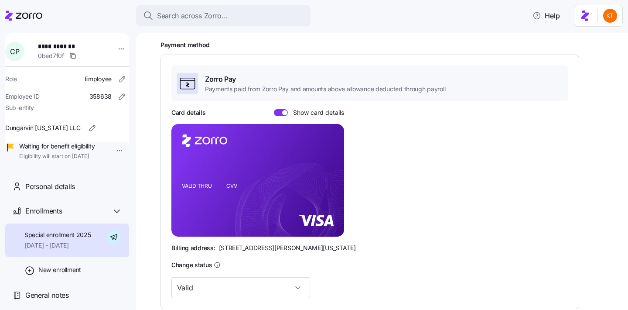
scroll to position [0, 0]
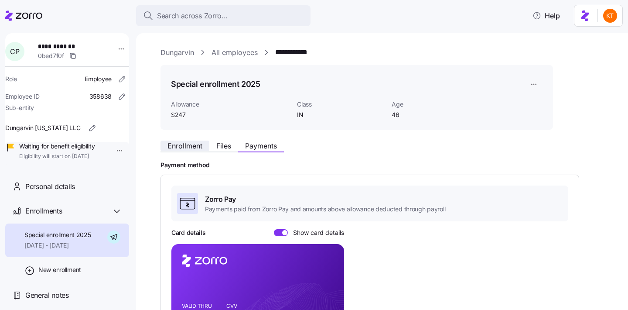
click at [187, 144] on span "Enrollment" at bounding box center [185, 145] width 35 height 7
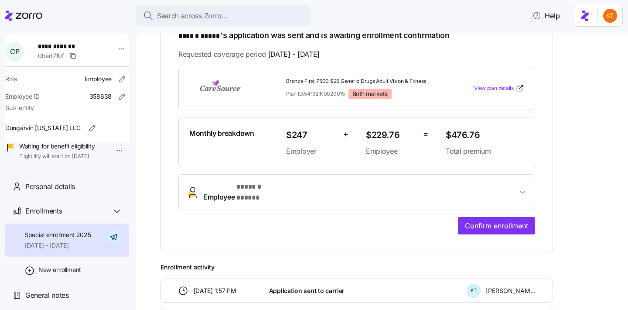
scroll to position [181, 0]
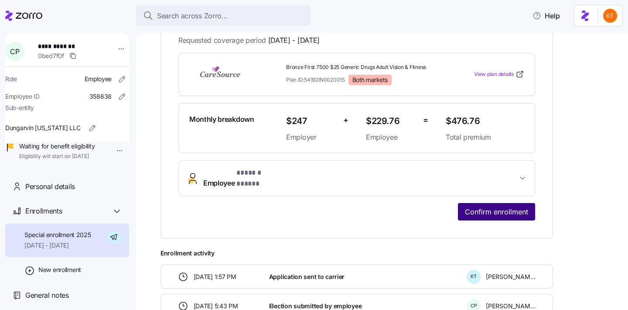
click at [490, 206] on span "Confirm enrollment" at bounding box center [496, 211] width 63 height 10
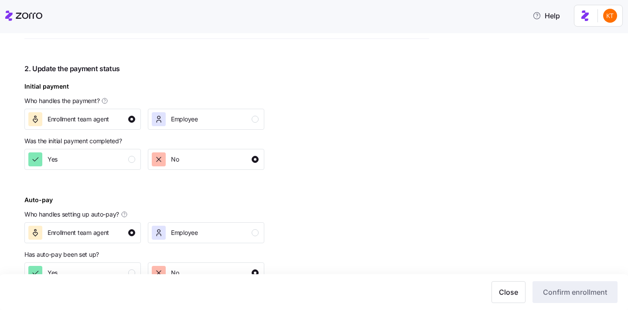
scroll to position [343, 0]
click at [121, 176] on div at bounding box center [144, 181] width 240 height 10
click at [117, 164] on div "Yes" at bounding box center [81, 158] width 107 height 14
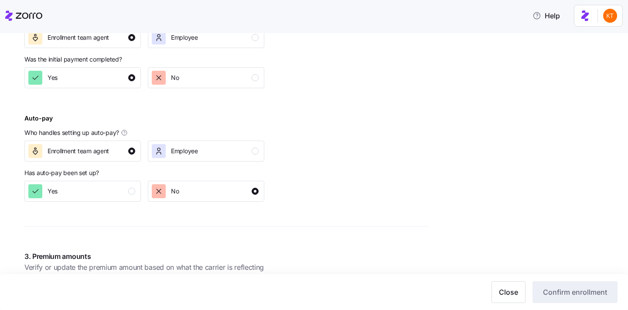
click at [125, 205] on div "Dungarvin All employees Carrie Ponce Enrollment confirmation Enrollment confirm…" at bounding box center [226, 257] width 405 height 1269
click at [124, 198] on div "Yes" at bounding box center [81, 191] width 107 height 14
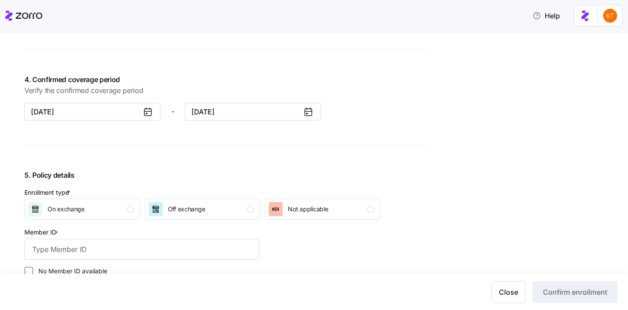
scroll to position [761, 0]
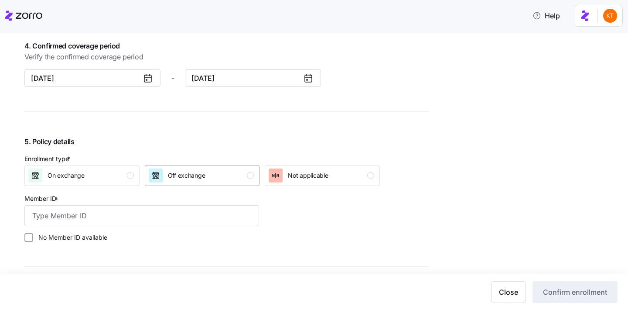
click at [217, 183] on button "Off exchange" at bounding box center [202, 175] width 115 height 21
click at [162, 225] on input "Member ID *" at bounding box center [141, 215] width 235 height 21
paste input "112856188"
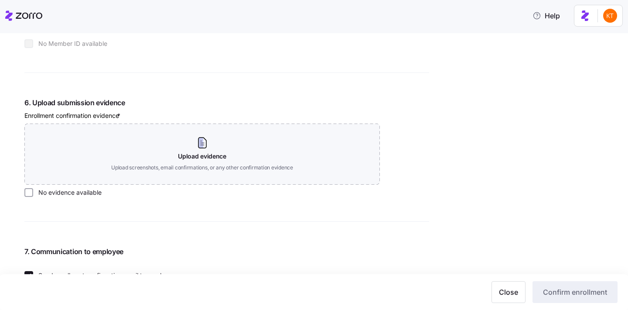
scroll to position [980, 0]
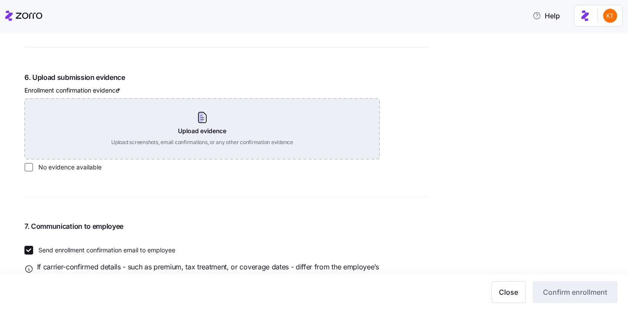
type input "112856188"
click at [199, 148] on div "Upload evidence Upload screenshots, email confirmations, or any other confirmat…" at bounding box center [202, 128] width 356 height 61
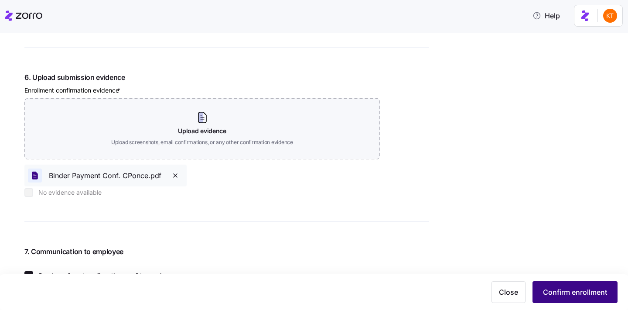
click at [539, 288] on button "Confirm enrollment" at bounding box center [575, 292] width 85 height 22
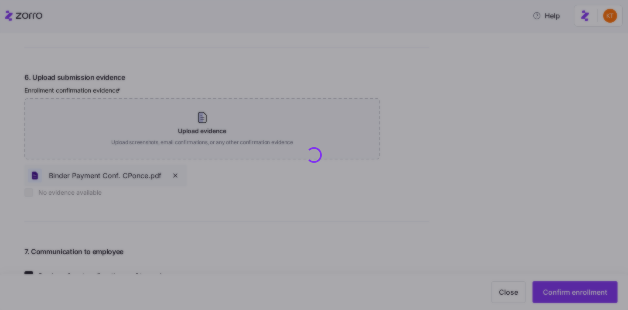
checkbox input "false"
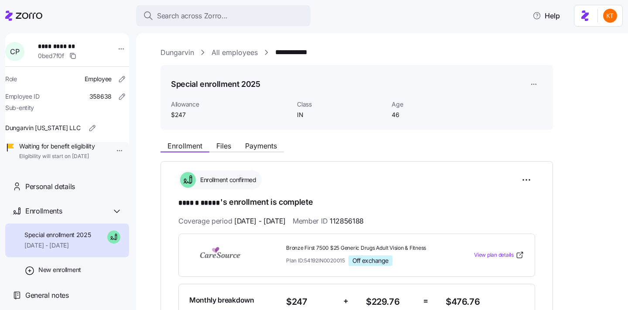
click at [225, 139] on div "Enrollment Files Payments" at bounding box center [357, 145] width 393 height 16
click at [225, 143] on span "Files" at bounding box center [223, 145] width 15 height 7
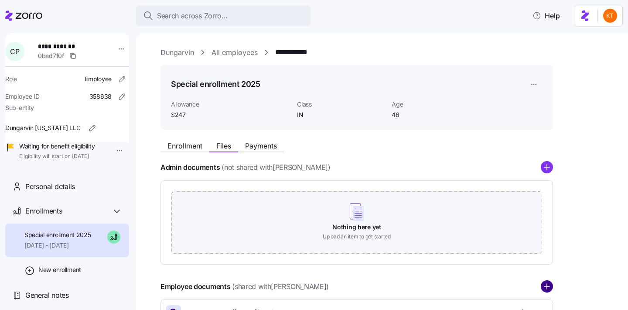
click at [546, 285] on circle "add icon" at bounding box center [546, 286] width 11 height 11
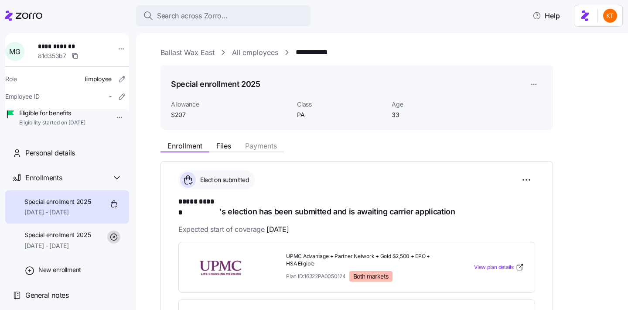
scroll to position [16, 0]
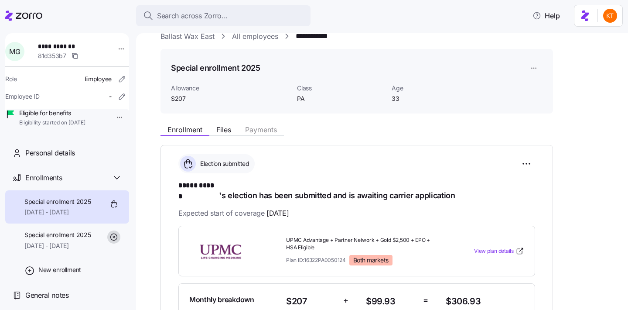
click at [80, 250] on span "[DATE] - [DATE]" at bounding box center [57, 245] width 67 height 9
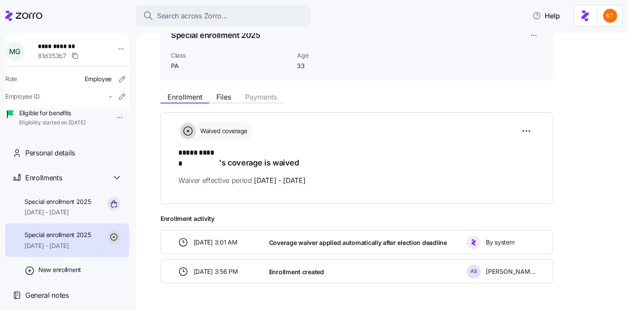
scroll to position [52, 0]
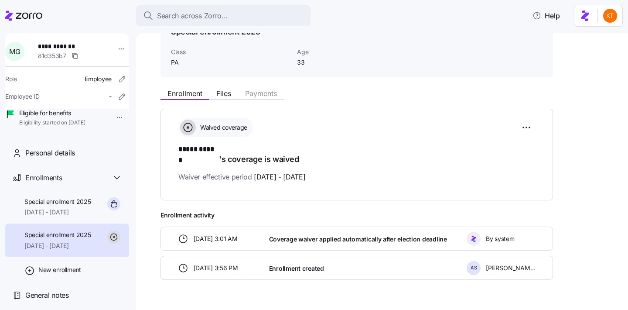
click at [363, 259] on div "Enrollment created" at bounding box center [365, 268] width 198 height 18
click at [294, 264] on span "Enrollment created" at bounding box center [296, 268] width 55 height 9
click at [87, 212] on span "[DATE] - [DATE]" at bounding box center [57, 212] width 67 height 9
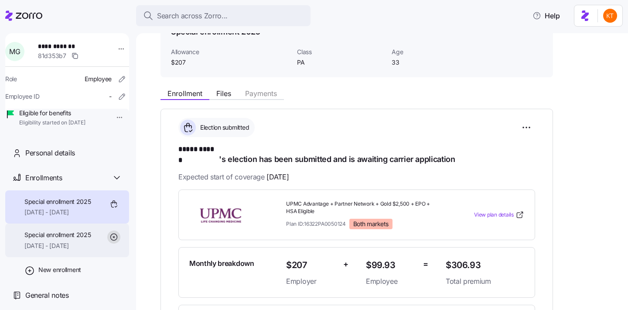
click at [91, 246] on span "[DATE] - [DATE]" at bounding box center [57, 245] width 67 height 9
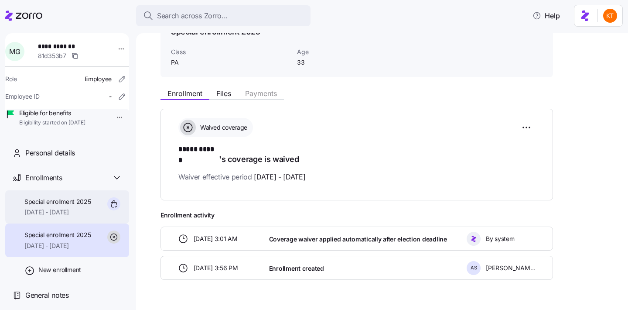
click at [74, 224] on div "Special enrollment 2025 [DATE] - [DATE]" at bounding box center [67, 207] width 124 height 34
